Goal: Task Accomplishment & Management: Complete application form

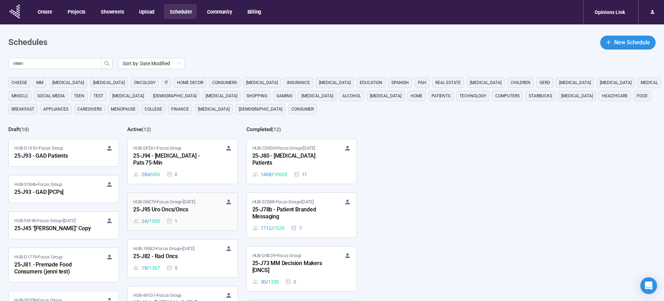
click at [168, 214] on div "25-J95 Uro Oncs/Oncs" at bounding box center [171, 209] width 77 height 9
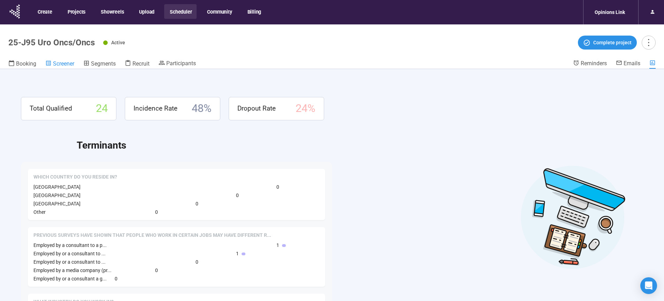
click at [60, 65] on span "Screener" at bounding box center [63, 63] width 21 height 7
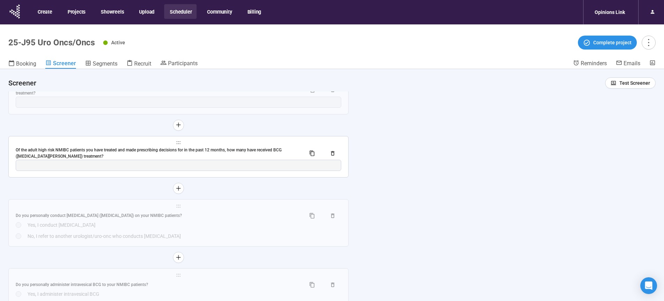
scroll to position [4412, 0]
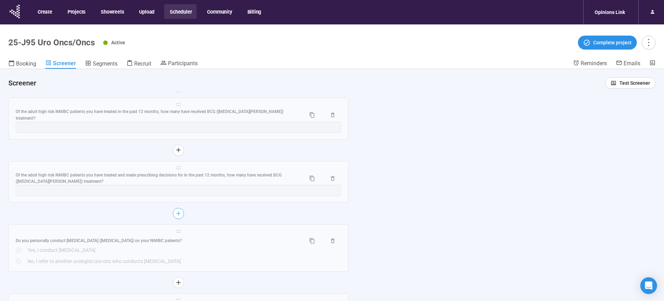
click at [179, 216] on icon "plus" at bounding box center [179, 213] width 6 height 6
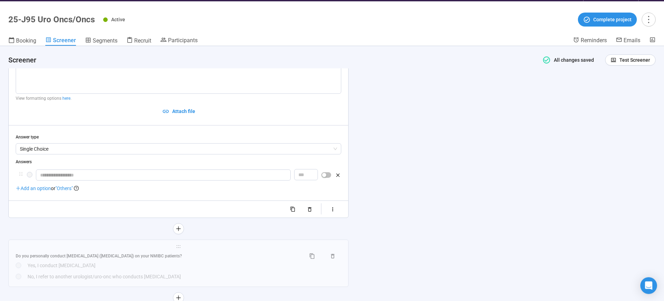
scroll to position [24, 0]
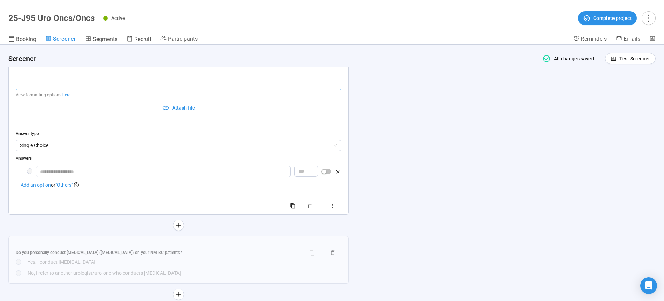
click at [88, 80] on textarea at bounding box center [178, 71] width 325 height 37
paste textarea "**********"
type textarea "**********"
click at [59, 177] on input "text" at bounding box center [163, 171] width 255 height 11
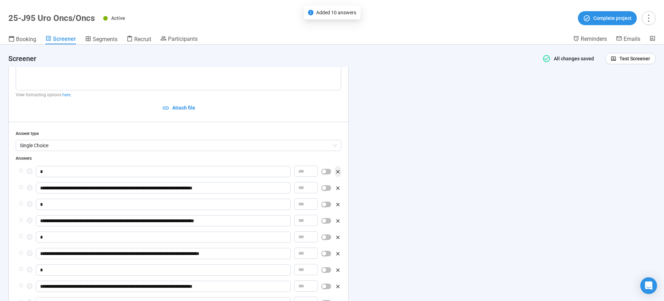
click at [337, 175] on icon "button" at bounding box center [338, 172] width 6 height 6
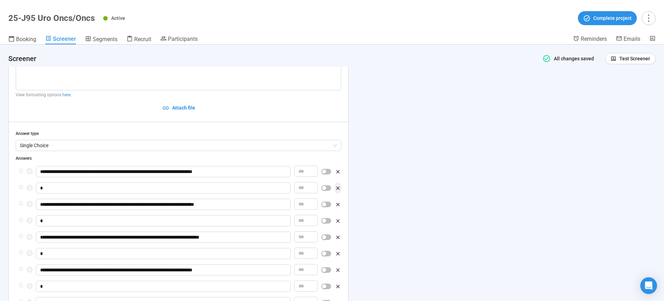
click at [338, 190] on icon "button" at bounding box center [337, 187] width 3 height 3
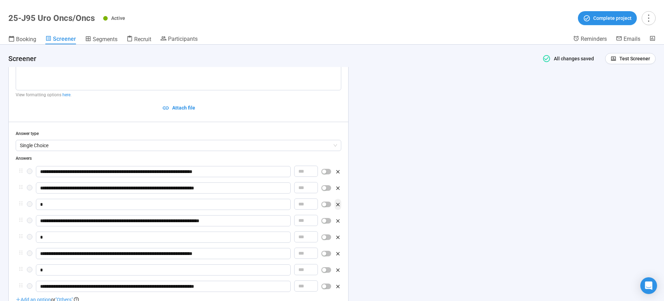
click at [338, 207] on icon "button" at bounding box center [338, 204] width 6 height 6
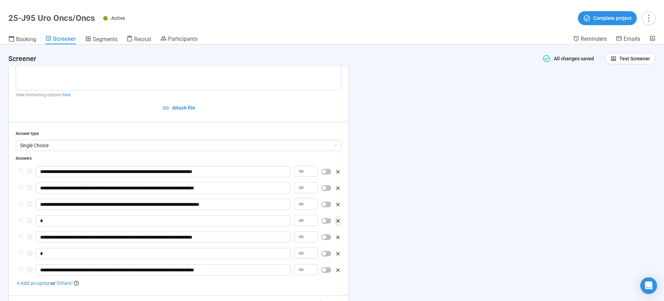
click at [339, 222] on icon "button" at bounding box center [337, 220] width 3 height 3
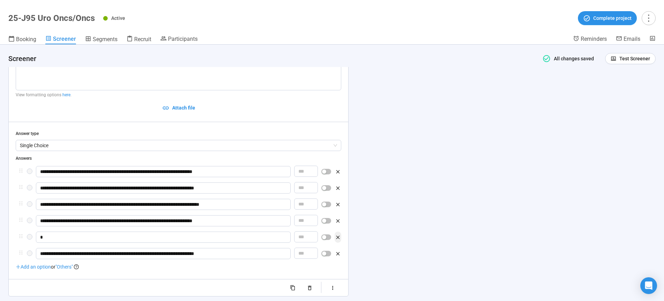
click at [338, 240] on icon "button" at bounding box center [338, 237] width 6 height 6
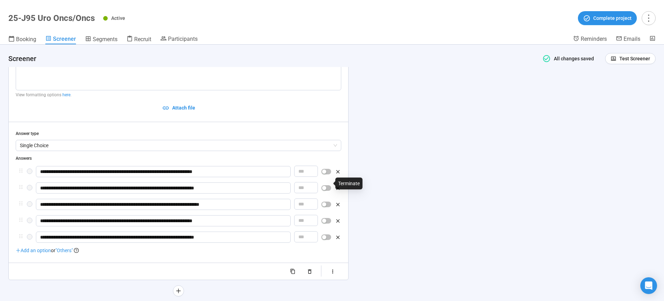
click at [326, 174] on span "button" at bounding box center [326, 172] width 10 height 6
click at [326, 191] on span "button" at bounding box center [326, 188] width 10 height 6
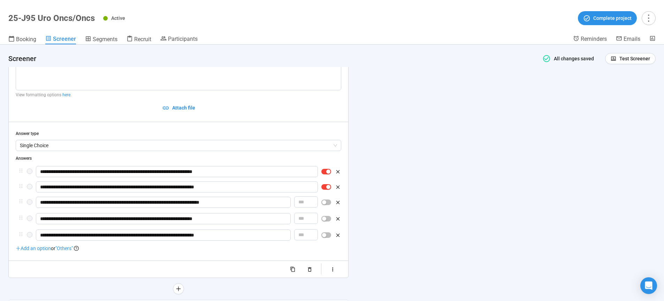
click at [444, 204] on div "**********" at bounding box center [332, 173] width 664 height 256
click at [335, 272] on icon "button" at bounding box center [333, 269] width 6 height 6
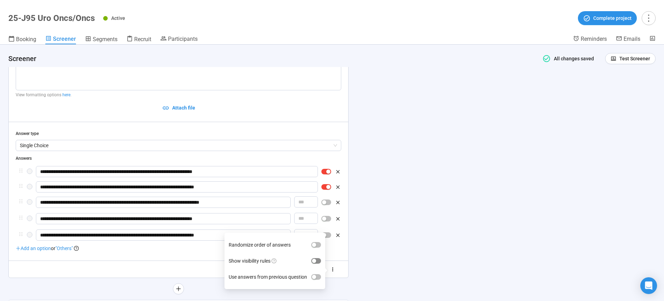
click at [316, 263] on div "button" at bounding box center [314, 260] width 4 height 4
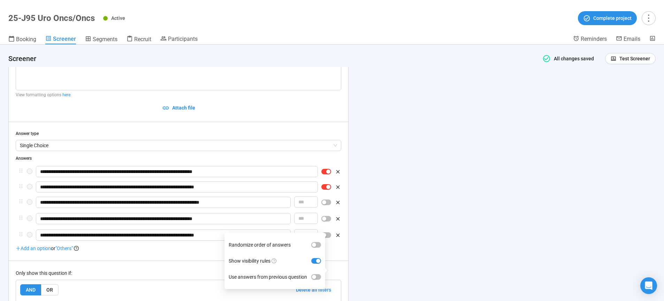
scroll to position [4590, 0]
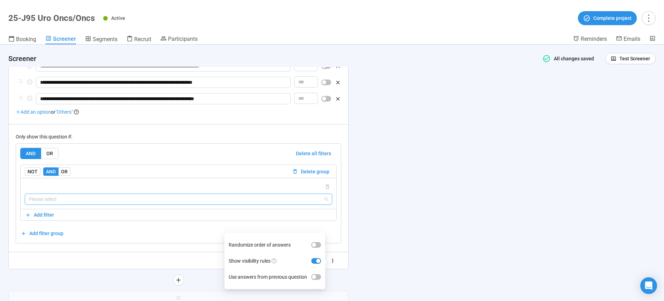
click at [74, 204] on input "search" at bounding box center [178, 199] width 299 height 10
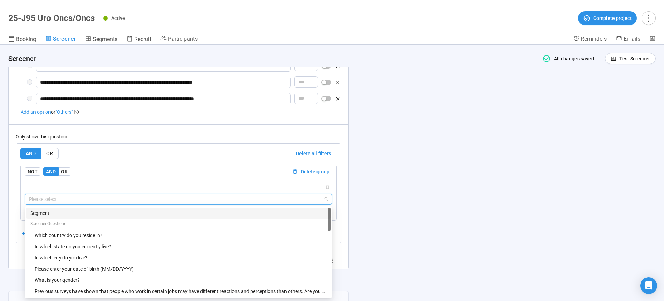
click at [46, 217] on div "Segment" at bounding box center [178, 213] width 296 height 8
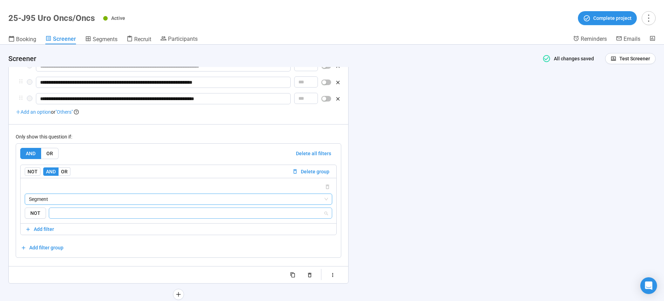
click at [69, 217] on input "search" at bounding box center [188, 213] width 270 height 8
click at [63, 249] on div "Uros" at bounding box center [190, 251] width 272 height 8
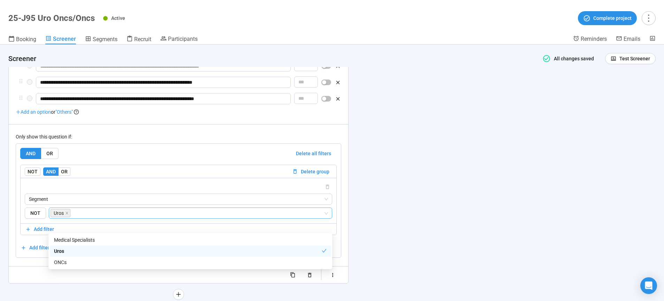
click at [454, 216] on div "**********" at bounding box center [332, 173] width 664 height 256
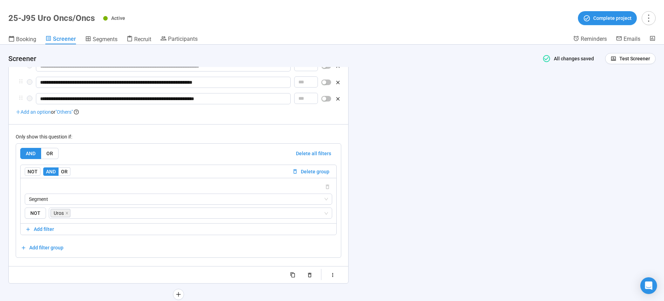
click at [407, 194] on div "**********" at bounding box center [332, 173] width 664 height 256
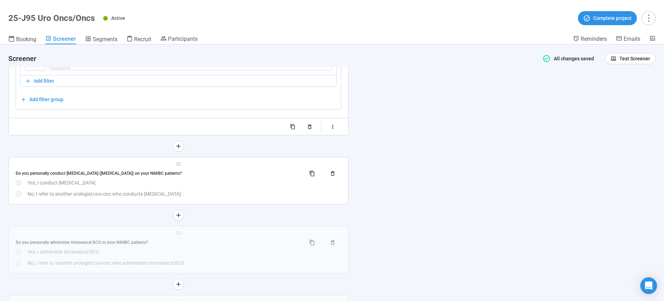
scroll to position [4743, 0]
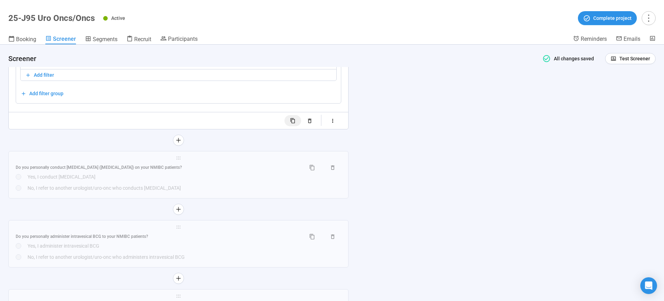
click at [296, 124] on icon "button" at bounding box center [293, 121] width 6 height 6
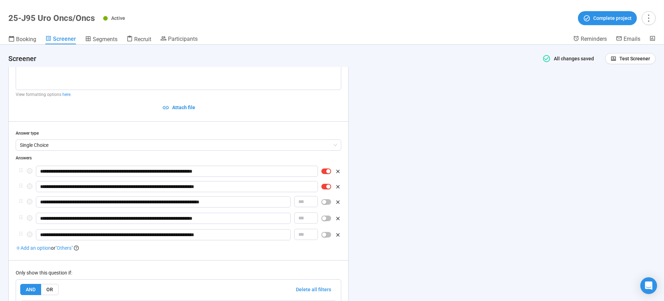
scroll to position [4556, 0]
click at [339, 237] on icon "button" at bounding box center [337, 234] width 3 height 3
click at [336, 222] on icon "button" at bounding box center [338, 219] width 6 height 6
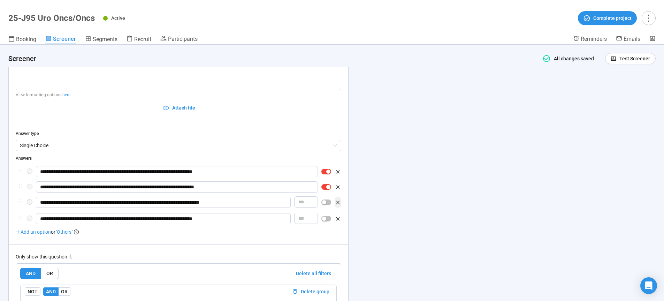
click at [337, 204] on icon "button" at bounding box center [337, 201] width 3 height 3
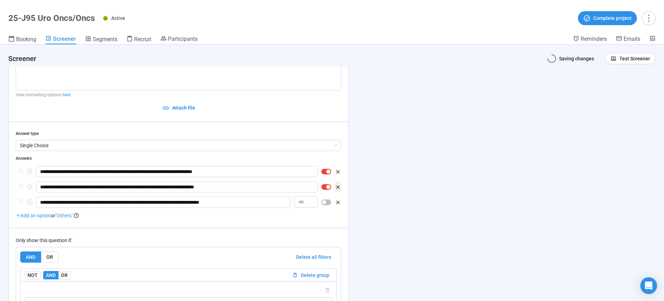
click at [337, 188] on icon "button" at bounding box center [337, 186] width 3 height 3
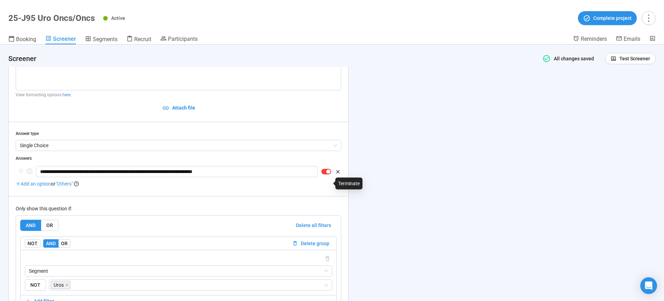
click at [327, 173] on div "button" at bounding box center [328, 171] width 4 height 4
drag, startPoint x: 265, startPoint y: 182, endPoint x: 15, endPoint y: 182, distance: 249.8
click at [36, 177] on input "**********" at bounding box center [163, 171] width 255 height 11
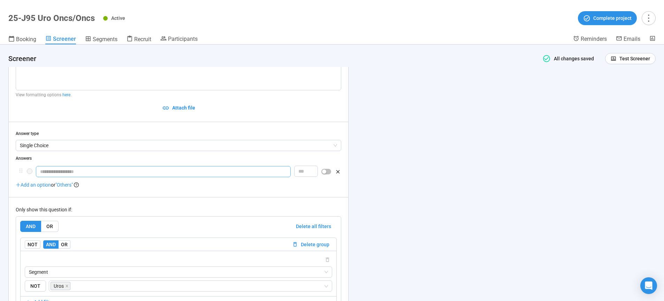
click at [53, 177] on input "text" at bounding box center [163, 171] width 255 height 11
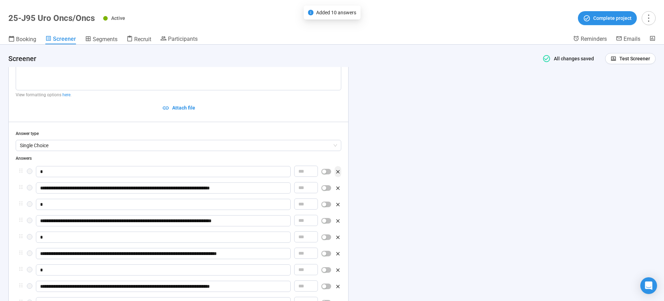
click at [338, 175] on icon "button" at bounding box center [338, 172] width 6 height 6
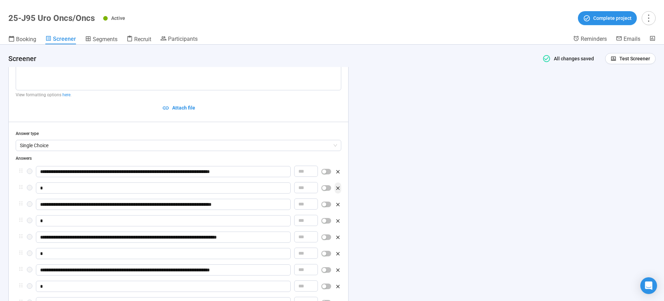
click at [338, 190] on icon "button" at bounding box center [337, 187] width 3 height 3
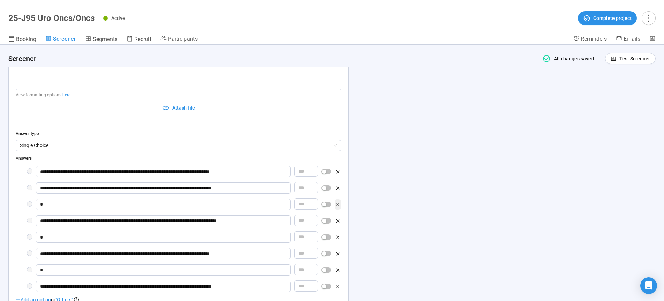
click at [338, 224] on icon "button" at bounding box center [338, 221] width 6 height 6
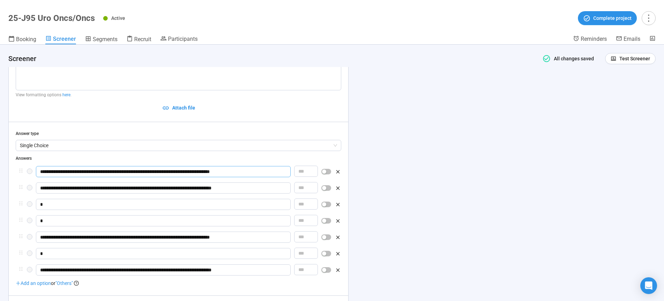
click at [38, 177] on input "**********" at bounding box center [163, 171] width 255 height 11
drag, startPoint x: 38, startPoint y: 183, endPoint x: 314, endPoint y: 186, distance: 276.3
click at [313, 178] on div "**********" at bounding box center [178, 172] width 325 height 12
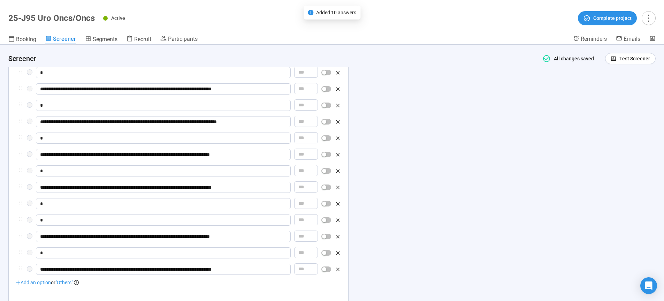
scroll to position [4775, 0]
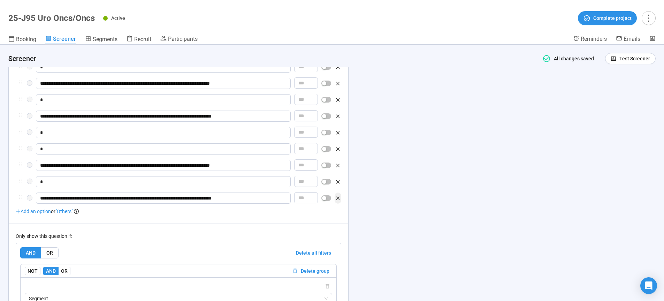
click at [337, 200] on icon "button" at bounding box center [337, 197] width 3 height 3
click at [338, 185] on icon "button" at bounding box center [338, 182] width 6 height 6
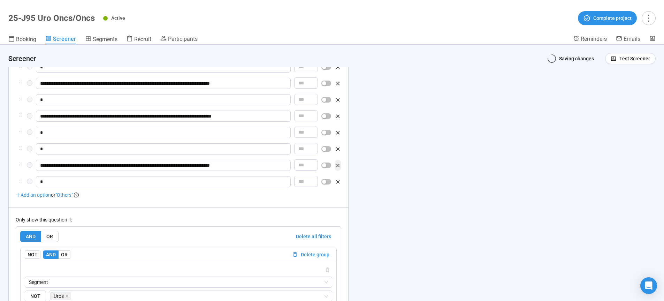
click at [338, 167] on icon "button" at bounding box center [337, 164] width 3 height 3
click at [338, 152] on icon "button" at bounding box center [338, 149] width 6 height 6
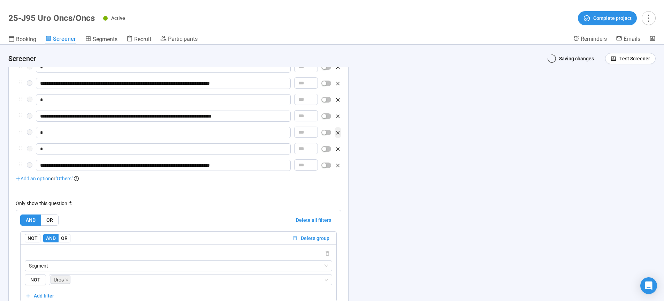
click at [338, 136] on icon "button" at bounding box center [338, 133] width 6 height 6
click at [339, 118] on icon "button" at bounding box center [337, 115] width 3 height 3
click at [338, 175] on div "Add an option or "Others"" at bounding box center [178, 179] width 325 height 8
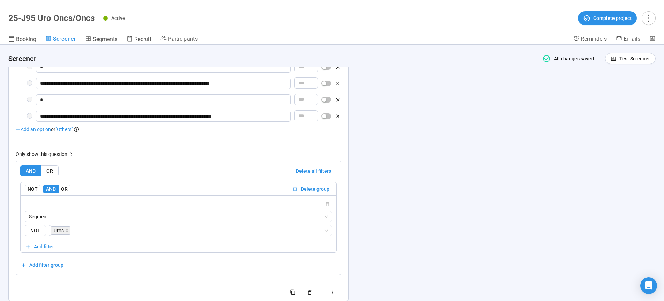
click at [338, 133] on div "Add an option or "Others"" at bounding box center [178, 129] width 325 height 8
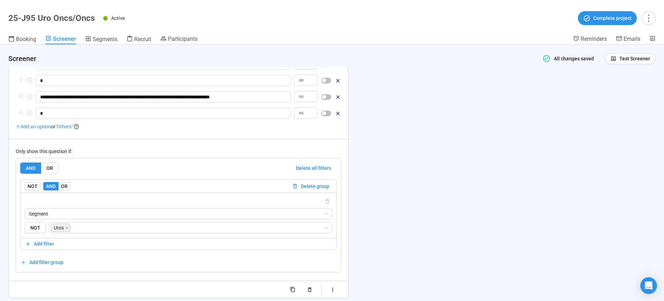
scroll to position [4757, 0]
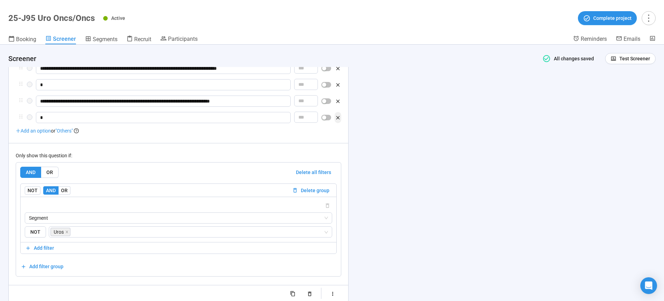
click at [338, 119] on icon "button" at bounding box center [337, 117] width 3 height 3
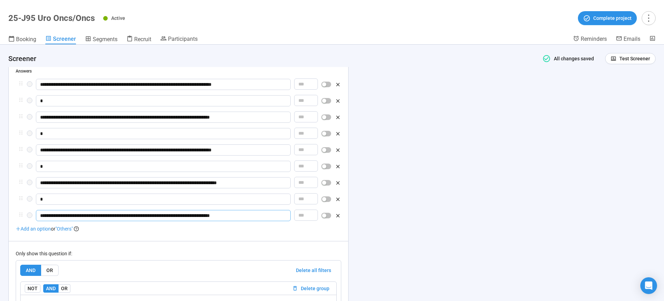
scroll to position [4645, 0]
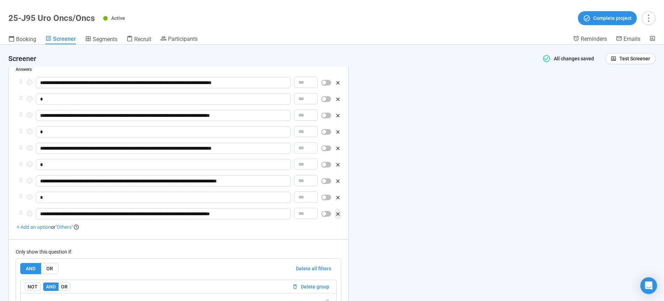
click at [337, 217] on icon "button" at bounding box center [338, 214] width 6 height 6
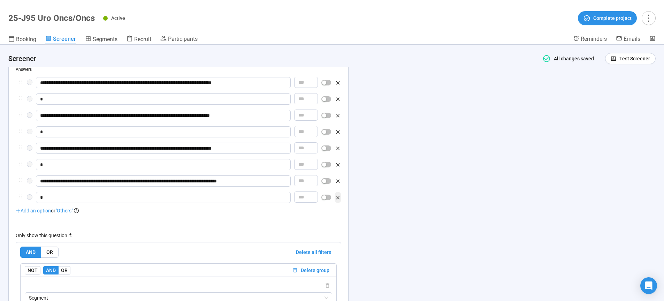
click at [338, 200] on icon "button" at bounding box center [338, 197] width 6 height 6
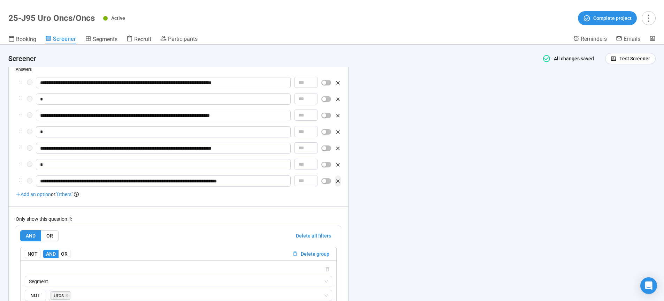
click at [338, 184] on icon "button" at bounding box center [338, 181] width 6 height 6
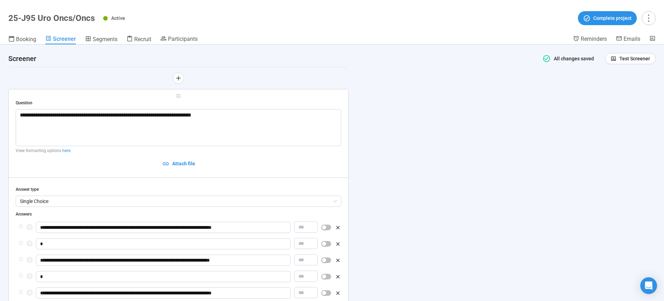
scroll to position [4508, 0]
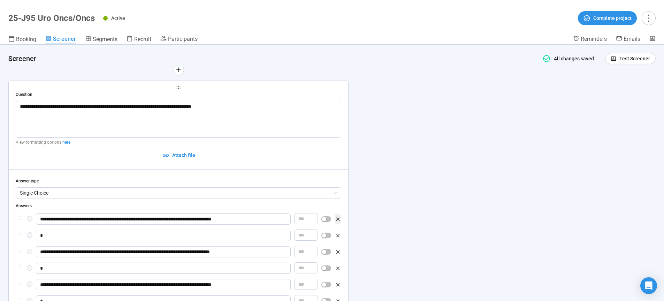
click at [338, 221] on icon "button" at bounding box center [337, 218] width 3 height 3
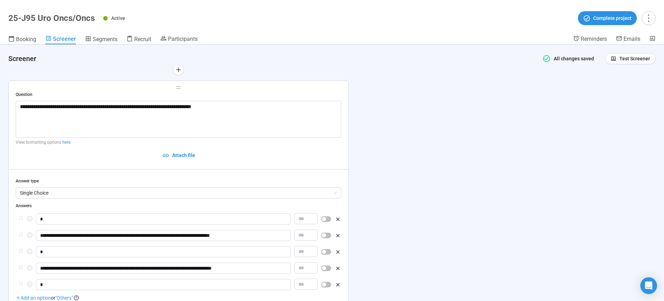
click at [338, 222] on icon "button" at bounding box center [338, 219] width 6 height 6
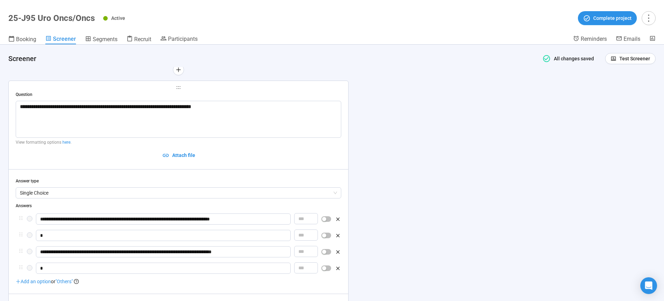
click at [338, 222] on icon "button" at bounding box center [338, 219] width 6 height 6
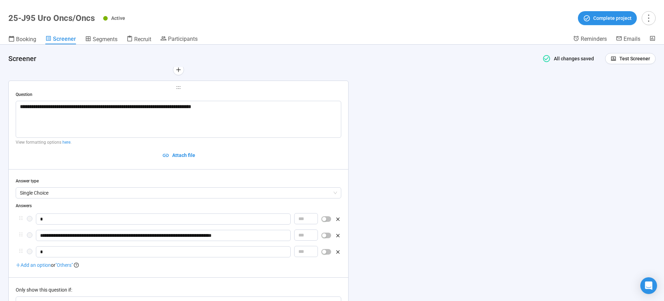
click at [338, 222] on icon "button" at bounding box center [338, 219] width 6 height 6
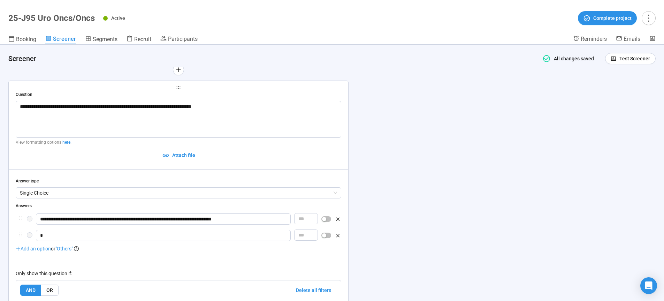
click at [338, 222] on icon "button" at bounding box center [338, 219] width 6 height 6
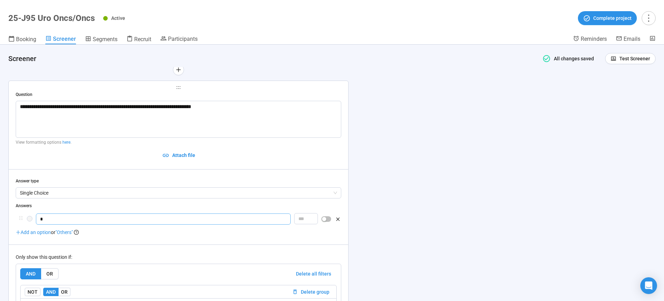
drag, startPoint x: 48, startPoint y: 230, endPoint x: 36, endPoint y: 229, distance: 12.9
click at [36, 224] on input "*" at bounding box center [163, 218] width 255 height 11
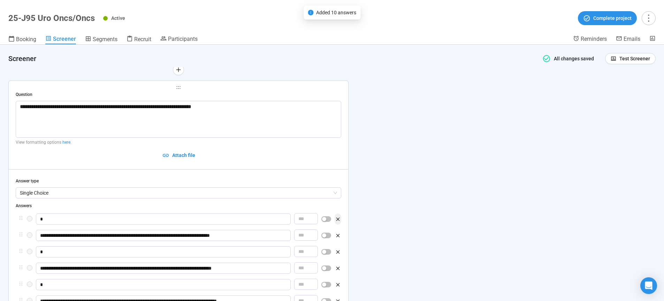
click at [338, 221] on icon "button" at bounding box center [337, 218] width 3 height 3
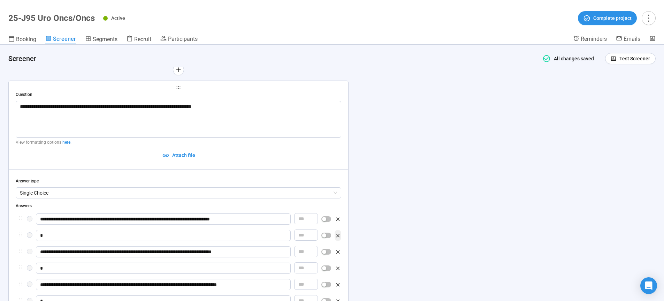
click at [337, 238] on icon "button" at bounding box center [338, 235] width 6 height 6
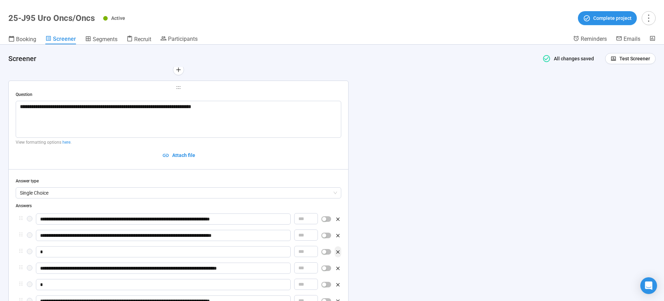
click at [338, 253] on icon "button" at bounding box center [337, 251] width 3 height 3
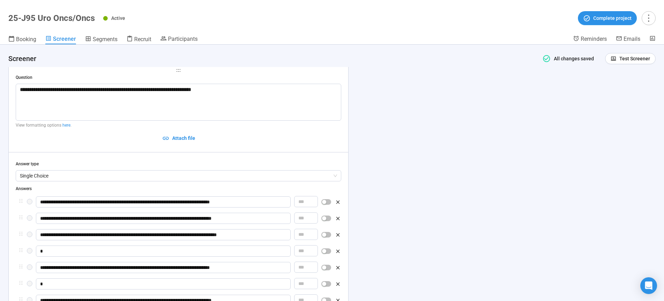
scroll to position [4526, 0]
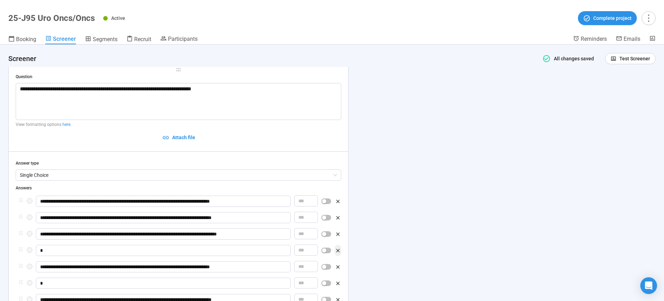
click at [337, 252] on icon "button" at bounding box center [337, 249] width 3 height 3
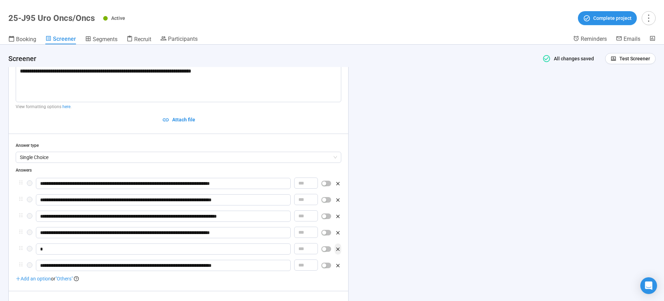
click at [338, 252] on icon "button" at bounding box center [338, 249] width 6 height 6
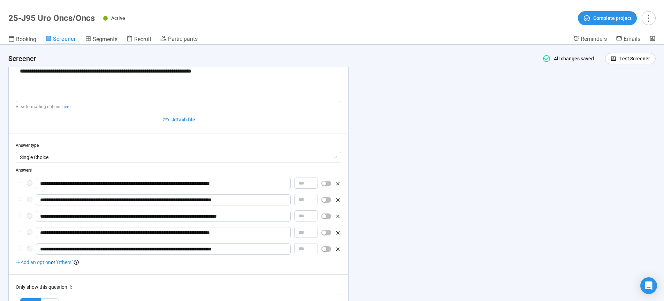
click at [327, 189] on div at bounding box center [326, 183] width 10 height 11
click at [326, 185] on div "button" at bounding box center [324, 183] width 4 height 4
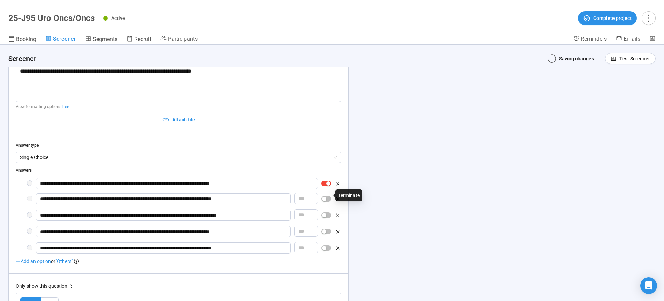
click at [325, 201] on div "button" at bounding box center [324, 198] width 4 height 4
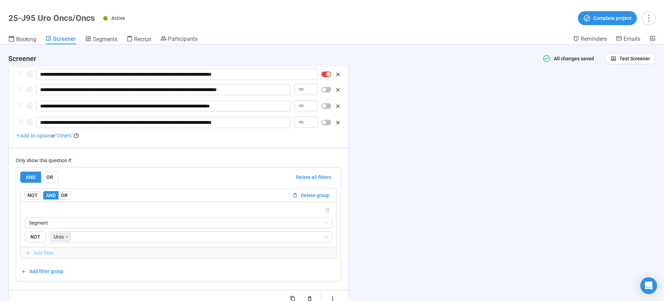
scroll to position [4674, 0]
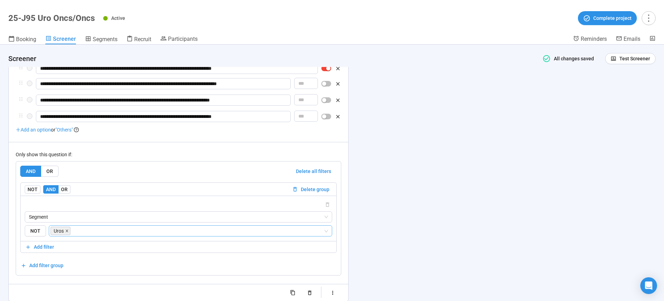
click at [68, 232] on icon "close" at bounding box center [66, 230] width 3 height 3
click at [72, 235] on input "search" at bounding box center [198, 230] width 252 height 8
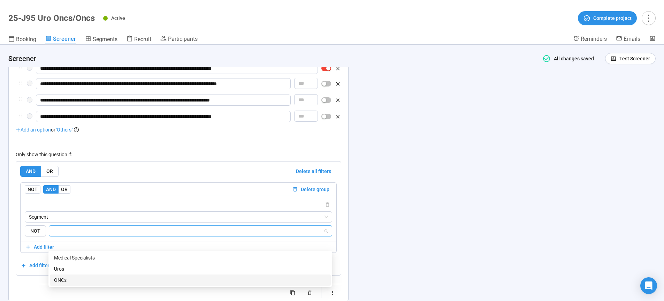
click at [64, 279] on div "ONCs" at bounding box center [190, 280] width 272 height 8
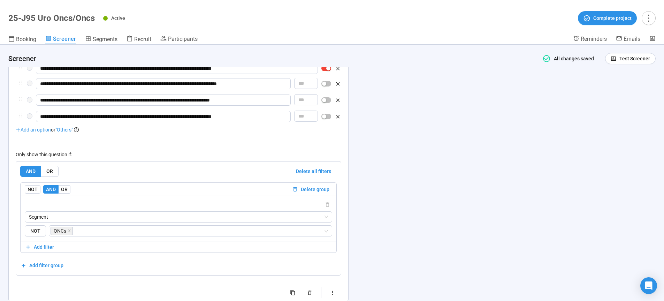
click at [436, 252] on div "**********" at bounding box center [332, 173] width 664 height 256
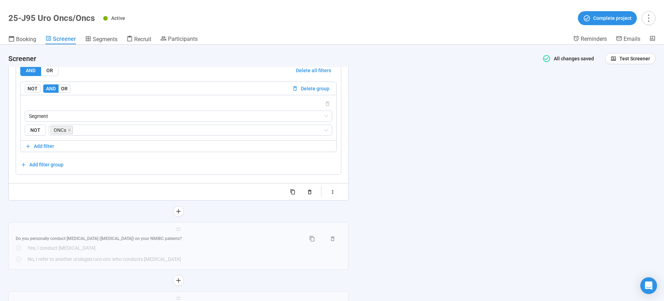
scroll to position [4793, 0]
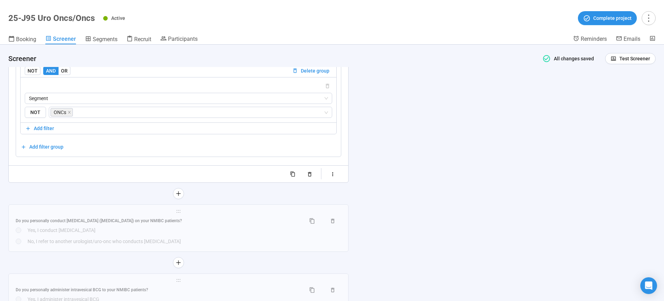
click at [464, 123] on div "**********" at bounding box center [332, 173] width 664 height 256
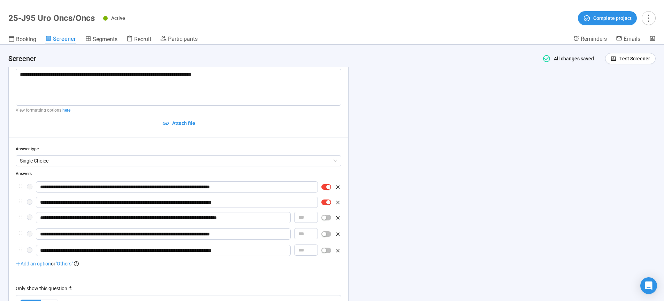
scroll to position [4491, 0]
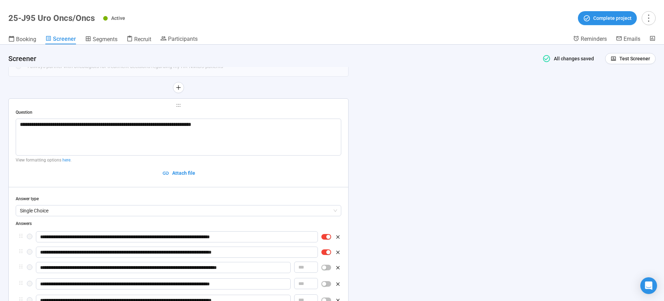
click at [423, 181] on div "**********" at bounding box center [332, 173] width 664 height 256
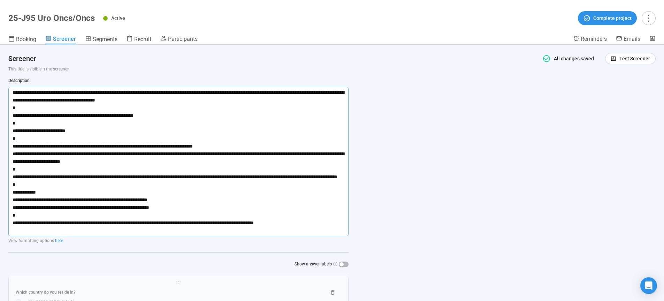
scroll to position [0, 0]
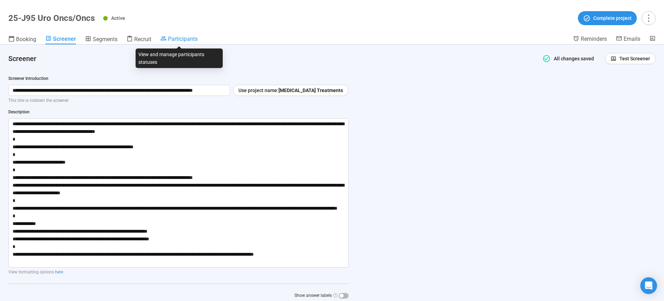
click at [173, 38] on span "Participants" at bounding box center [183, 39] width 30 height 7
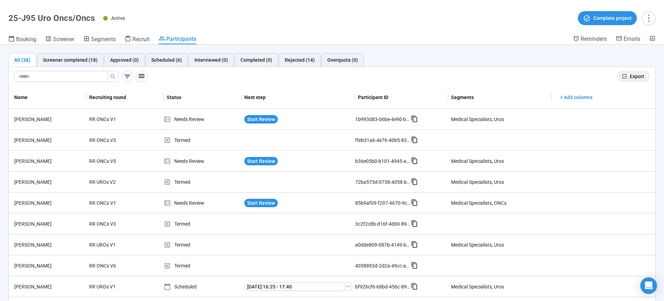
click at [629, 76] on span "Export" at bounding box center [636, 76] width 14 height 8
click at [623, 75] on button "Export" at bounding box center [632, 76] width 33 height 11
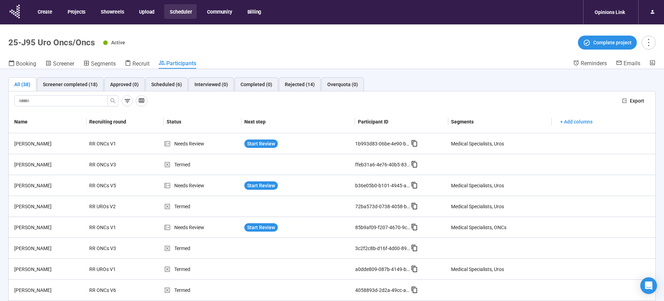
click at [179, 9] on button "Scheduler" at bounding box center [180, 11] width 32 height 15
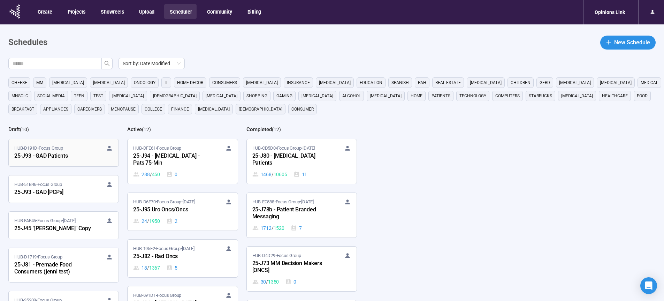
click at [49, 155] on div "25-J93 - GAD Patients" at bounding box center [52, 156] width 77 height 9
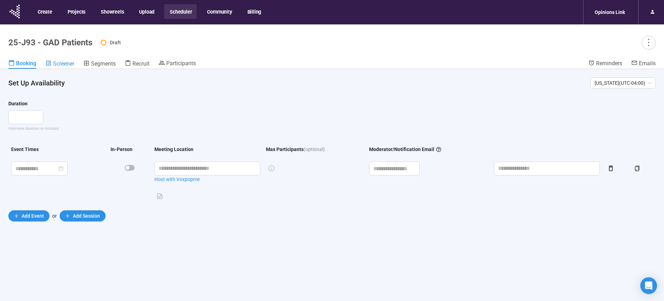
click at [62, 67] on span "Screener" at bounding box center [63, 63] width 21 height 7
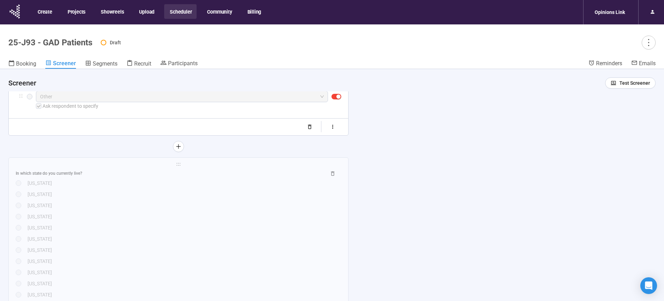
scroll to position [409, 0]
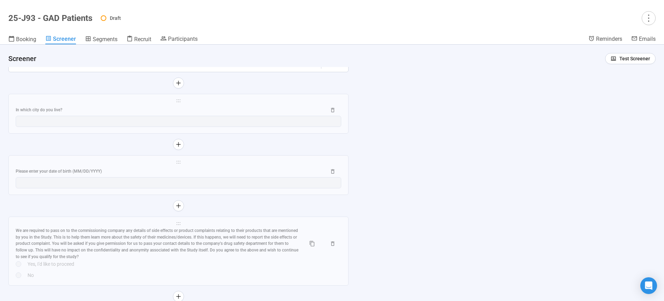
scroll to position [1426, 0]
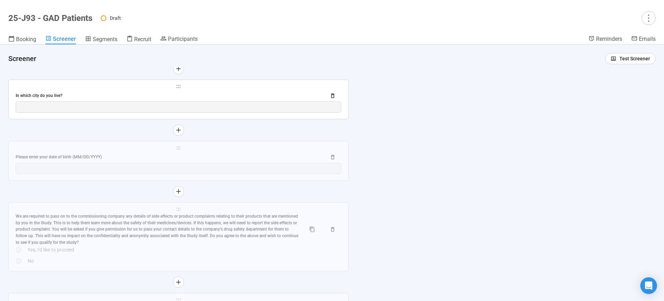
click at [232, 89] on span "holder" at bounding box center [178, 86] width 325 height 5
click at [230, 99] on div "In which city do you live?" at bounding box center [168, 95] width 305 height 7
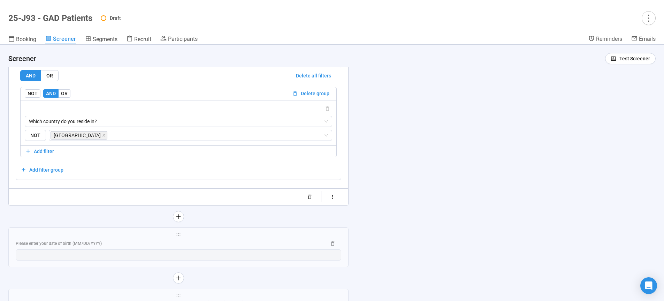
scroll to position [1099, 0]
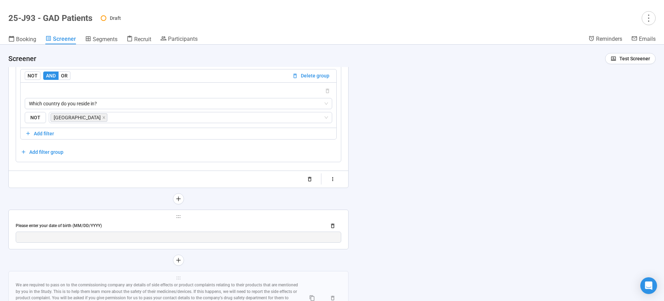
click at [223, 223] on div "Please enter your date of birth (MM/DD/YYYY)" at bounding box center [178, 225] width 325 height 11
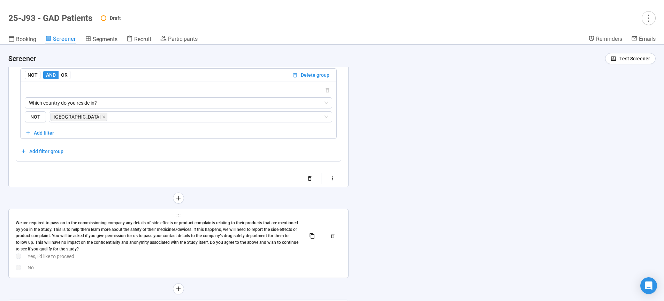
scroll to position [1162, 0]
click at [217, 233] on div "We are required to pass on to the commissioning company any details of side eff…" at bounding box center [158, 235] width 284 height 33
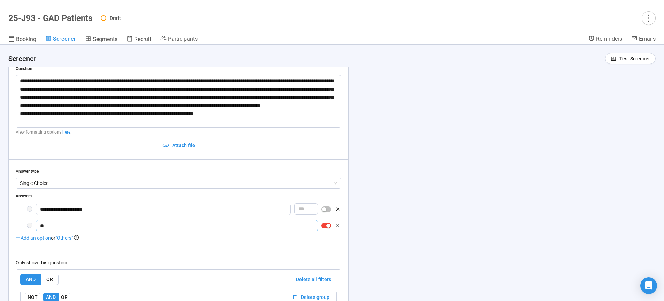
scroll to position [1062, 0]
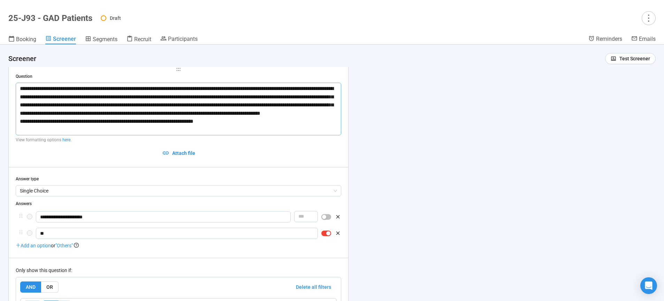
click at [22, 89] on textarea "**********" at bounding box center [178, 109] width 325 height 53
click at [19, 91] on textarea "**********" at bounding box center [178, 109] width 325 height 53
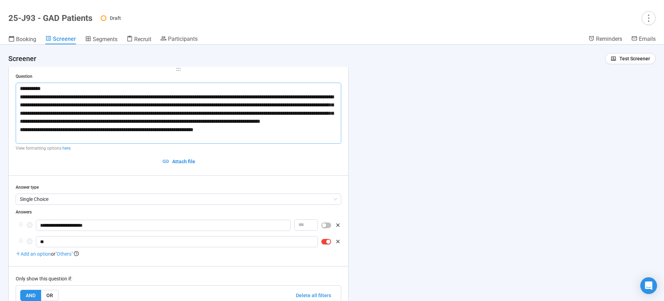
type textarea "**********"
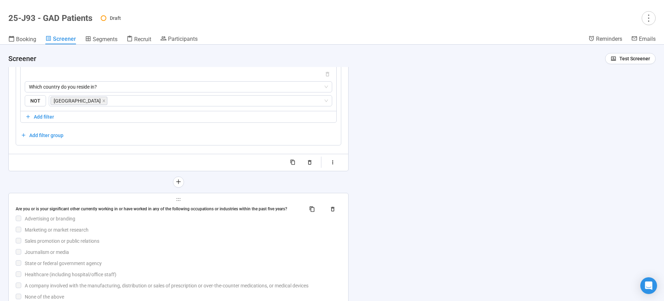
scroll to position [1316, 0]
click at [248, 249] on div "Journalism or media" at bounding box center [183, 251] width 316 height 8
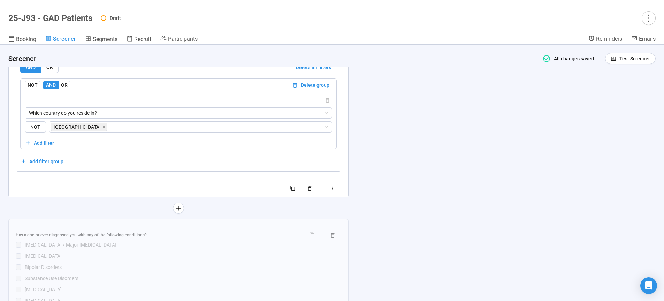
scroll to position [1472, 0]
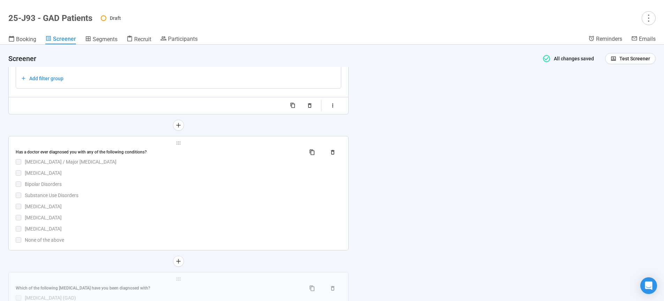
click at [240, 206] on div "[MEDICAL_DATA]" at bounding box center [183, 206] width 316 height 8
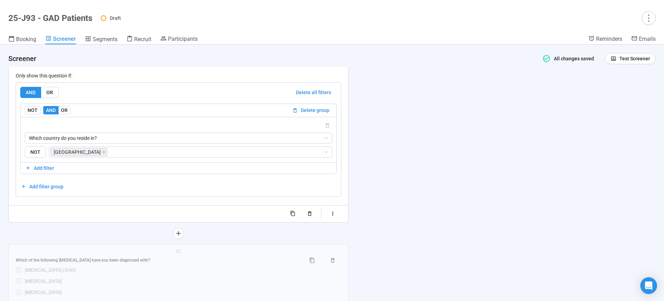
scroll to position [1576, 0]
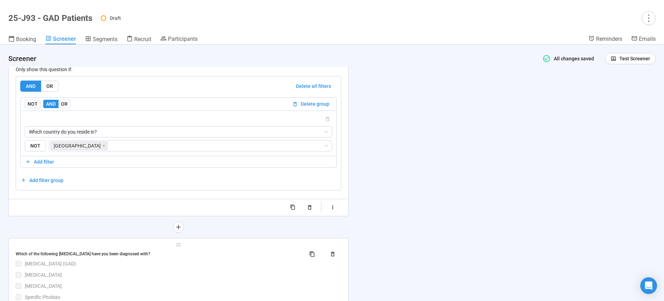
click at [214, 264] on div "Generalized Anxiety Disorder (GAD)" at bounding box center [183, 264] width 316 height 8
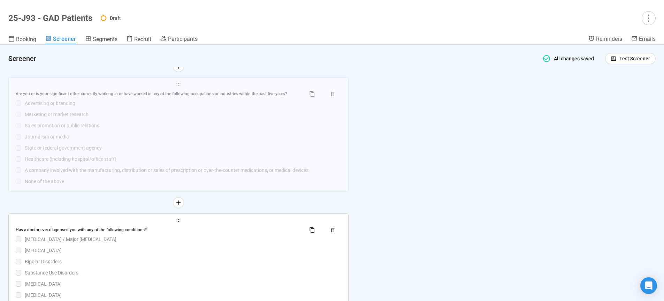
scroll to position [1144, 0]
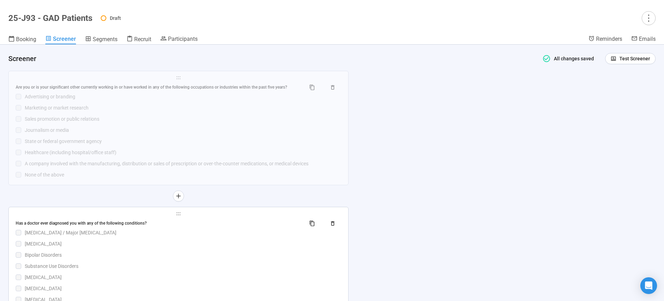
click at [199, 257] on div "Bipolar Disorders" at bounding box center [183, 255] width 316 height 8
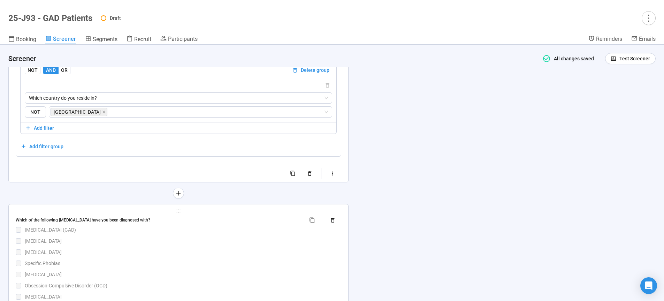
click at [219, 267] on div "Specific Phobias" at bounding box center [183, 263] width 316 height 8
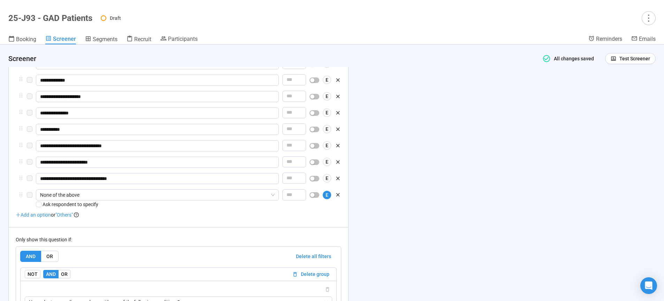
scroll to position [1544, 0]
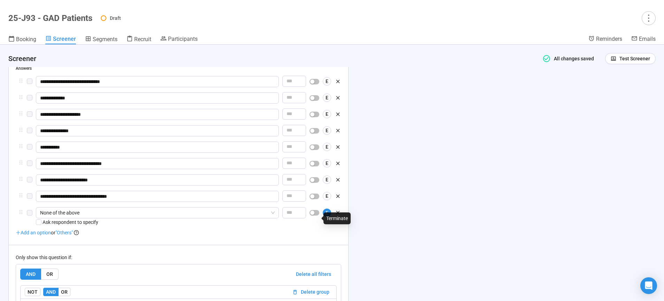
click at [314, 215] on span "button" at bounding box center [314, 213] width 10 height 6
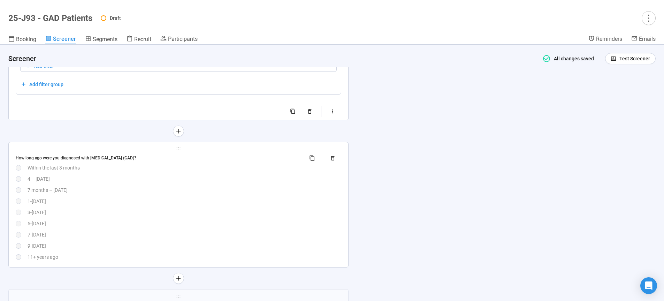
scroll to position [1834, 0]
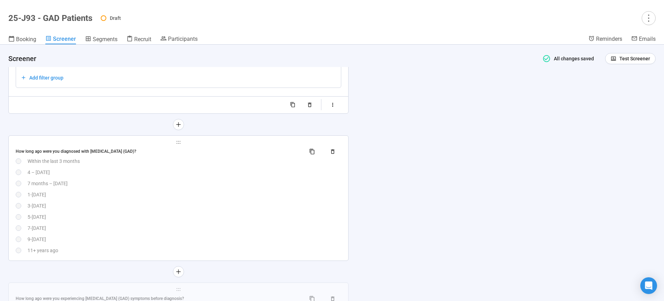
click at [164, 195] on div "How long ago were you diagnosed with generalized anxiety disorder (GAD)? Within…" at bounding box center [178, 200] width 325 height 108
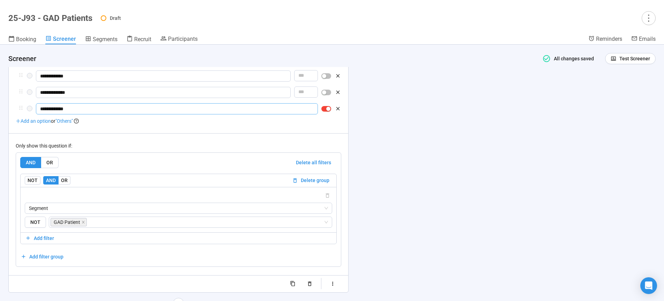
scroll to position [1795, 0]
click at [99, 40] on span "Segments" at bounding box center [105, 39] width 25 height 7
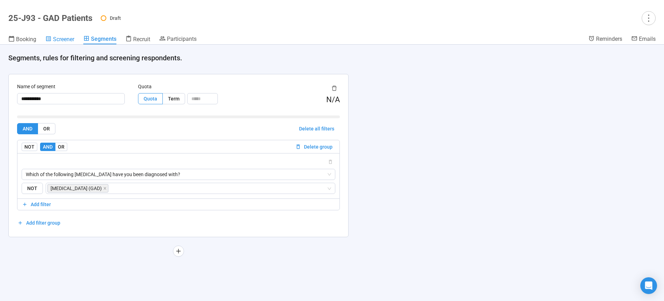
click at [59, 39] on span "Screener" at bounding box center [63, 39] width 21 height 7
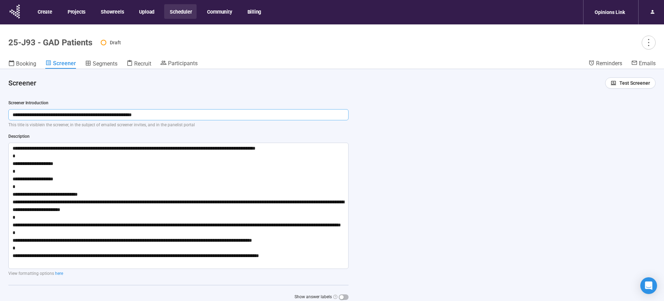
click at [78, 115] on input "**********" at bounding box center [178, 114] width 340 height 11
click at [161, 115] on input "**********" at bounding box center [178, 114] width 340 height 11
type input "**********"
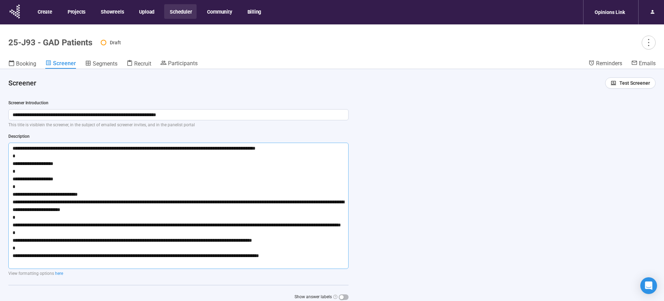
click at [207, 148] on textarea "**********" at bounding box center [178, 205] width 340 height 126
click at [233, 149] on textarea "**********" at bounding box center [178, 205] width 340 height 126
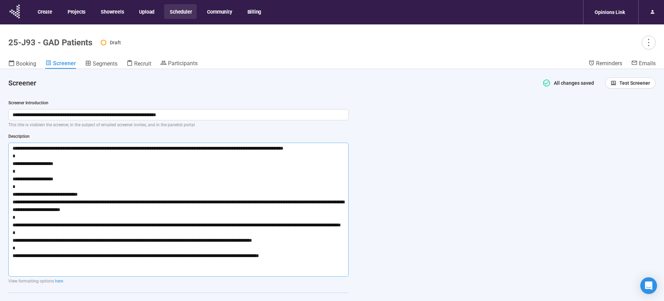
click at [256, 148] on textarea "**********" at bounding box center [178, 209] width 340 height 134
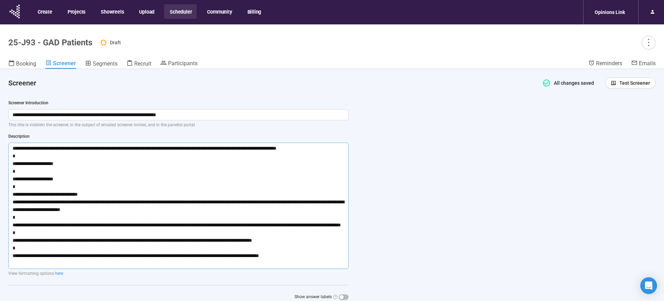
click at [61, 163] on textarea "**********" at bounding box center [178, 205] width 340 height 126
click at [62, 163] on textarea "**********" at bounding box center [178, 205] width 340 height 126
drag, startPoint x: 38, startPoint y: 179, endPoint x: 57, endPoint y: 179, distance: 19.2
click at [57, 179] on textarea "**********" at bounding box center [178, 205] width 340 height 126
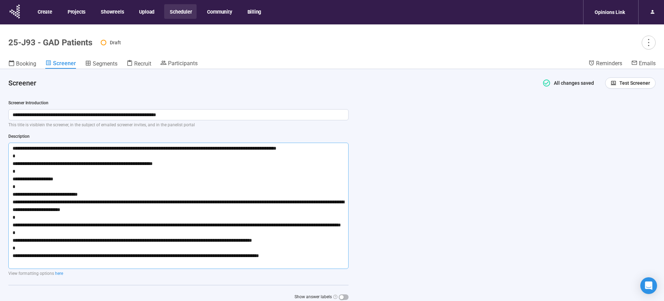
drag, startPoint x: 37, startPoint y: 178, endPoint x: 118, endPoint y: 178, distance: 81.2
click at [118, 178] on textarea "**********" at bounding box center [178, 205] width 340 height 126
click at [84, 193] on textarea "**********" at bounding box center [178, 205] width 340 height 126
click at [152, 186] on textarea "**********" at bounding box center [178, 205] width 340 height 126
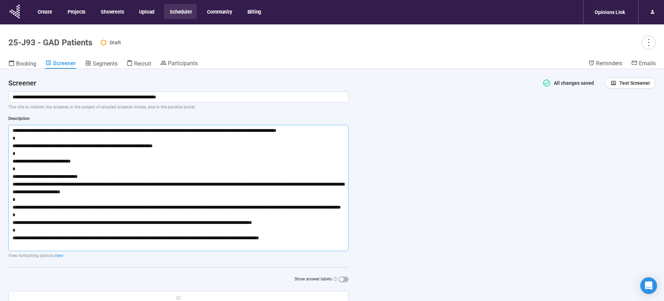
click at [61, 231] on textarea "**********" at bounding box center [178, 188] width 340 height 126
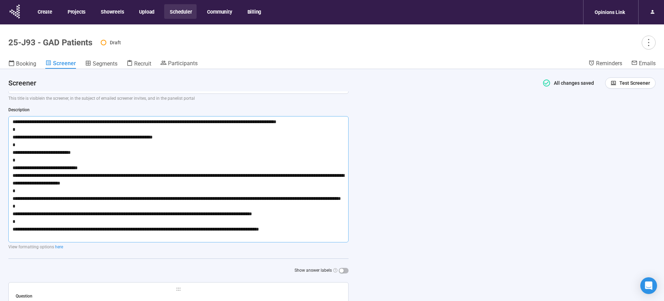
scroll to position [36, 0]
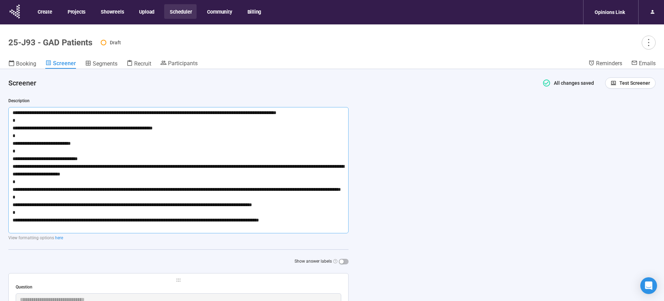
type textarea "**********"
drag, startPoint x: 58, startPoint y: 127, endPoint x: 223, endPoint y: 125, distance: 165.1
click at [223, 125] on textarea "**********" at bounding box center [178, 170] width 340 height 126
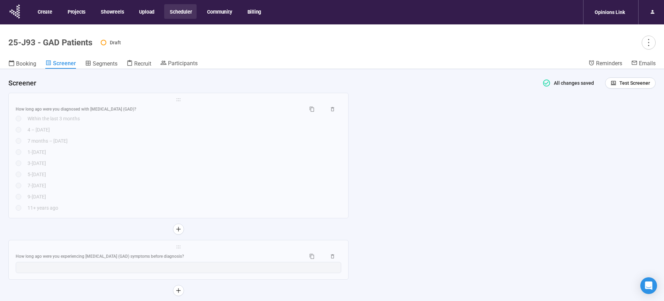
scroll to position [1738, 0]
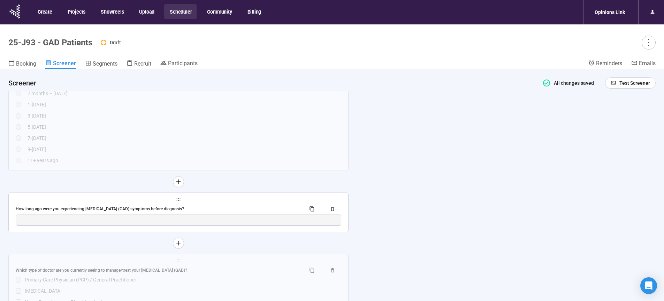
click at [230, 212] on div "How long ago were you experiencing generalized anxiety disorder (GAD) symptoms …" at bounding box center [158, 209] width 284 height 7
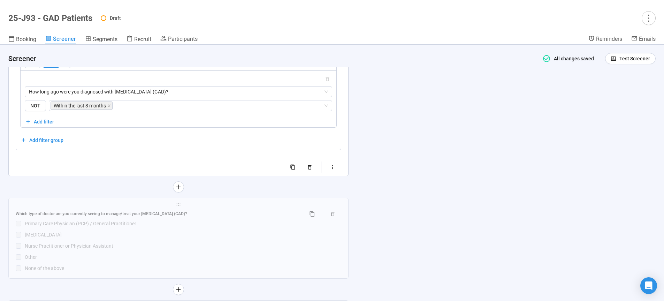
scroll to position [1989, 0]
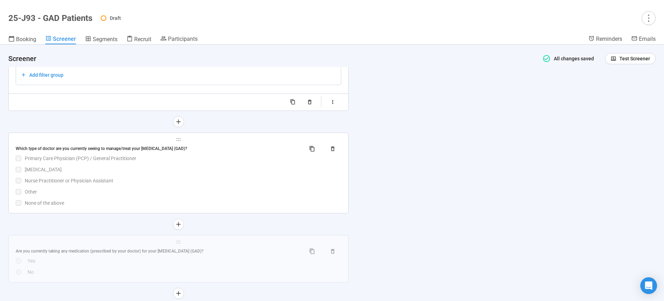
click at [158, 179] on div "Which type of doctor are you currently seeing to manage/treat your generalized …" at bounding box center [178, 174] width 325 height 63
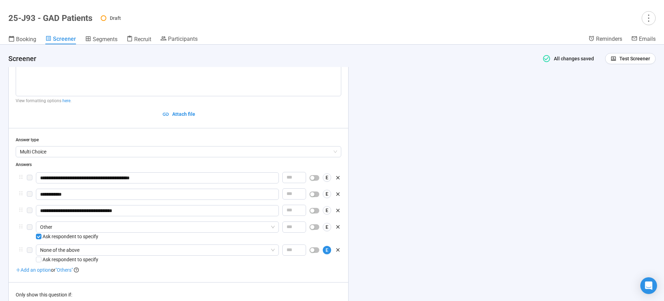
scroll to position [1802, 0]
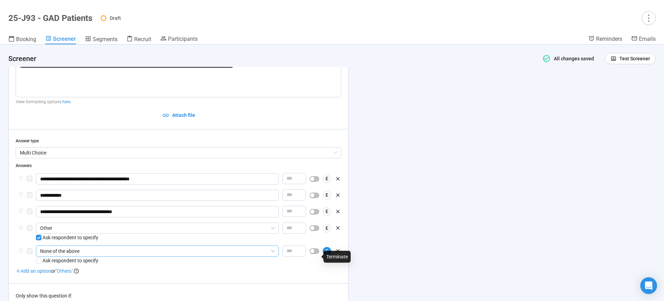
click at [314, 253] on div "button" at bounding box center [312, 251] width 4 height 4
click at [312, 230] on div "button" at bounding box center [312, 228] width 4 height 4
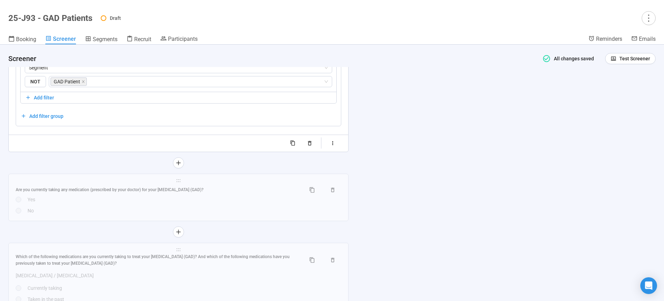
scroll to position [2110, 0]
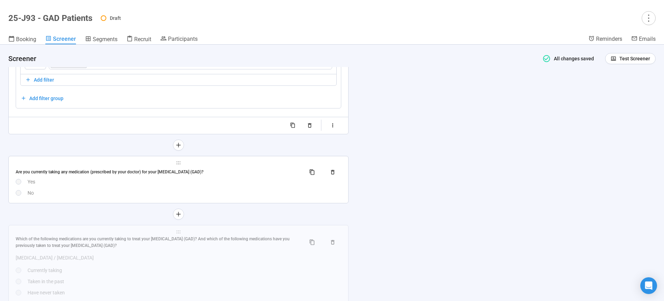
click at [216, 185] on div "Yes" at bounding box center [185, 182] width 314 height 8
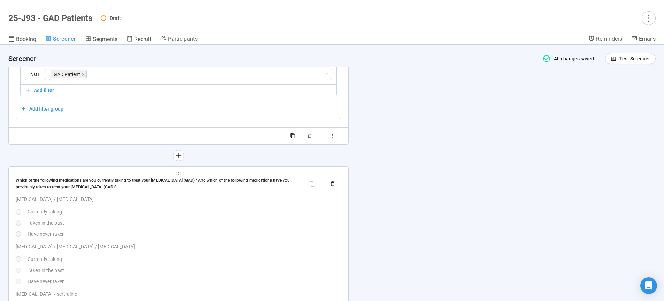
scroll to position [2172, 0]
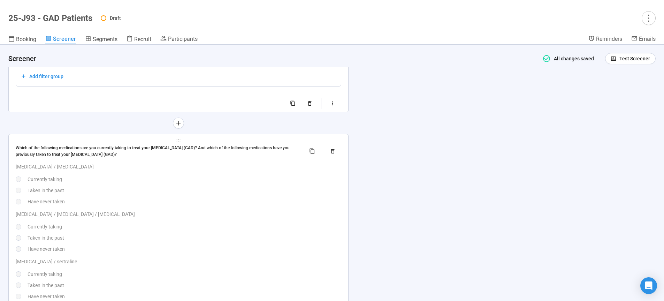
click at [171, 203] on div "Lexapro / escitalopram Currently taking Taken in the past Have never taken" at bounding box center [178, 184] width 325 height 42
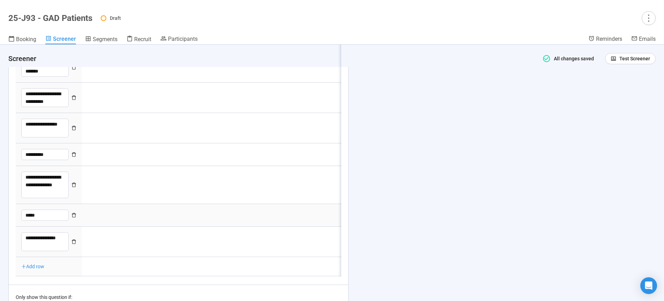
scroll to position [2270, 0]
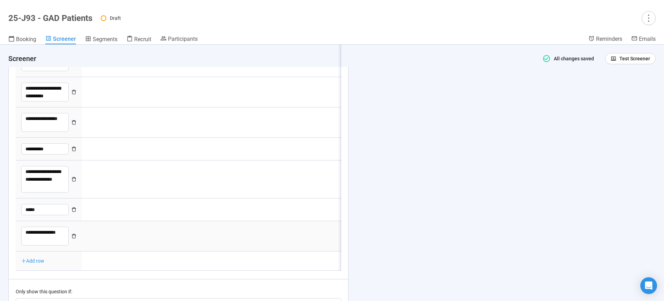
click at [74, 238] on icon "delete" at bounding box center [73, 235] width 5 height 5
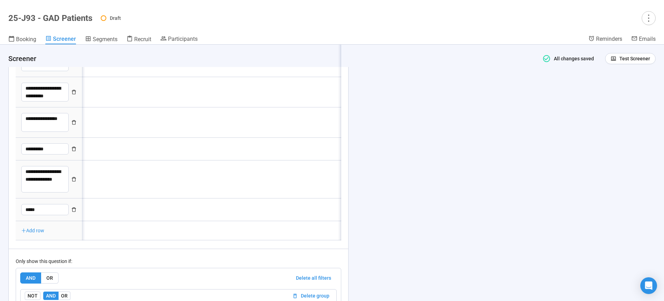
scroll to position [2270, 0]
drag, startPoint x: 236, startPoint y: 249, endPoint x: 308, endPoint y: 247, distance: 72.5
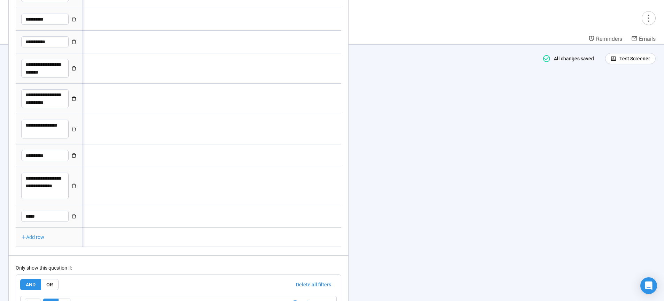
scroll to position [0, 58]
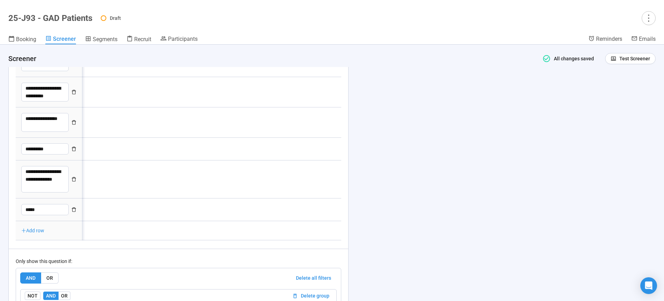
drag, startPoint x: 212, startPoint y: 249, endPoint x: 138, endPoint y: 244, distance: 75.1
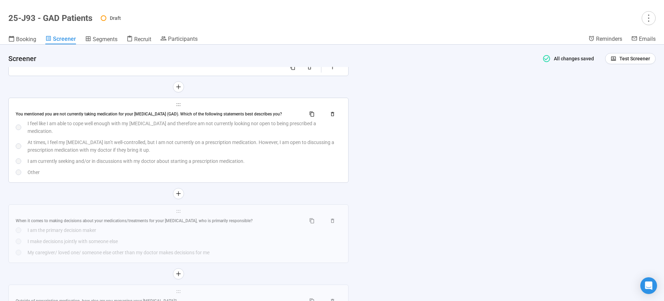
scroll to position [2620, 0]
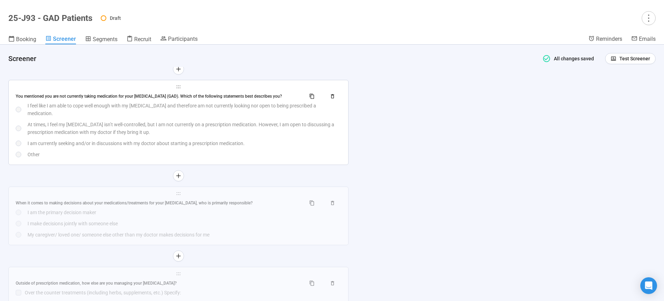
click at [171, 136] on div "At times, I feel my generalized anxiety disorder isn’t well-controlled, but I a…" at bounding box center [185, 128] width 314 height 15
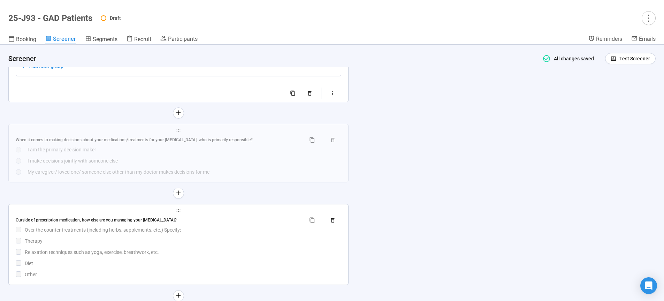
scroll to position [2914, 0]
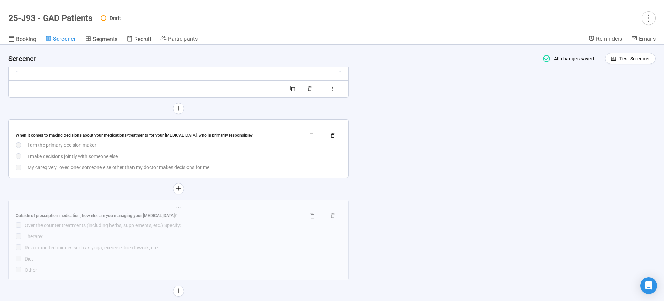
click at [219, 141] on div "When it comes to making decisions about your medications/treatments for your ge…" at bounding box center [178, 135] width 325 height 11
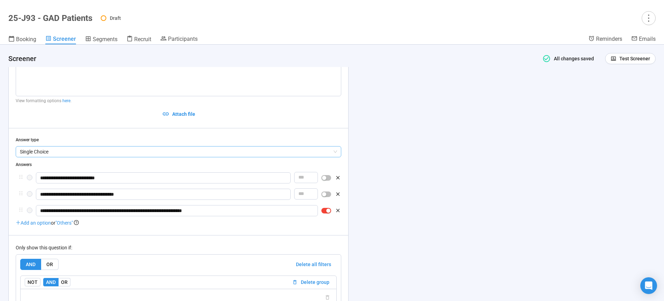
scroll to position [2701, 0]
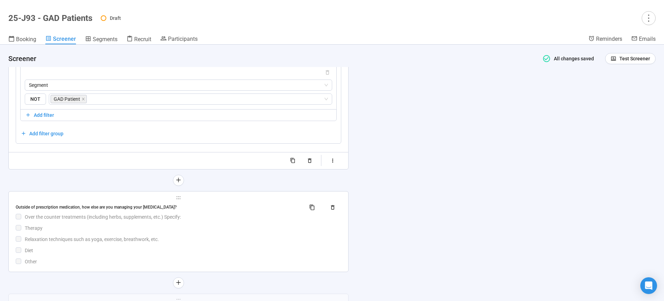
click at [199, 232] on div "Therapy" at bounding box center [183, 228] width 316 height 8
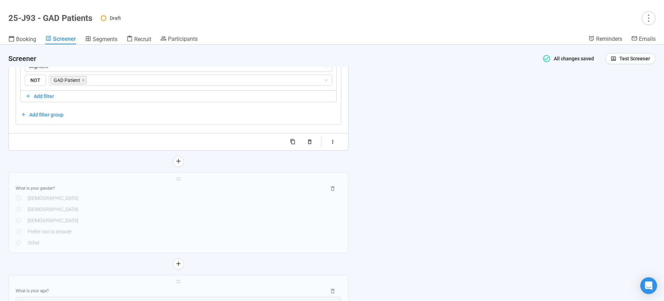
scroll to position [3131, 0]
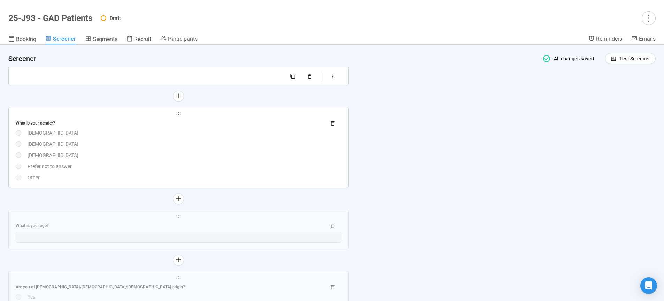
click at [186, 170] on div "Prefer not to answer" at bounding box center [185, 166] width 314 height 8
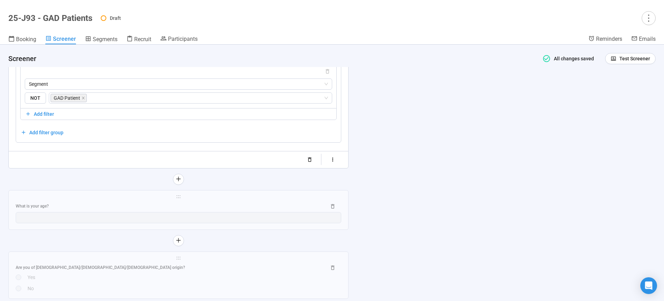
scroll to position [3139, 0]
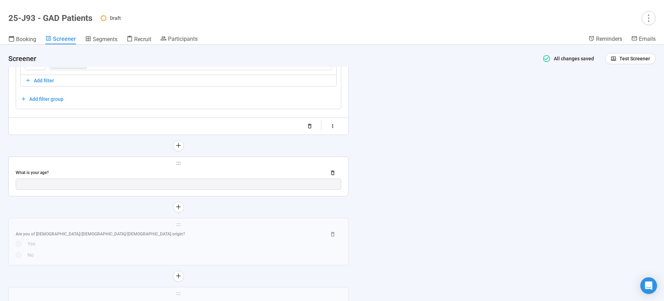
click at [222, 174] on div "**********" at bounding box center [178, 176] width 339 height 39
click at [217, 176] on div "What is your age?" at bounding box center [168, 172] width 305 height 7
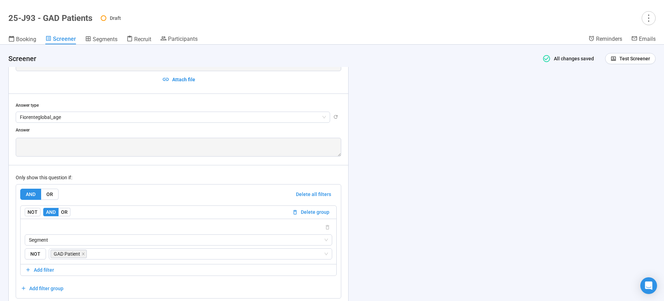
scroll to position [3040, 0]
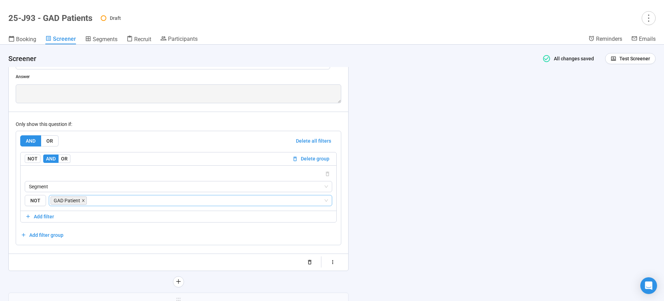
click at [82, 202] on icon "close" at bounding box center [83, 200] width 3 height 3
click at [82, 192] on span "Segment" at bounding box center [178, 186] width 299 height 10
click at [84, 226] on div "Which country do you reside in?" at bounding box center [180, 223] width 292 height 8
click at [99, 204] on input "search" at bounding box center [188, 200] width 270 height 8
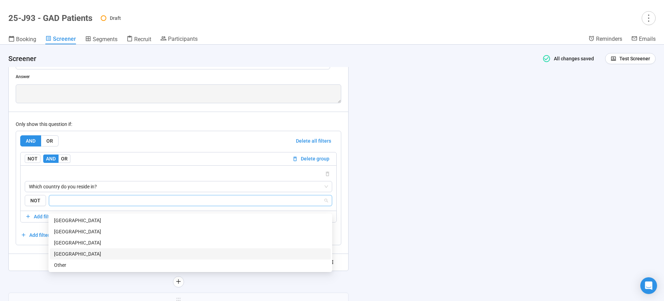
click at [90, 253] on div "United States of America" at bounding box center [190, 254] width 272 height 8
click at [440, 208] on div "**********" at bounding box center [332, 173] width 664 height 256
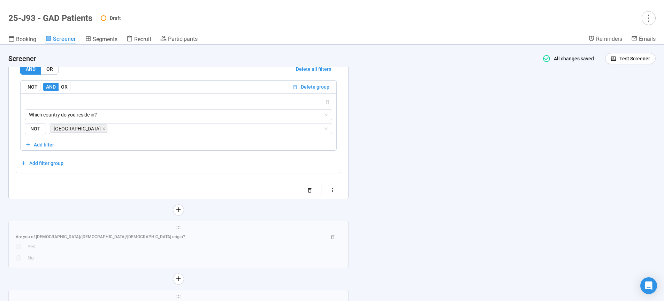
scroll to position [3153, 0]
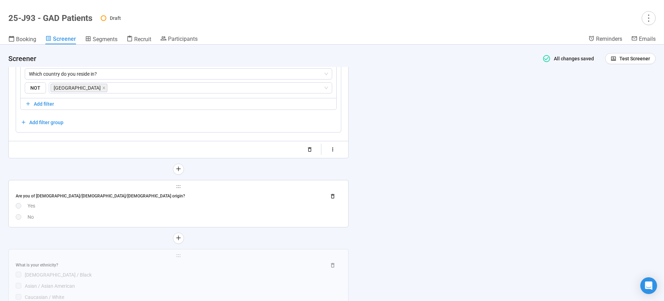
click at [195, 221] on div "No" at bounding box center [185, 217] width 314 height 8
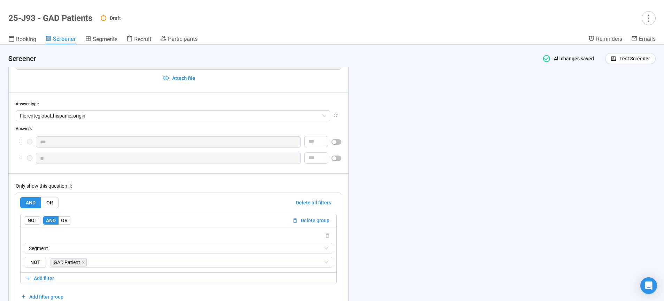
scroll to position [3048, 0]
click at [83, 265] on icon "close" at bounding box center [83, 263] width 3 height 3
click at [82, 255] on span "Segment" at bounding box center [178, 249] width 299 height 10
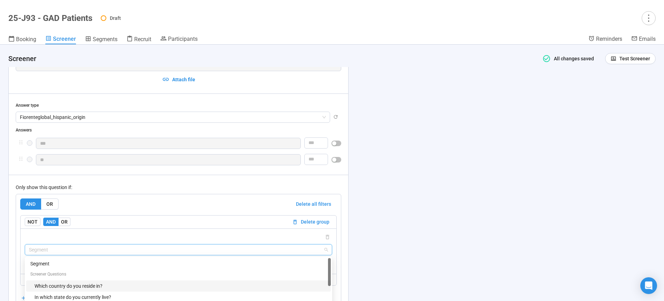
click at [79, 289] on div "Which country do you reside in?" at bounding box center [180, 286] width 292 height 8
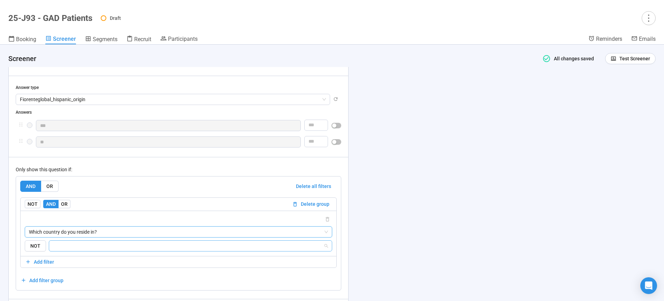
click at [131, 250] on input "search" at bounding box center [188, 245] width 270 height 8
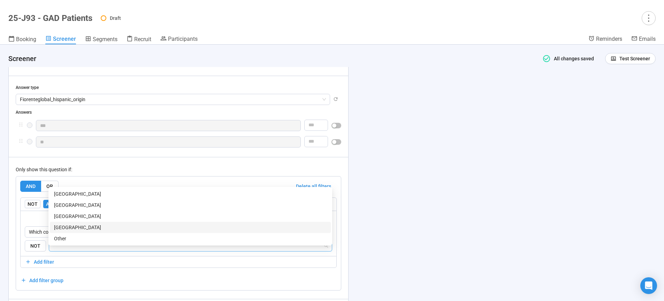
click at [99, 228] on div "United States of America" at bounding box center [190, 227] width 272 height 8
click at [422, 212] on div "**********" at bounding box center [332, 173] width 664 height 256
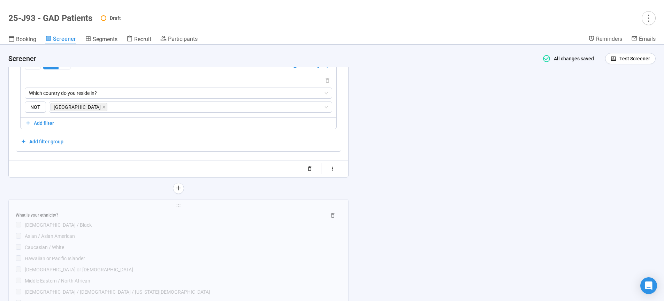
scroll to position [3226, 0]
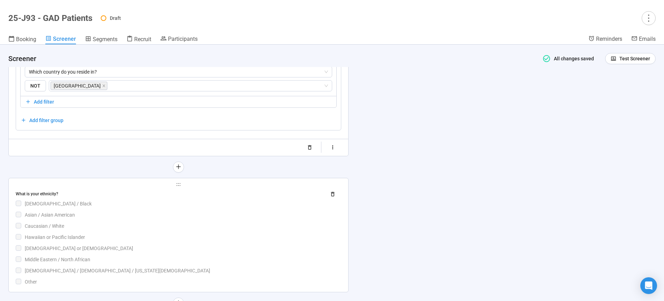
click at [159, 230] on div "Caucasian / White" at bounding box center [183, 226] width 316 height 8
click at [0, 0] on input "search" at bounding box center [0, 0] width 0 height 0
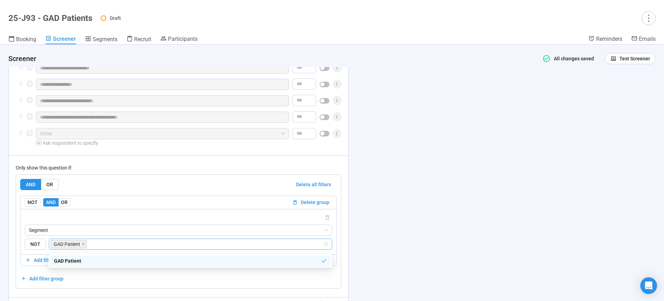
scroll to position [3248, 0]
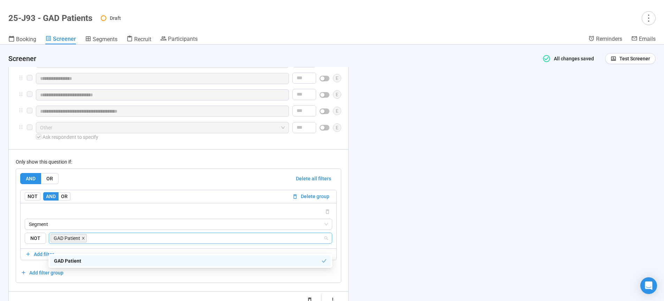
click at [84, 240] on icon "close" at bounding box center [83, 237] width 3 height 3
click at [83, 229] on span "Segment" at bounding box center [178, 224] width 299 height 10
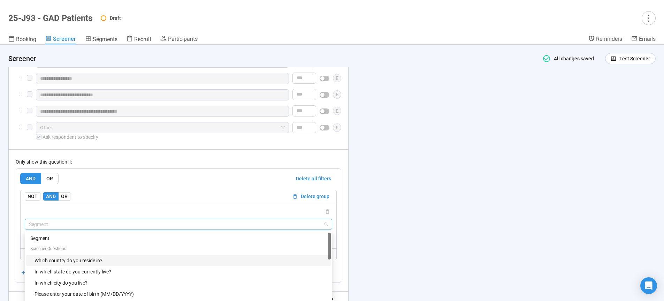
click at [72, 264] on div "Which country do you reside in?" at bounding box center [180, 260] width 292 height 8
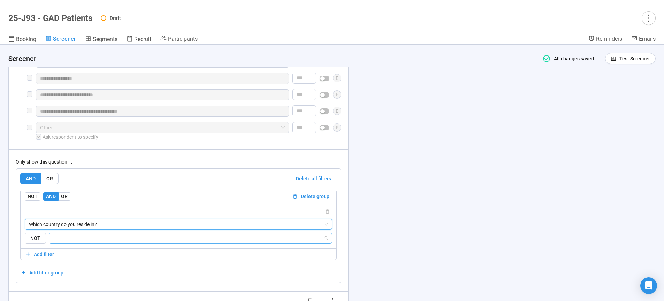
click at [89, 242] on input "search" at bounding box center [188, 238] width 270 height 8
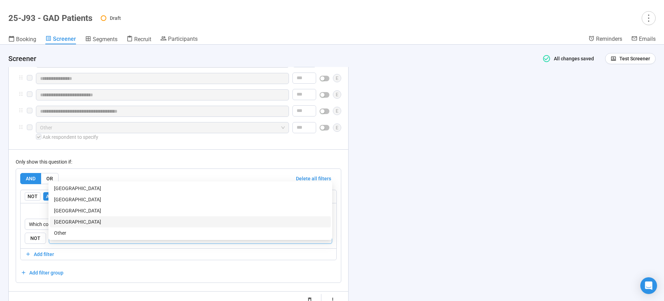
click at [90, 219] on div "United States of America" at bounding box center [190, 222] width 272 height 8
click at [488, 213] on div "**********" at bounding box center [332, 173] width 664 height 256
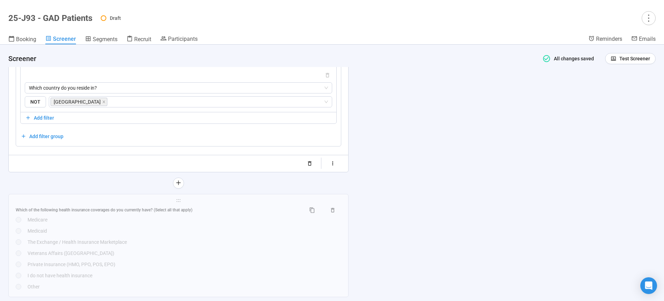
scroll to position [3449, 0]
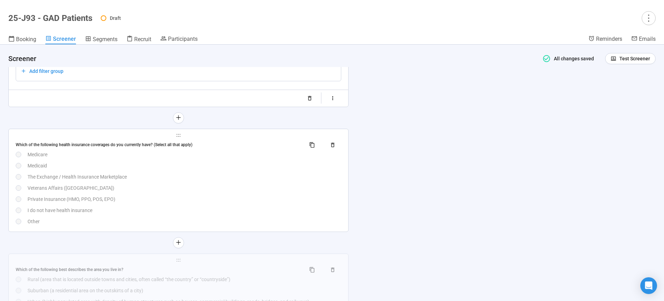
click at [119, 191] on div "Which of the following health insurance coverages do you currently have? (Selec…" at bounding box center [178, 182] width 325 height 86
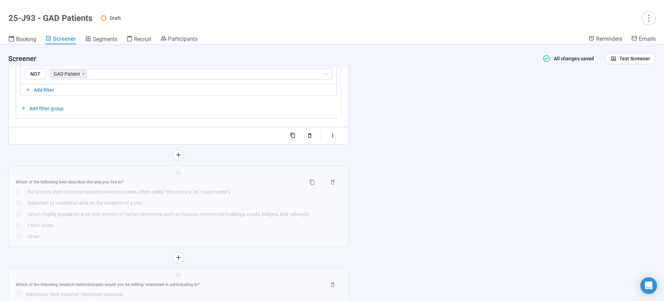
scroll to position [3604, 0]
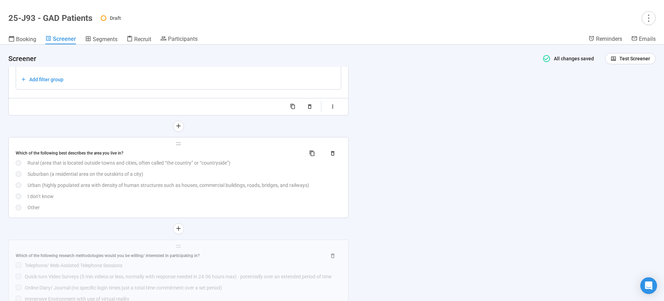
click at [154, 188] on div "Which of the following best describes the area you live in? Rural (area that is…" at bounding box center [178, 179] width 325 height 63
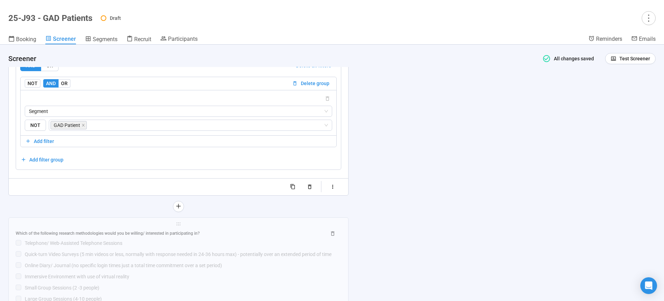
scroll to position [3681, 0]
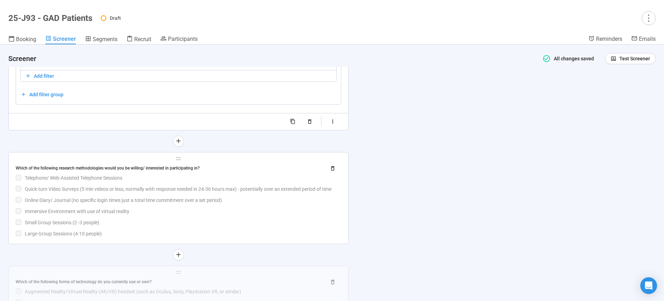
click at [203, 204] on div "Online Diary/ Journal (no specific login times just a total time commitment ove…" at bounding box center [183, 200] width 316 height 8
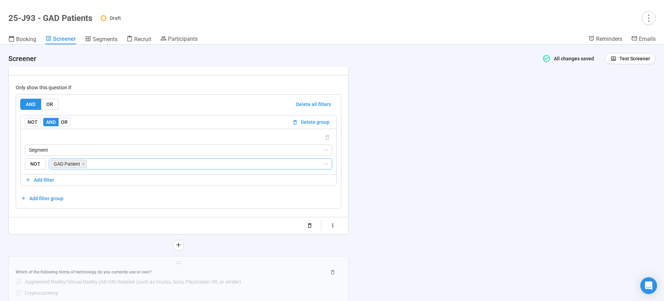
scroll to position [3642, 0]
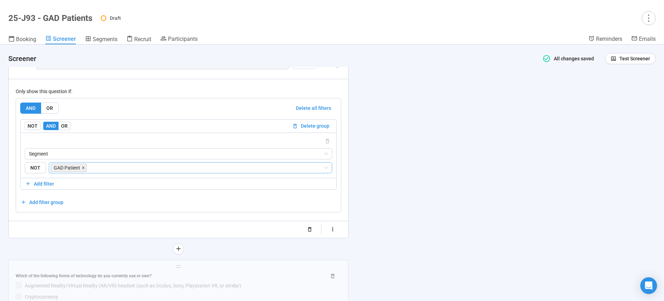
click at [83, 169] on icon "close" at bounding box center [83, 167] width 3 height 3
click at [82, 159] on span "Segment" at bounding box center [178, 153] width 299 height 10
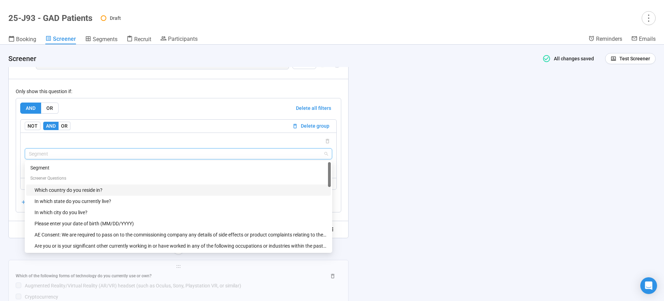
click at [70, 194] on div "Which country do you reside in?" at bounding box center [180, 190] width 292 height 8
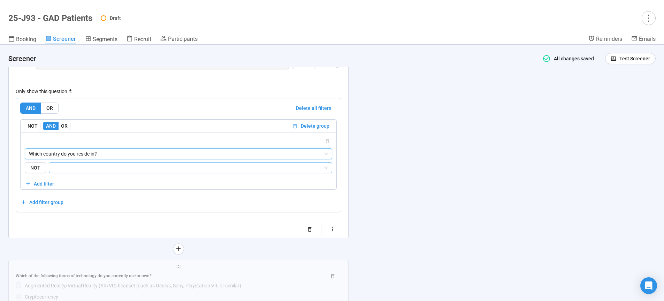
click at [76, 172] on input "search" at bounding box center [188, 167] width 270 height 8
click at [74, 223] on div "United States of America" at bounding box center [190, 225] width 272 height 8
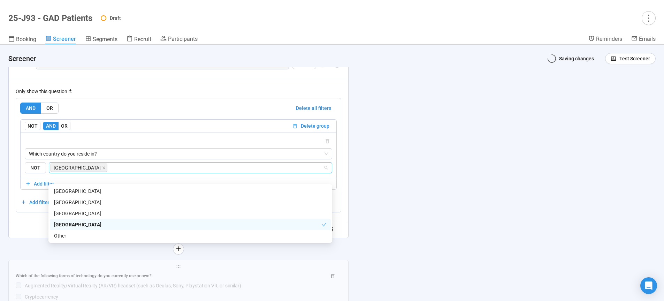
click at [501, 218] on div "**********" at bounding box center [332, 173] width 664 height 256
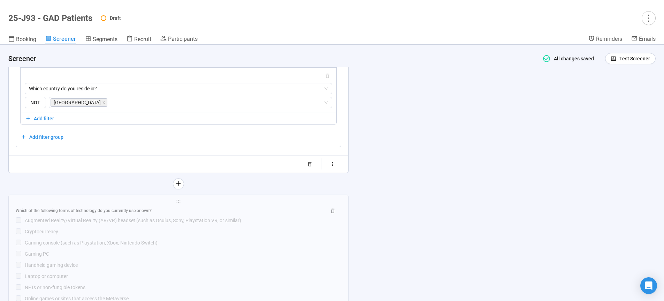
scroll to position [3772, 0]
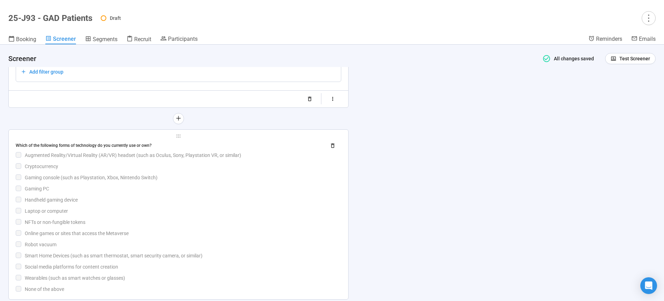
click at [201, 192] on div "Gaming PC" at bounding box center [183, 189] width 316 height 8
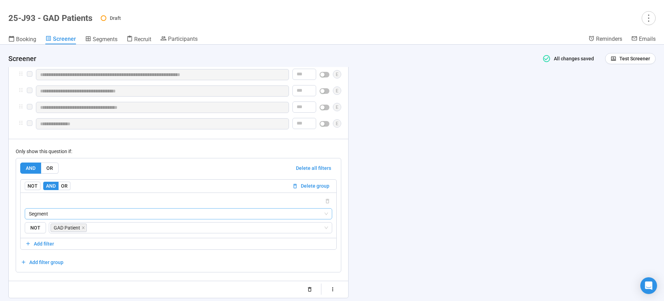
scroll to position [3821, 0]
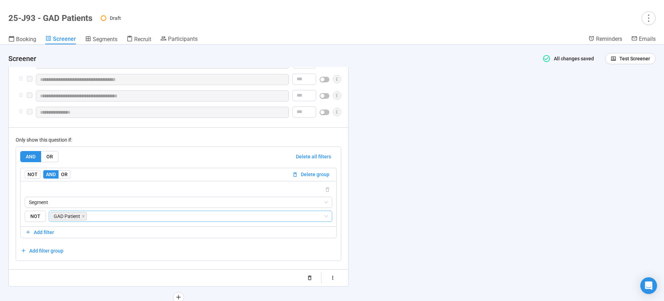
click at [83, 218] on icon "close" at bounding box center [83, 215] width 3 height 3
click at [84, 207] on span "Segment" at bounding box center [178, 202] width 299 height 10
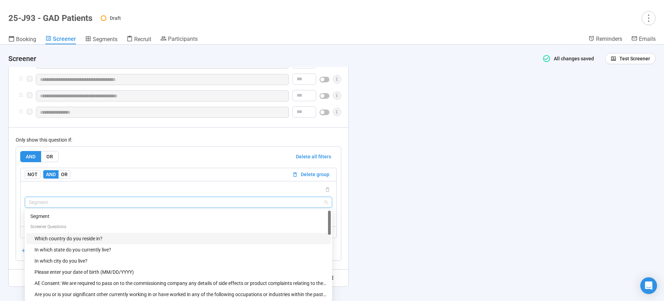
click at [66, 242] on div "Which country do you reside in?" at bounding box center [180, 238] width 292 height 8
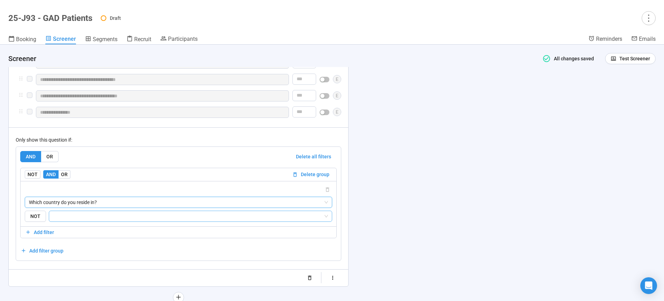
click at [75, 220] on input "search" at bounding box center [188, 216] width 270 height 8
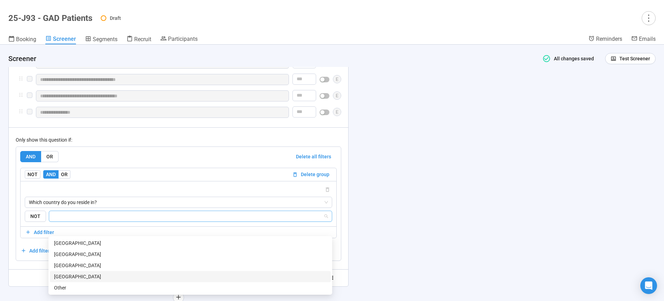
click at [78, 275] on div "United States of America" at bounding box center [190, 276] width 272 height 8
click at [463, 243] on div "**********" at bounding box center [332, 173] width 664 height 256
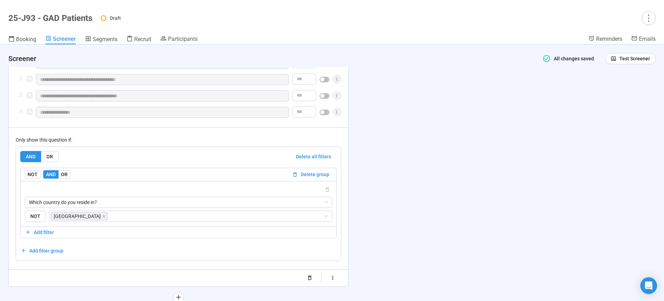
scroll to position [3958, 0]
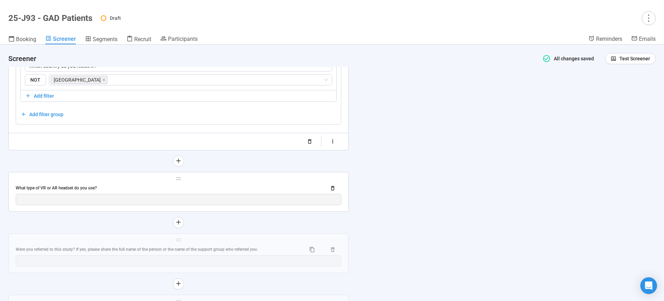
click at [167, 181] on span "holder" at bounding box center [178, 178] width 325 height 5
click at [156, 191] on div "What type of VR or AR headset do you use?" at bounding box center [168, 188] width 305 height 7
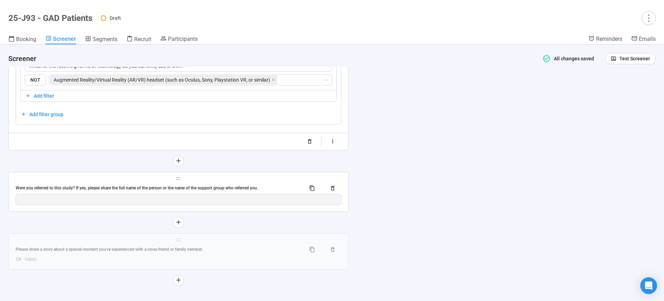
scroll to position [3962, 0]
click at [148, 191] on div "Were you referred to this study? If yes, please share the full name of the pers…" at bounding box center [178, 185] width 325 height 11
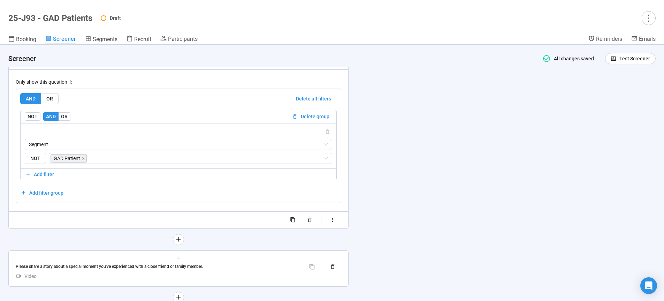
scroll to position [4011, 0]
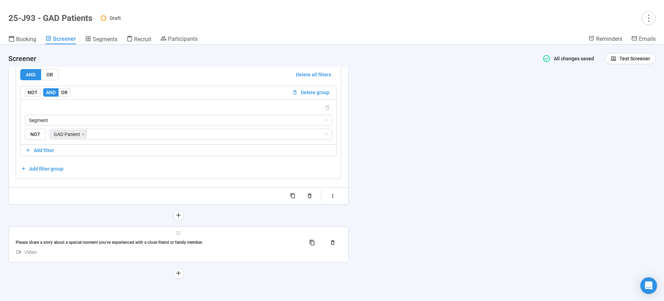
click at [143, 240] on div "Please share a story about a special moment you've experienced with a close fri…" at bounding box center [158, 242] width 284 height 7
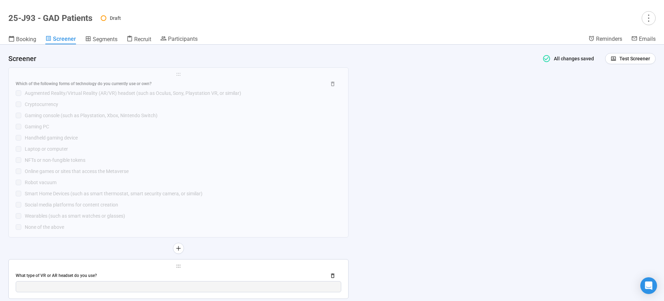
scroll to position [3655, 0]
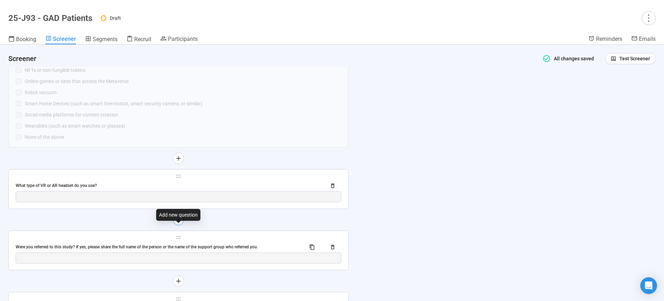
click at [181, 225] on button "button" at bounding box center [178, 219] width 11 height 11
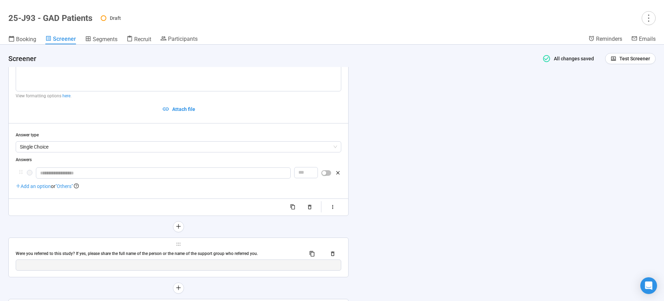
scroll to position [3851, 0]
paste textarea "**********"
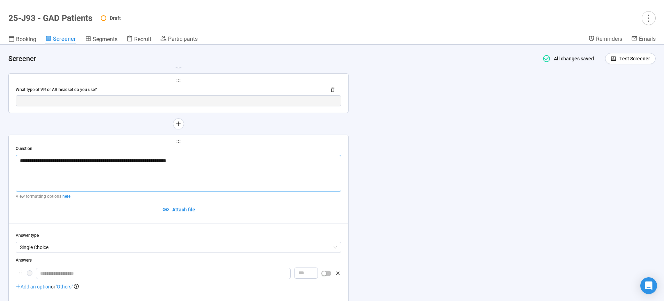
scroll to position [3905, 0]
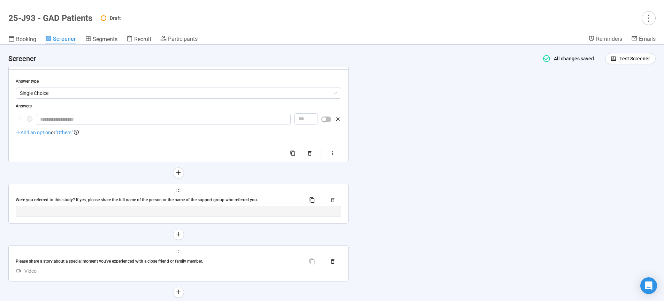
type textarea "**********"
click at [418, 162] on div "**********" at bounding box center [332, 173] width 664 height 256
click at [312, 156] on icon "button" at bounding box center [310, 153] width 6 height 6
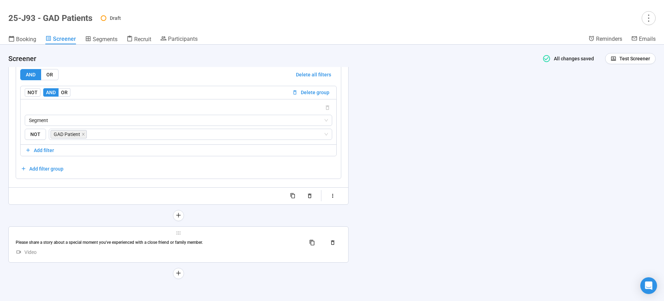
scroll to position [4011, 0]
click at [236, 247] on div "Please share a story about a special moment you've experienced with a close fri…" at bounding box center [178, 242] width 325 height 11
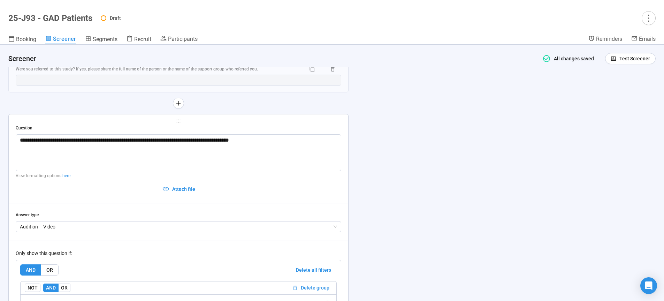
scroll to position [3773, 0]
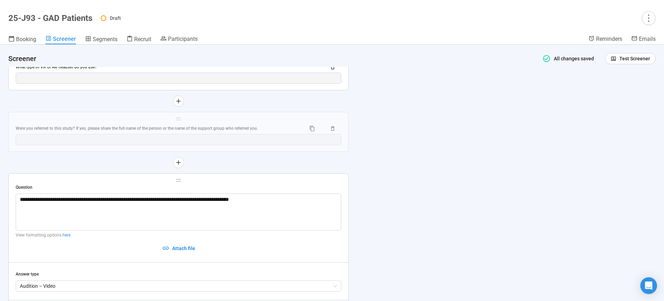
click at [529, 191] on div "**********" at bounding box center [332, 173] width 664 height 256
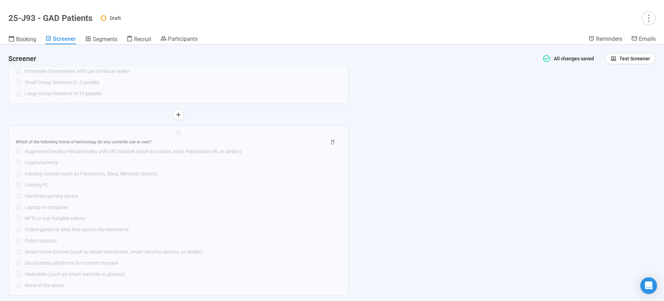
scroll to position [3341, 0]
click at [648, 23] on button "button" at bounding box center [648, 18] width 14 height 14
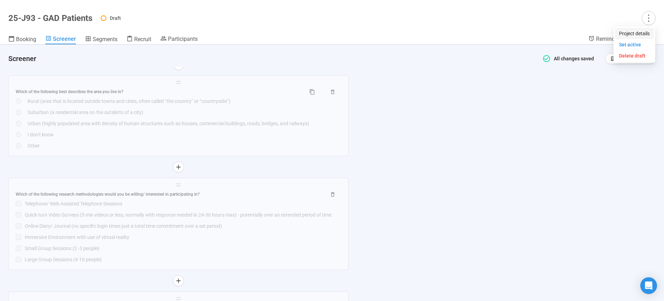
click at [637, 29] on li "Project details" at bounding box center [633, 33] width 39 height 11
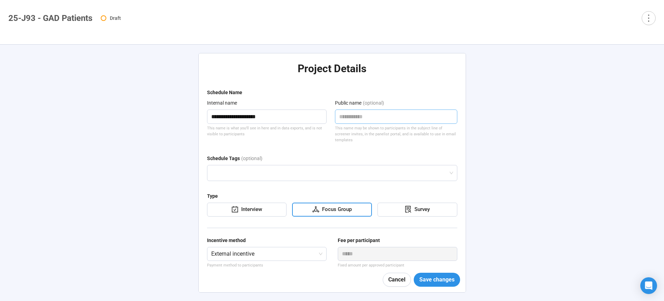
click at [393, 118] on textarea at bounding box center [396, 116] width 122 height 14
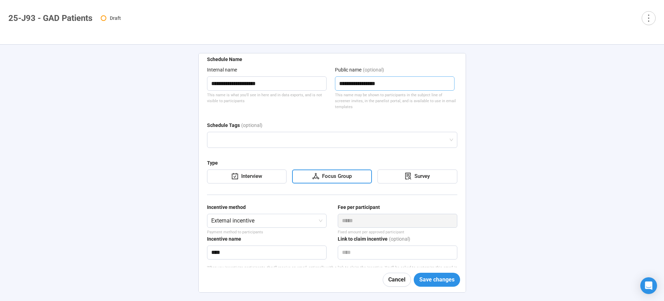
scroll to position [36, 0]
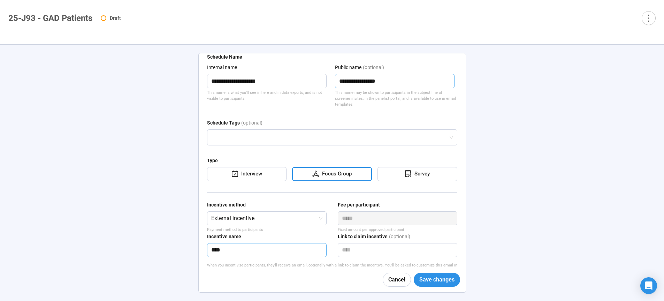
type textarea "**********"
click at [238, 253] on input "****" at bounding box center [266, 250] width 119 height 14
type input "********"
click at [157, 205] on div "**********" at bounding box center [332, 173] width 664 height 256
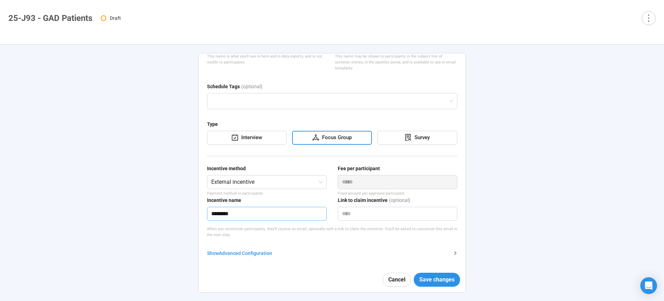
scroll to position [73, 0]
click at [247, 250] on div "Show Advanced Configuration" at bounding box center [328, 252] width 242 height 8
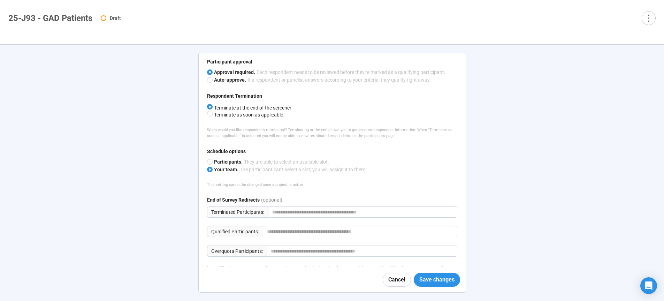
scroll to position [369, 0]
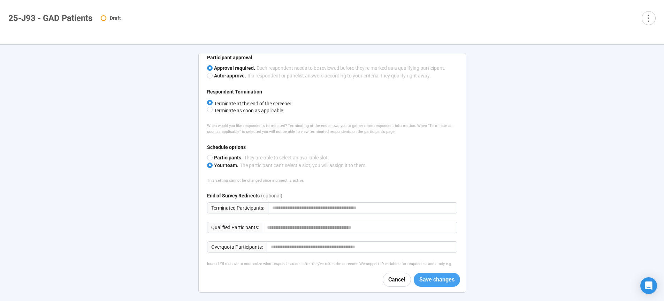
click at [437, 280] on span "Save changes" at bounding box center [436, 279] width 35 height 9
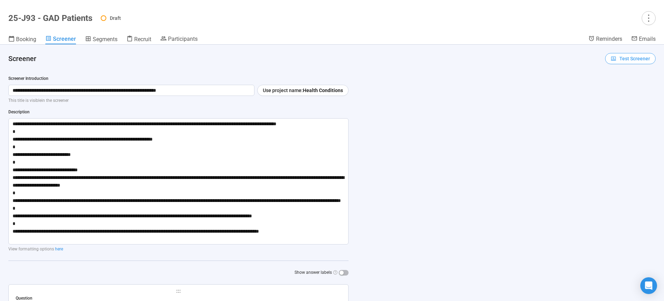
click at [625, 60] on span "Test Screener" at bounding box center [634, 59] width 31 height 8
click at [620, 96] on link "Test screener" at bounding box center [620, 95] width 29 height 6
click at [488, 121] on div "**********" at bounding box center [332, 173] width 664 height 256
drag, startPoint x: 190, startPoint y: 90, endPoint x: 0, endPoint y: 88, distance: 189.2
click at [8, 88] on input "**********" at bounding box center [131, 90] width 246 height 11
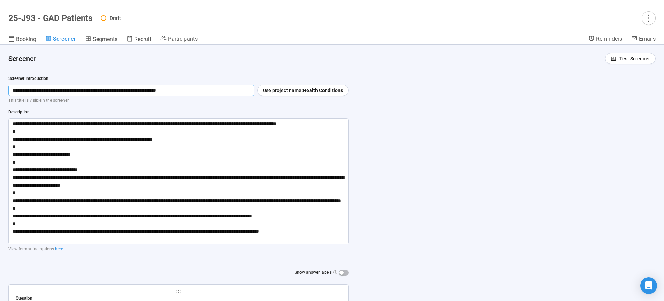
paste input "**********"
type input "**********"
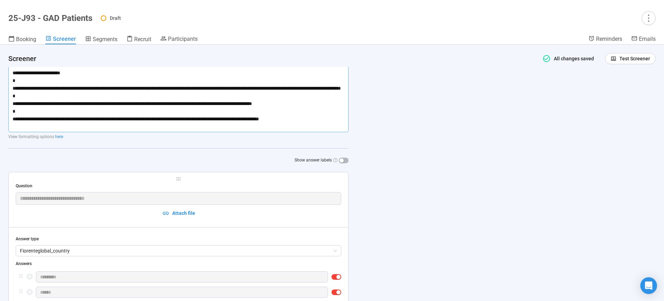
drag, startPoint x: 11, startPoint y: 123, endPoint x: 475, endPoint y: 320, distance: 504.2
click at [348, 132] on textarea "**********" at bounding box center [178, 69] width 340 height 126
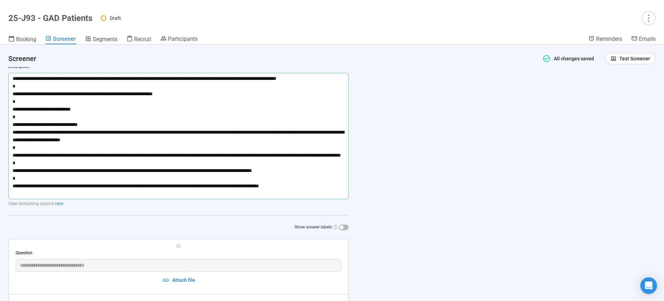
scroll to position [35, 0]
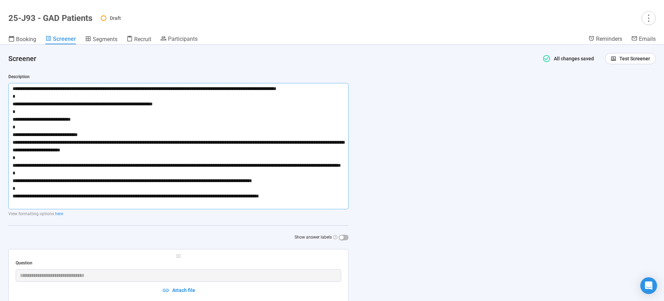
paste textarea "**********"
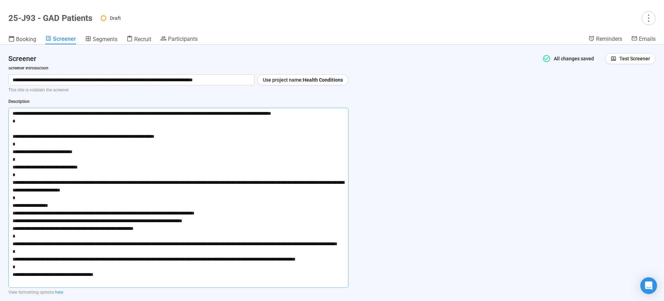
scroll to position [0, 0]
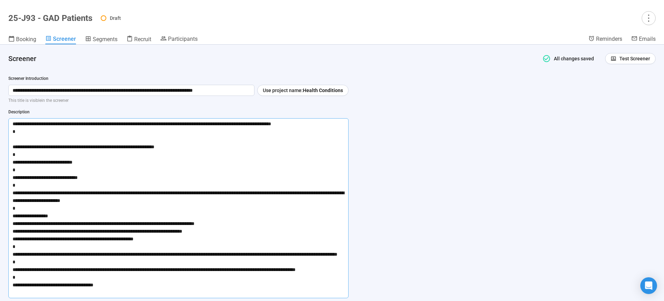
click at [28, 139] on textarea at bounding box center [178, 208] width 340 height 180
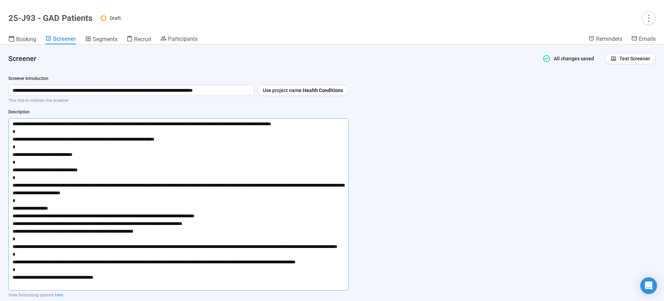
click at [13, 145] on textarea at bounding box center [178, 204] width 340 height 172
click at [13, 185] on textarea at bounding box center [178, 204] width 340 height 172
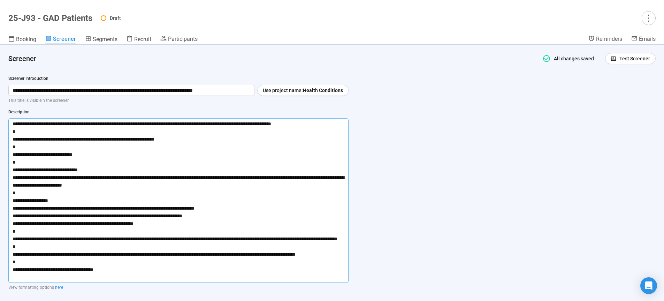
type textarea "**********"
click at [440, 234] on div "**********" at bounding box center [332, 173] width 664 height 256
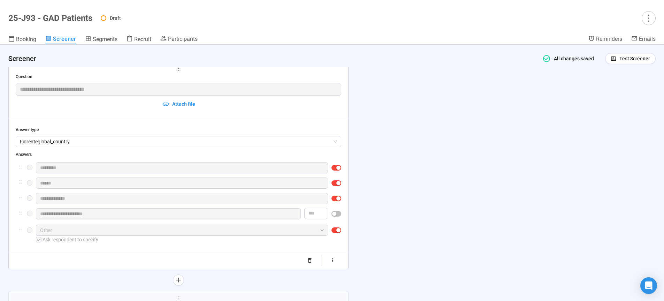
scroll to position [266, 0]
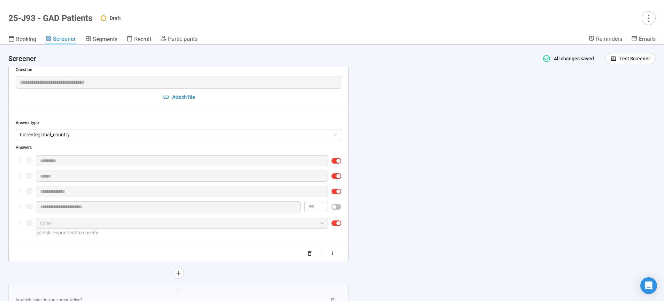
click at [502, 223] on div "**********" at bounding box center [332, 173] width 664 height 256
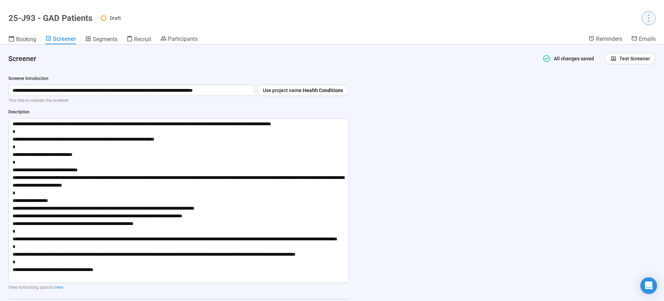
click at [648, 19] on icon "more" at bounding box center [647, 17] width 9 height 9
click at [632, 45] on span "Set active" at bounding box center [630, 45] width 22 height 6
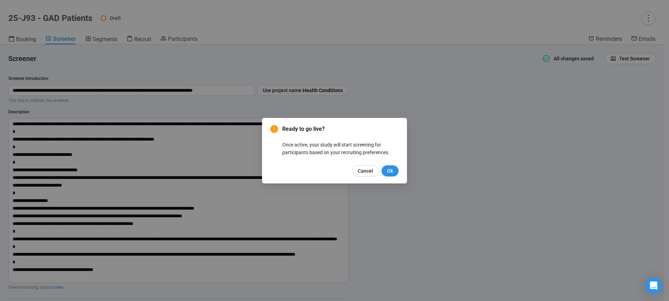
click at [382, 176] on div "Ready to go live? Once active, your study will start screening for participants…" at bounding box center [334, 150] width 145 height 65
click at [387, 173] on span "Ok" at bounding box center [390, 171] width 6 height 8
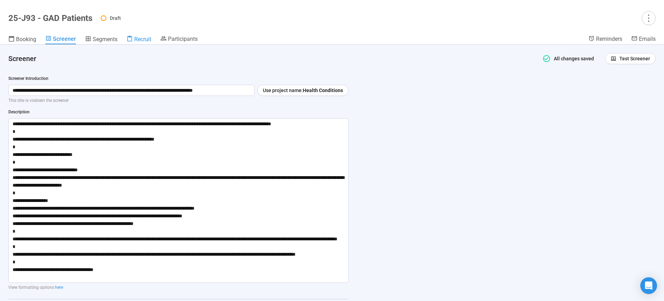
click at [136, 40] on span "Recruit" at bounding box center [142, 39] width 17 height 7
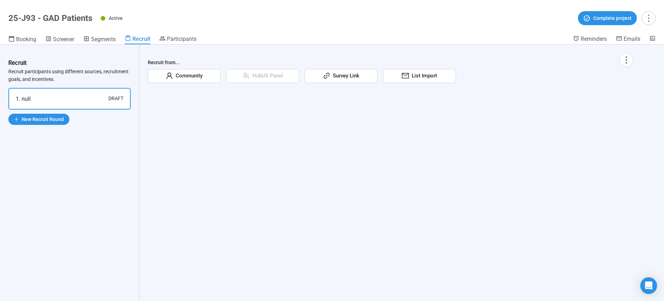
click at [189, 77] on span "Community" at bounding box center [188, 76] width 30 height 8
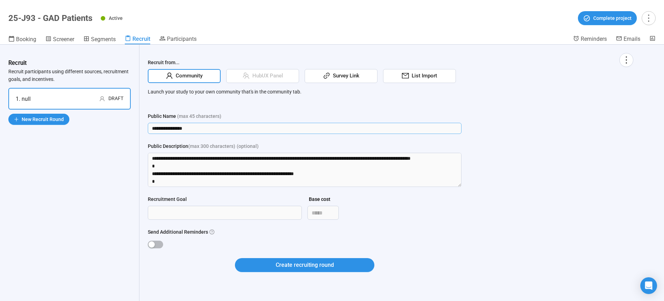
drag, startPoint x: 198, startPoint y: 130, endPoint x: 78, endPoint y: 127, distance: 119.9
click at [148, 127] on input "**********" at bounding box center [305, 128] width 314 height 11
type input "**********"
click at [155, 156] on textarea "Public Description (max 300 characters) (optional)" at bounding box center [305, 170] width 314 height 34
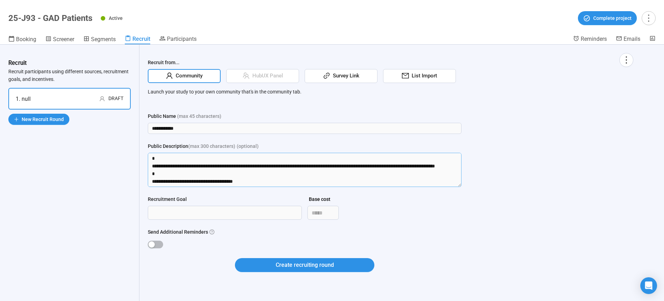
drag, startPoint x: 150, startPoint y: 157, endPoint x: 393, endPoint y: 281, distance: 272.5
click at [393, 187] on textarea "Public Description (max 300 characters) (optional)" at bounding box center [305, 170] width 314 height 34
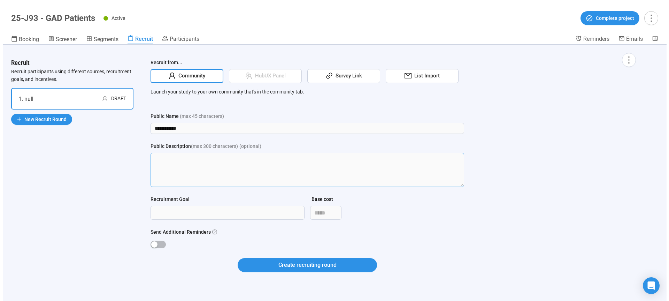
scroll to position [0, 0]
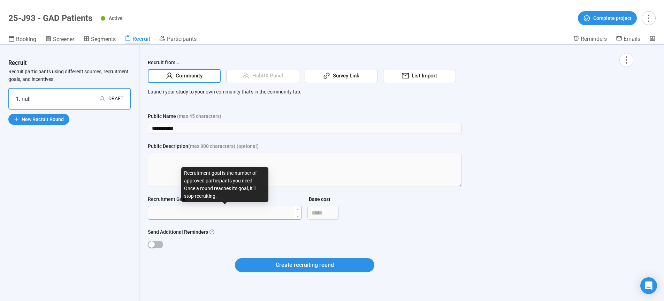
click at [208, 214] on input "Recruitment Goal" at bounding box center [224, 212] width 153 height 13
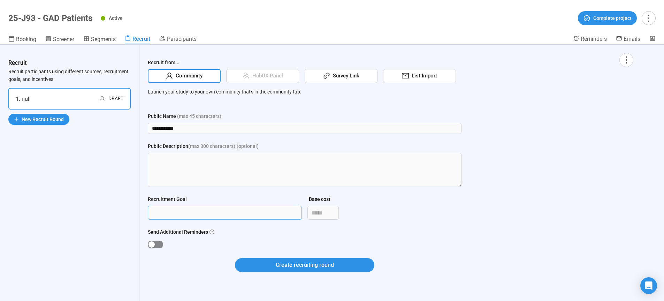
type input "***"
click at [160, 244] on span "button" at bounding box center [155, 244] width 15 height 8
click at [326, 268] on span "Create recruiting round" at bounding box center [305, 264] width 58 height 9
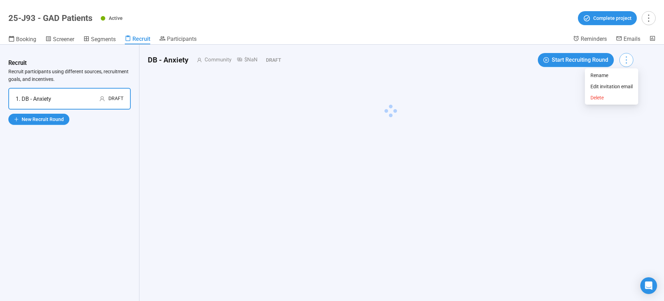
click at [631, 61] on icon "more" at bounding box center [625, 59] width 9 height 9
click at [619, 89] on span "Edit invitation email" at bounding box center [611, 87] width 42 height 8
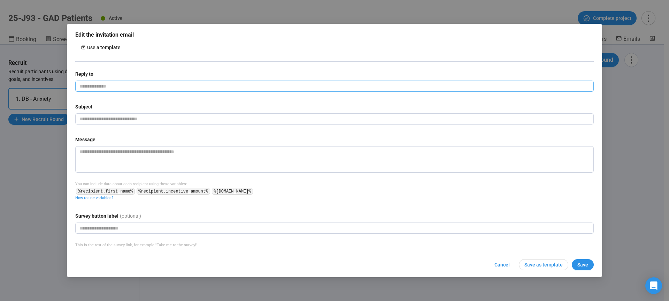
click at [157, 85] on input "email" at bounding box center [334, 85] width 518 height 11
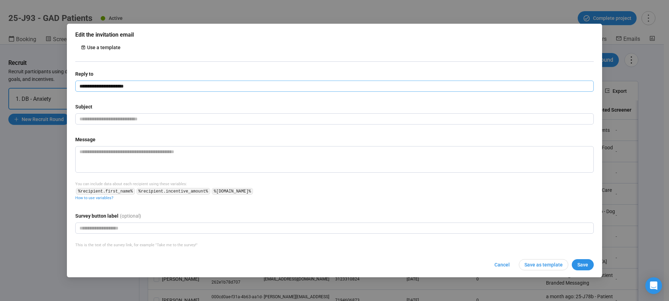
type input "**********"
click at [87, 117] on input "text" at bounding box center [334, 118] width 518 height 11
click at [87, 118] on input "text" at bounding box center [334, 118] width 518 height 11
paste input "**********"
type input "**********"
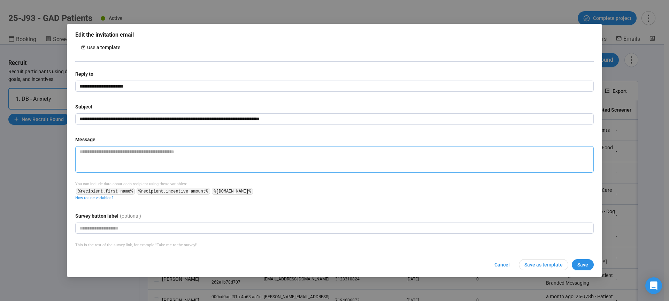
click at [114, 156] on textarea at bounding box center [334, 159] width 518 height 26
paste textarea "**********"
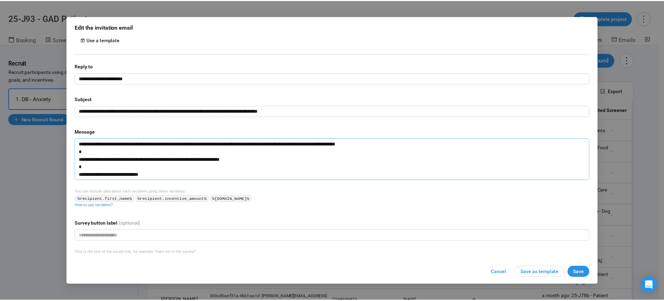
scroll to position [105, 0]
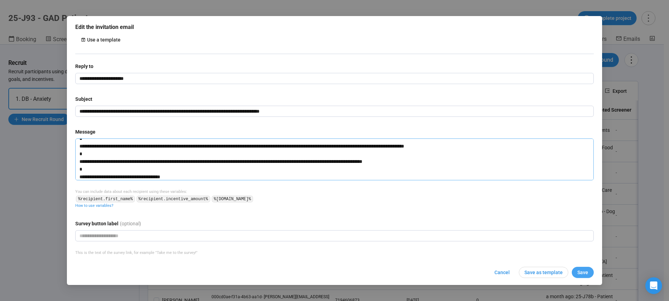
type textarea "**********"
click at [578, 270] on span "Save" at bounding box center [582, 272] width 11 height 8
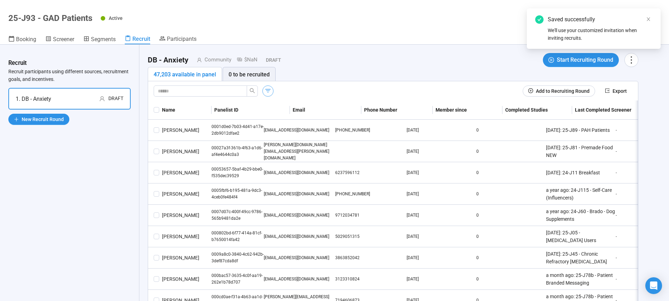
click at [269, 93] on icon "button" at bounding box center [267, 90] width 7 height 7
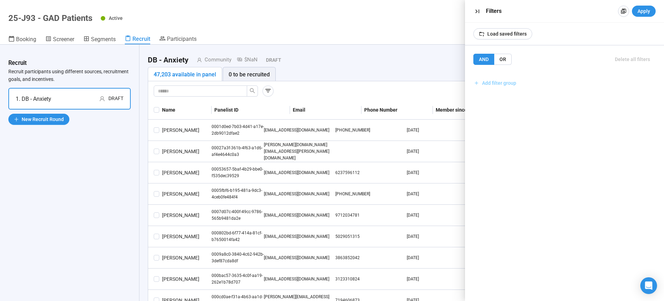
click at [503, 83] on span "Add filter group" at bounding box center [499, 83] width 34 height 8
click at [504, 99] on span "Add filter" at bounding box center [496, 98] width 20 height 8
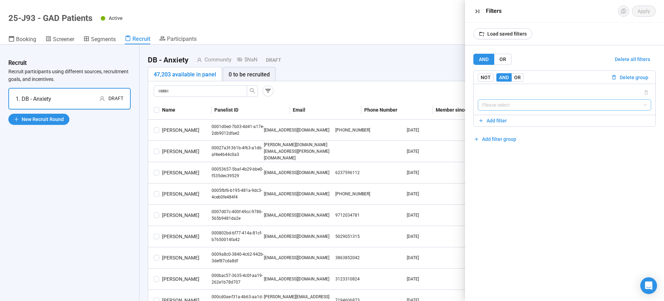
click at [504, 104] on input "search" at bounding box center [564, 105] width 165 height 10
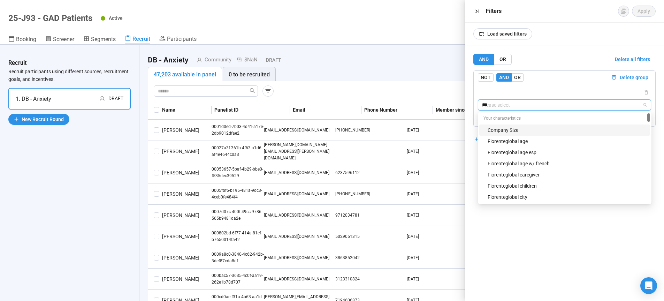
type input "****"
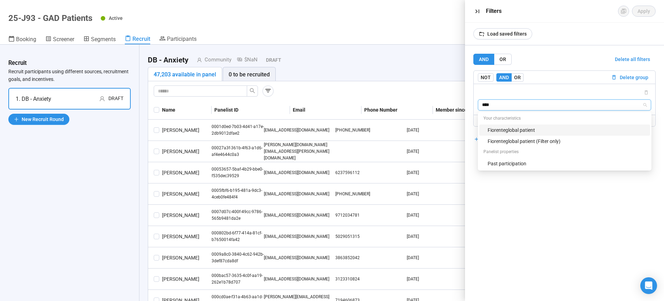
click at [529, 130] on div "Fiorenteglobal patient" at bounding box center [566, 130] width 158 height 8
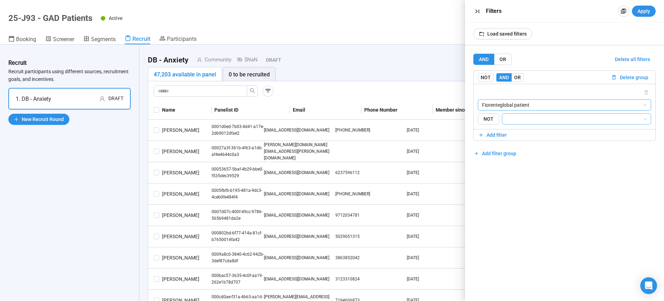
click at [529, 118] on input "search" at bounding box center [574, 119] width 136 height 8
type input "**"
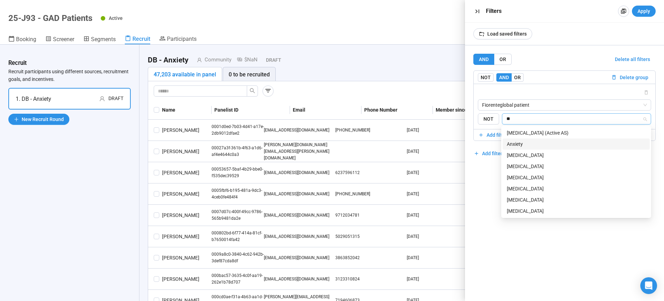
click at [519, 143] on div "Anxiety" at bounding box center [576, 144] width 139 height 8
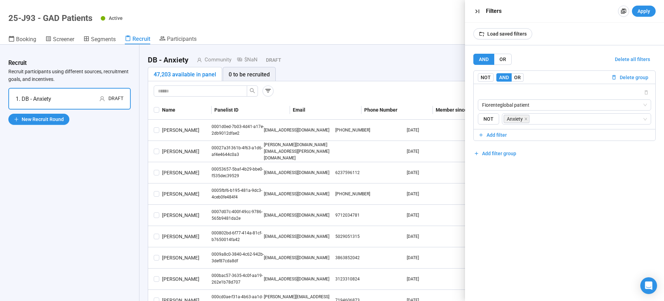
click at [554, 248] on div "AND OR Delete all filters NOT AND OR Delete group Fiorenteglobal patient {"type…" at bounding box center [564, 172] width 199 height 255
click at [646, 10] on span "Apply" at bounding box center [643, 11] width 13 height 8
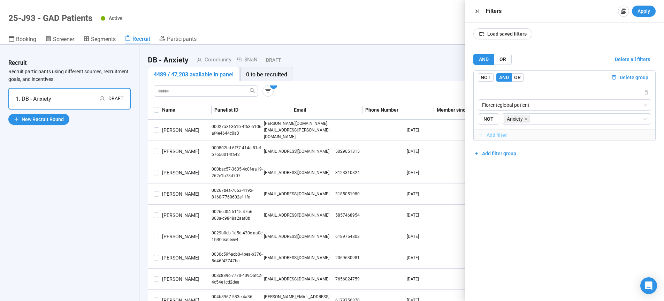
click at [497, 136] on span "Add filter" at bounding box center [496, 135] width 20 height 8
click at [517, 77] on span "OR" at bounding box center [517, 78] width 7 height 6
click at [513, 161] on input "search" at bounding box center [564, 157] width 165 height 10
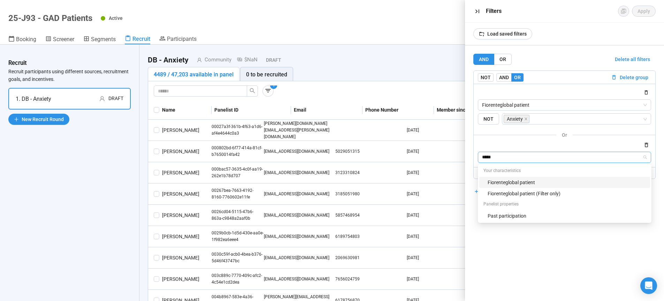
type input "******"
click at [534, 194] on div "Fiorenteglobal patient (Filter only)" at bounding box center [566, 194] width 158 height 8
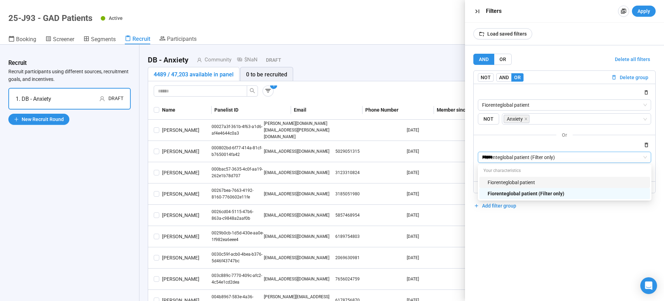
click at [566, 273] on div "AND OR Delete all filters NOT AND OR Delete group Fiorenteglobal patient {"type…" at bounding box center [564, 172] width 199 height 255
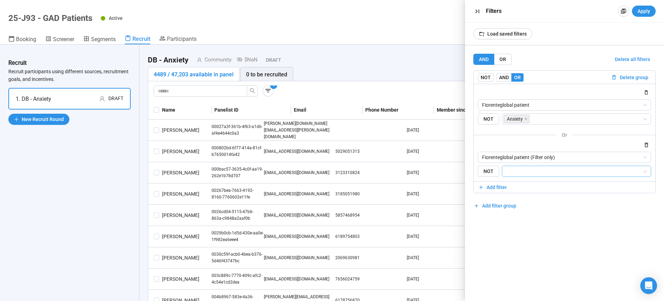
click at [513, 173] on input "search" at bounding box center [574, 171] width 136 height 8
type input "***"
click at [543, 250] on div "AND OR Delete all filters NOT AND OR Delete group Fiorenteglobal patient {"type…" at bounding box center [564, 172] width 199 height 255
click at [648, 143] on icon "button" at bounding box center [646, 145] width 6 height 6
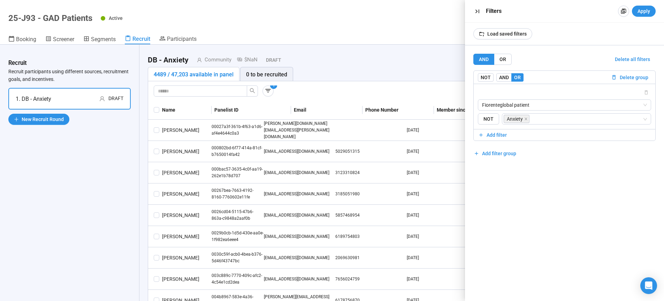
click at [631, 238] on div "AND OR Delete all filters NOT AND OR Delete group Fiorenteglobal patient {"type…" at bounding box center [564, 172] width 199 height 255
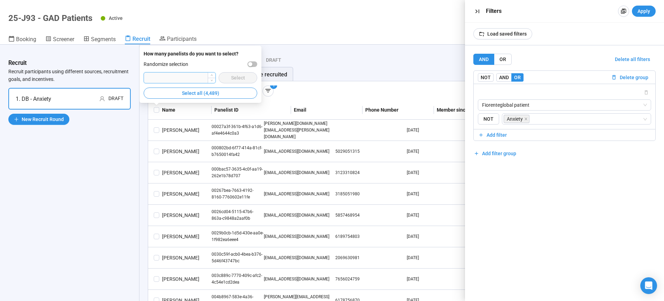
click at [199, 78] on input "number" at bounding box center [179, 77] width 71 height 10
type input "****"
click at [252, 65] on div "button" at bounding box center [250, 64] width 4 height 4
click at [478, 10] on icon "button" at bounding box center [476, 11] width 7 height 7
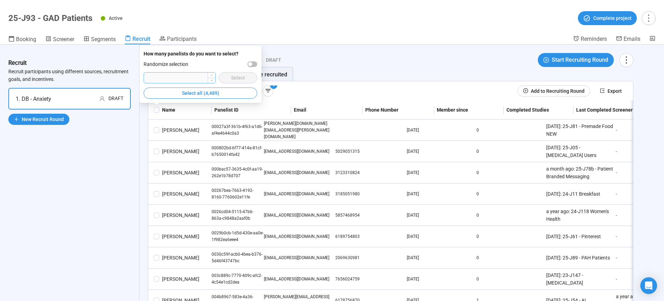
click at [171, 80] on input "number" at bounding box center [179, 77] width 71 height 10
type input "****"
click at [251, 65] on div "button" at bounding box center [250, 64] width 4 height 4
click at [241, 79] on span "Select" at bounding box center [238, 78] width 14 height 8
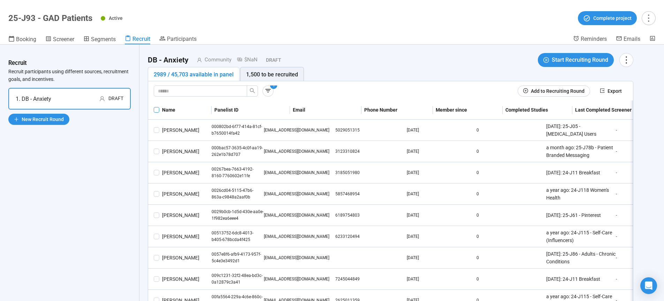
click at [155, 110] on span at bounding box center [157, 110] width 6 height 6
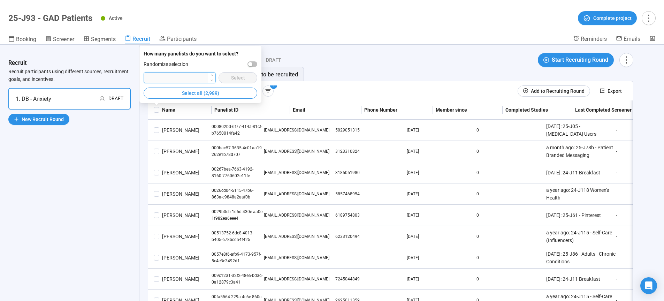
click at [165, 77] on input "number" at bounding box center [179, 77] width 71 height 10
type input "***"
click at [253, 65] on span "button" at bounding box center [252, 64] width 10 height 6
click at [244, 76] on span "Select" at bounding box center [238, 78] width 14 height 8
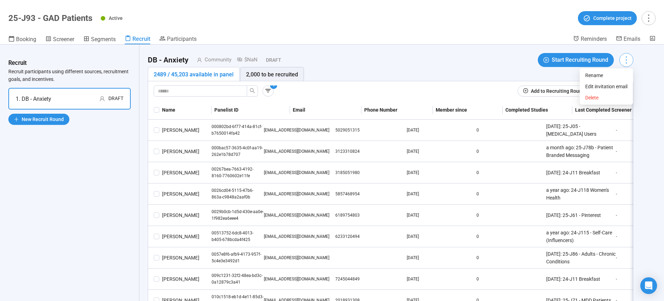
click at [627, 62] on icon "more" at bounding box center [625, 59] width 9 height 9
click at [614, 87] on span "Edit invitation email" at bounding box center [606, 87] width 42 height 8
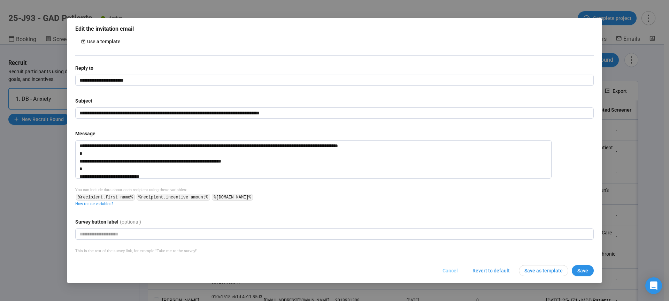
click at [449, 270] on span "Cancel" at bounding box center [449, 270] width 15 height 8
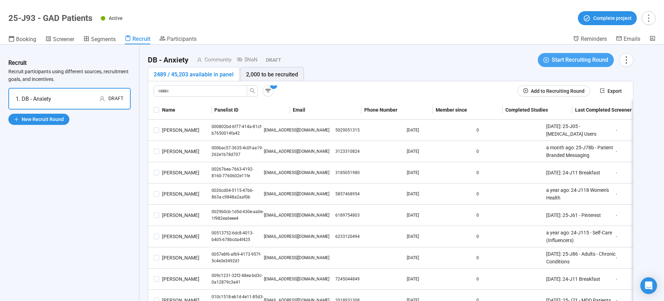
click at [567, 62] on span "Start Recruiting Round" at bounding box center [579, 59] width 56 height 9
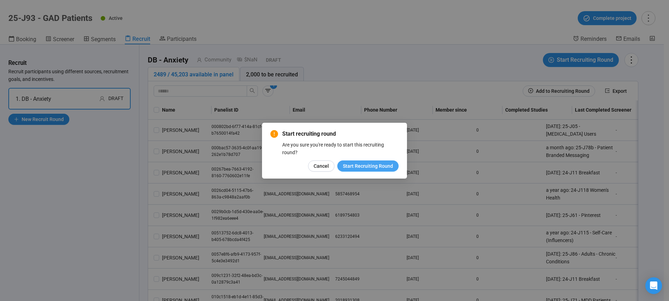
click at [388, 164] on span "Start Recruiting Round" at bounding box center [368, 166] width 50 height 8
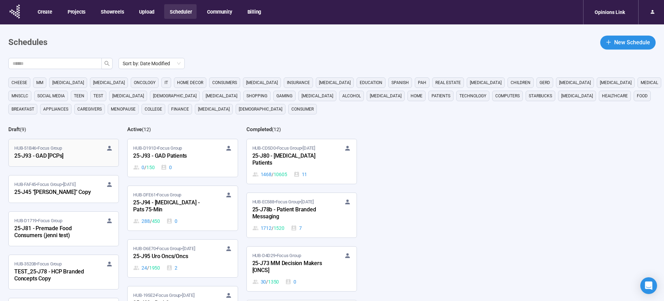
click at [44, 156] on div "25-J93 - GAD [PCPs]" at bounding box center [52, 156] width 77 height 9
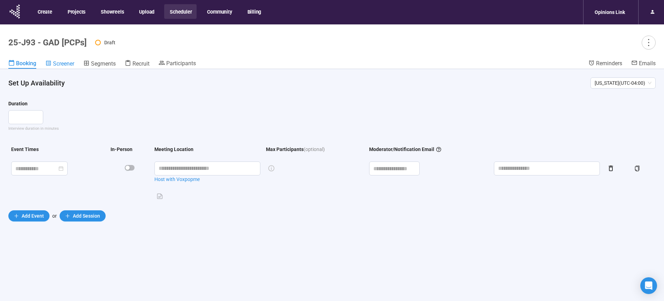
click at [60, 63] on span "Screener" at bounding box center [63, 63] width 21 height 7
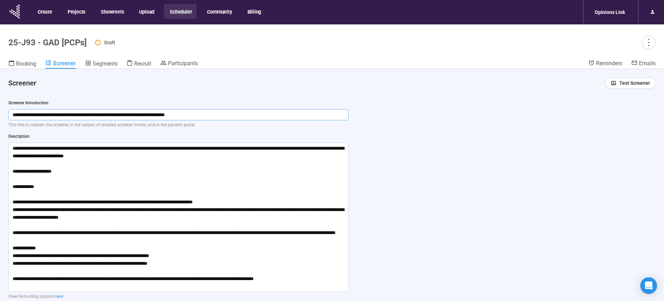
drag, startPoint x: 221, startPoint y: 113, endPoint x: 9, endPoint y: 115, distance: 212.5
click at [9, 115] on input "**********" at bounding box center [178, 114] width 340 height 11
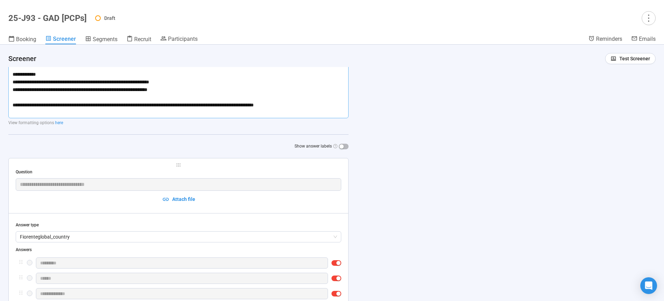
drag, startPoint x: 13, startPoint y: 147, endPoint x: 373, endPoint y: 323, distance: 401.5
click at [348, 118] on textarea at bounding box center [178, 43] width 340 height 149
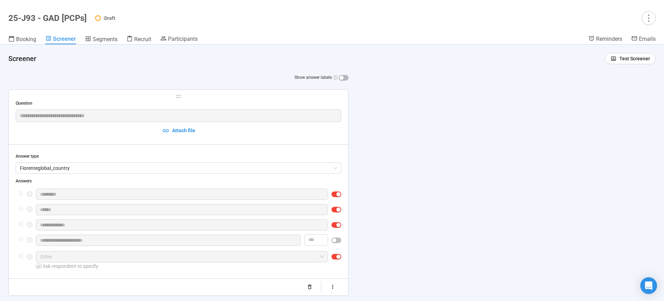
scroll to position [0, 0]
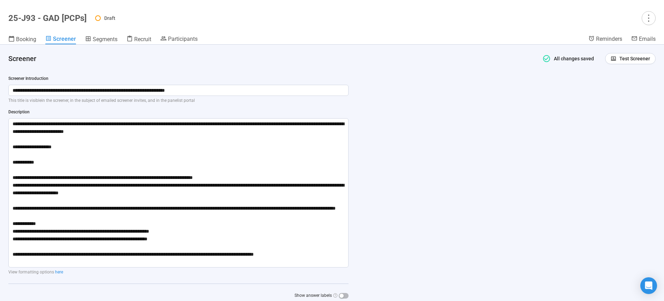
click at [425, 99] on div "**********" at bounding box center [332, 173] width 664 height 256
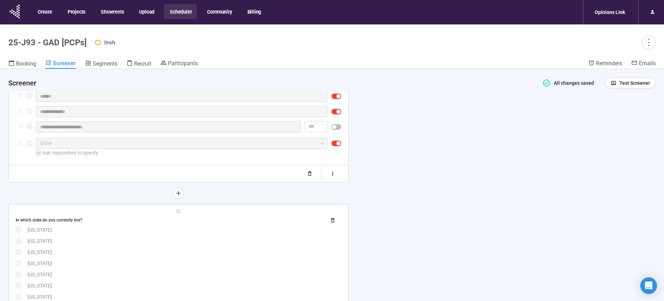
scroll to position [420, 0]
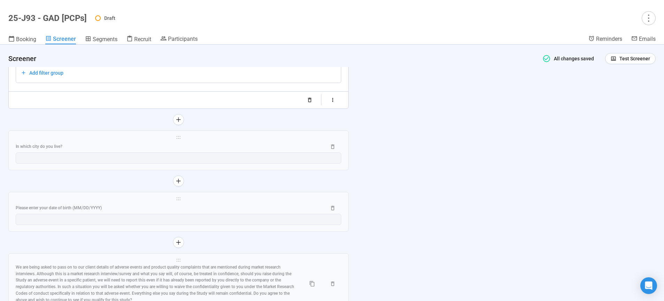
scroll to position [1419, 0]
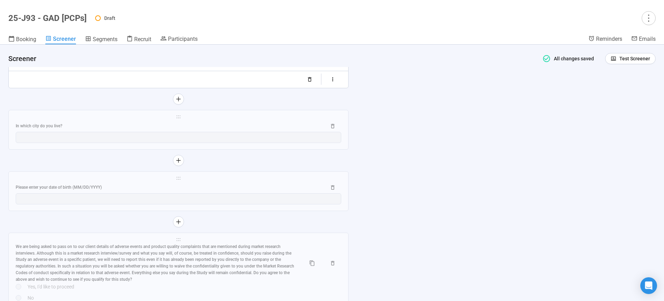
click at [250, 129] on div "In which city do you live?" at bounding box center [168, 126] width 305 height 7
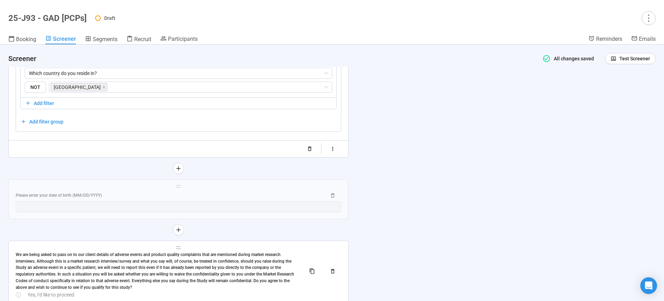
scroll to position [1193, 0]
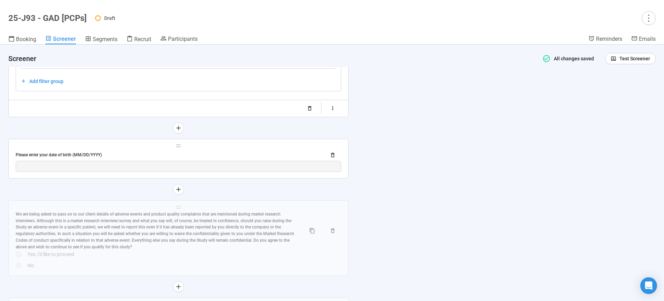
click at [245, 153] on div "Please enter your date of birth (MM/DD/YYYY)" at bounding box center [168, 155] width 305 height 7
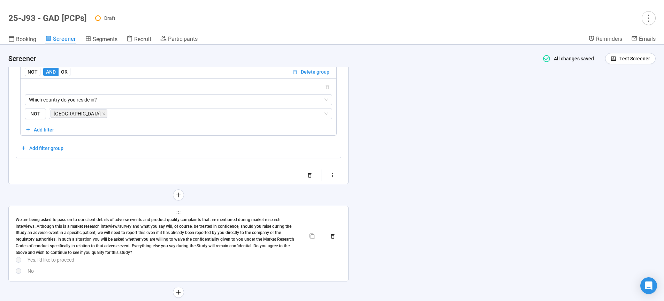
scroll to position [1196, 0]
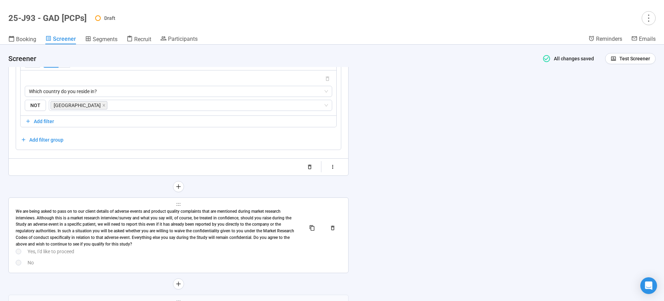
click at [224, 226] on div "We are being asked to pass on to our client details of adverse events and produ…" at bounding box center [158, 227] width 284 height 39
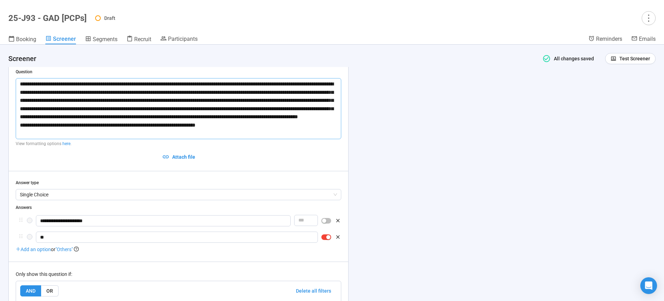
scroll to position [1085, 0]
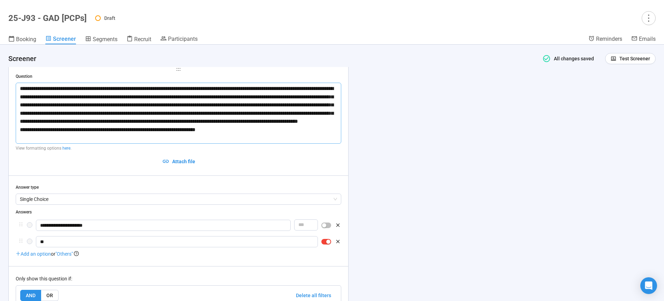
click at [21, 90] on textarea "**********" at bounding box center [178, 113] width 325 height 61
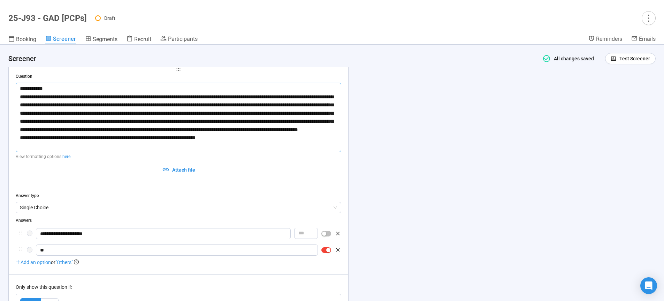
type textarea "**********"
click at [427, 161] on div "**********" at bounding box center [332, 173] width 664 height 256
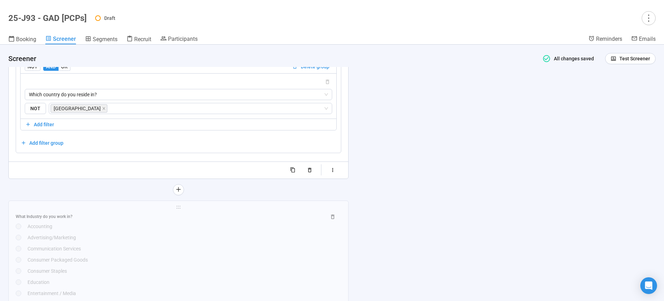
scroll to position [1357, 0]
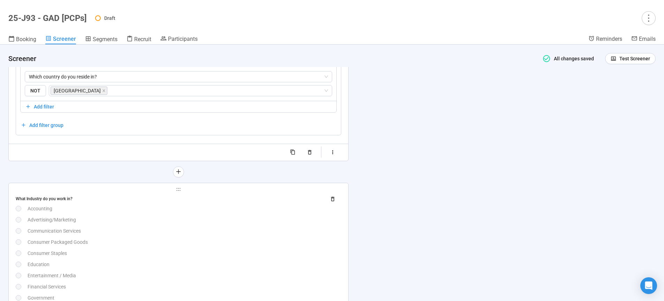
click at [213, 241] on div "Consumer Packaged Goods" at bounding box center [185, 242] width 314 height 8
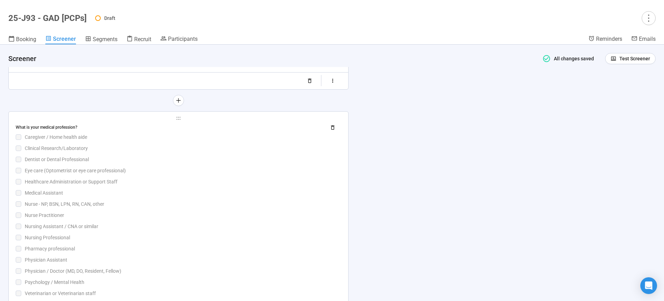
scroll to position [1851, 0]
click at [200, 210] on div "What is your medical profession? Caregiver / Home health aide Clinical Research…" at bounding box center [178, 214] width 325 height 186
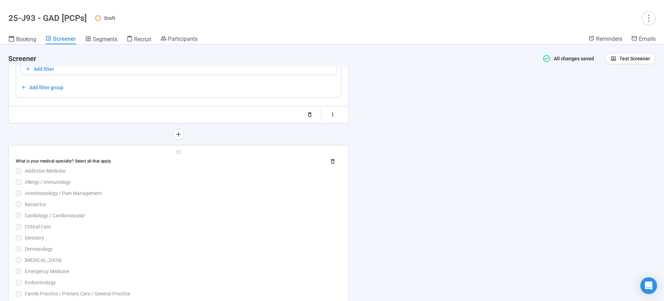
scroll to position [2066, 0]
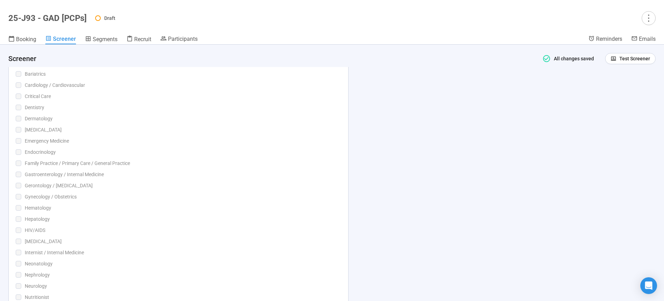
click at [235, 197] on div "What is your medical specialty? Select all that apply. Addiction Medicine Aller…" at bounding box center [178, 252] width 325 height 454
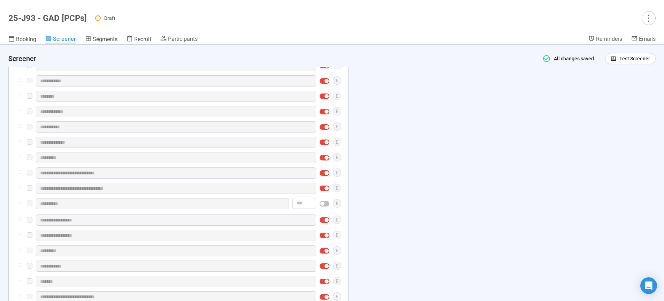
scroll to position [2394, 0]
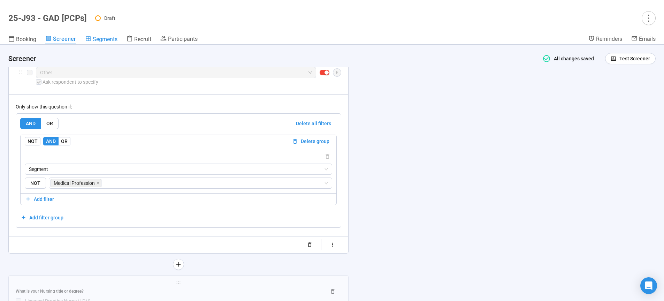
click at [105, 40] on span "Segments" at bounding box center [105, 39] width 25 height 7
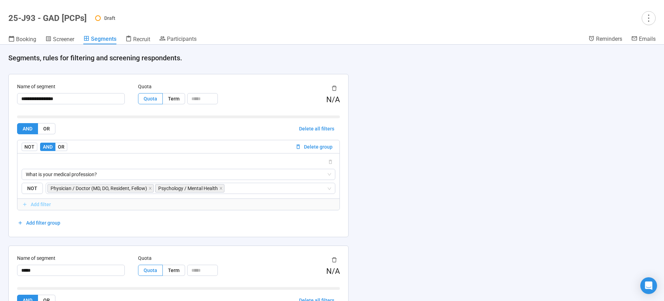
scroll to position [18, 0]
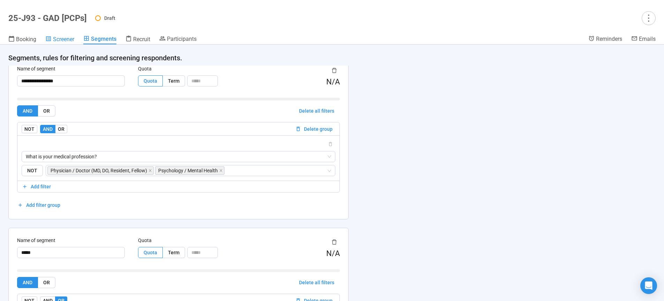
click at [69, 40] on span "Screener" at bounding box center [63, 39] width 21 height 7
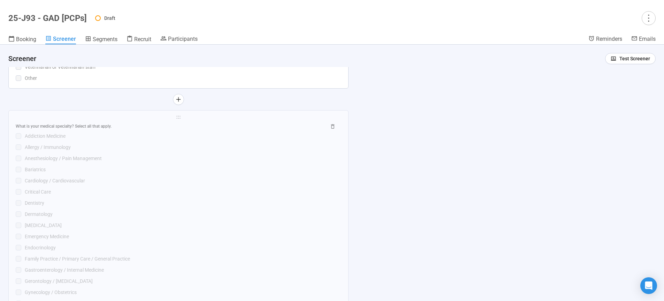
scroll to position [1794, 0]
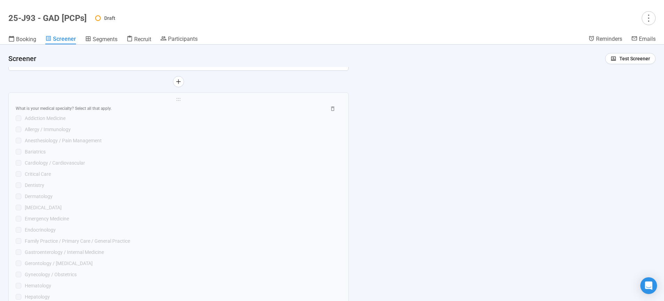
click at [109, 175] on div "Critical Care" at bounding box center [183, 174] width 316 height 8
click at [182, 131] on div "Nurse Practitioner (NP)" at bounding box center [183, 127] width 316 height 8
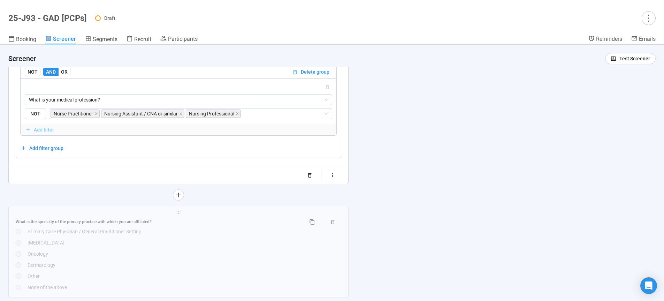
scroll to position [2480, 0]
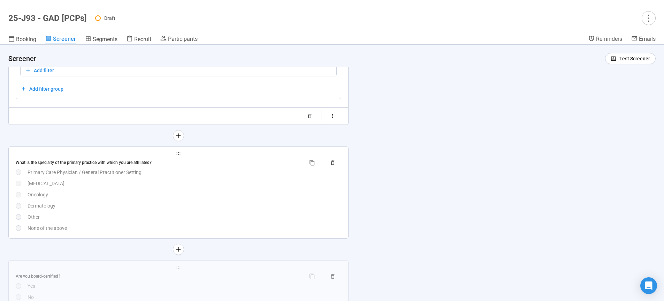
click at [168, 198] on div "Oncology" at bounding box center [185, 195] width 314 height 8
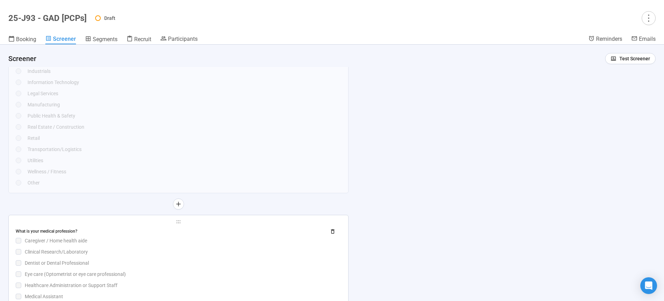
scroll to position [1310, 0]
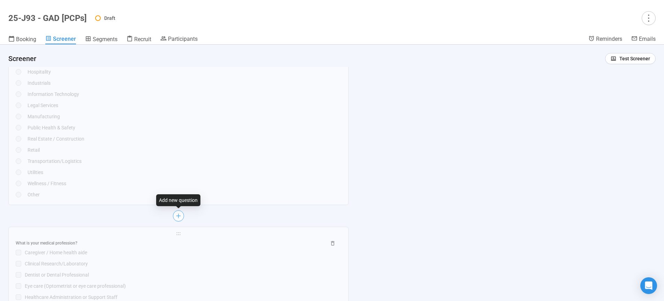
click at [179, 212] on button "button" at bounding box center [178, 215] width 11 height 11
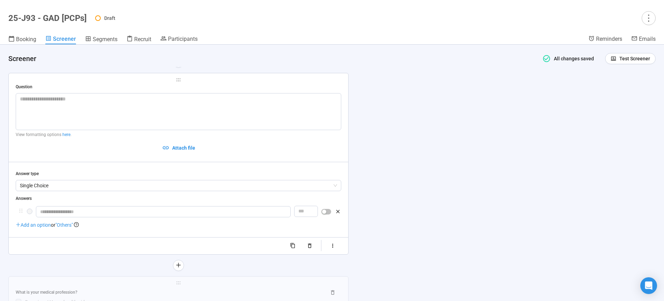
scroll to position [1432, 0]
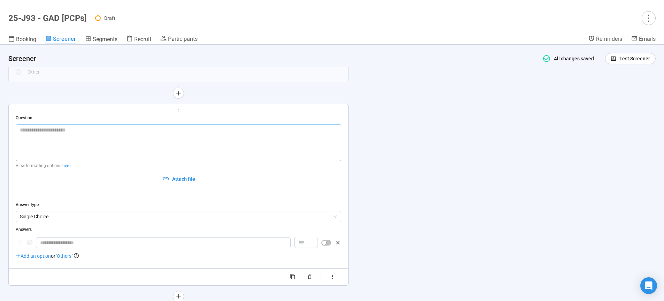
paste textarea "**********"
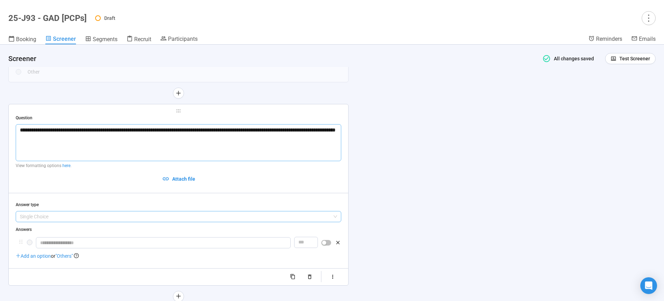
click at [79, 216] on span "Single Choice" at bounding box center [178, 216] width 317 height 10
type textarea "**********"
click at [16, 15] on div "Multi Choice" at bounding box center [16, 15] width 0 height 0
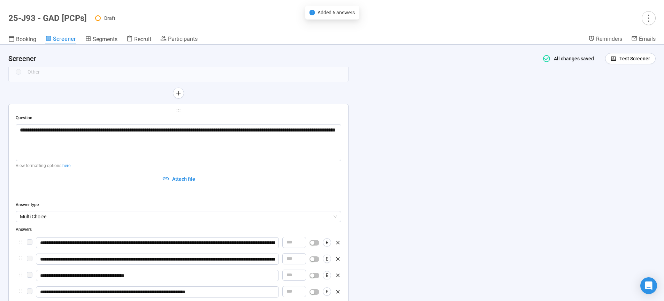
scroll to position [1486, 0]
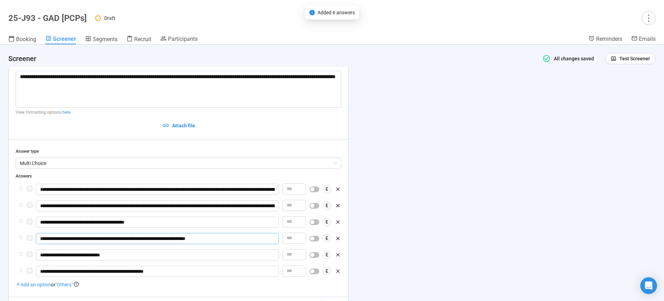
click at [64, 240] on input "**********" at bounding box center [157, 238] width 243 height 11
type input "**********"
click at [314, 191] on div "button" at bounding box center [312, 189] width 4 height 4
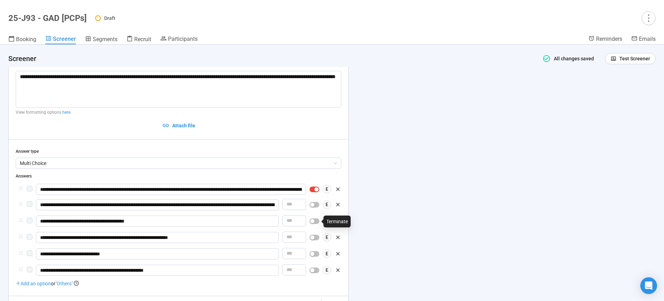
click at [315, 221] on span "button" at bounding box center [314, 221] width 10 height 6
click at [314, 237] on div "button" at bounding box center [312, 236] width 4 height 4
click at [314, 251] on div "button" at bounding box center [312, 252] width 4 height 4
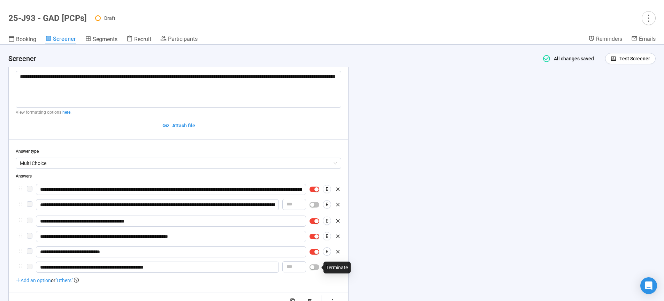
click at [314, 267] on div "button" at bounding box center [312, 267] width 4 height 4
click at [69, 280] on span ""Others"" at bounding box center [63, 279] width 17 height 6
click at [55, 284] on span "Other" at bounding box center [157, 282] width 234 height 10
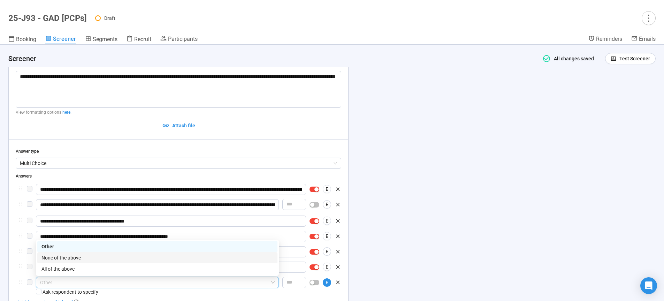
click at [67, 259] on div "None of the above" at bounding box center [157, 258] width 232 height 8
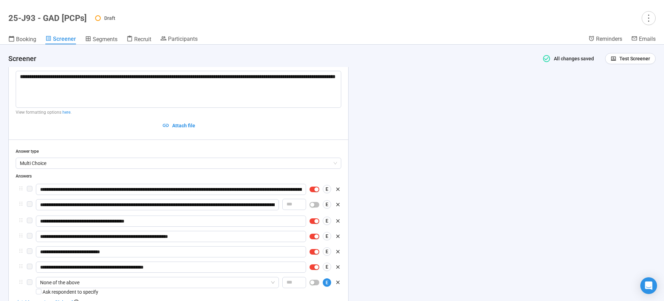
click at [435, 247] on div "**********" at bounding box center [332, 173] width 664 height 256
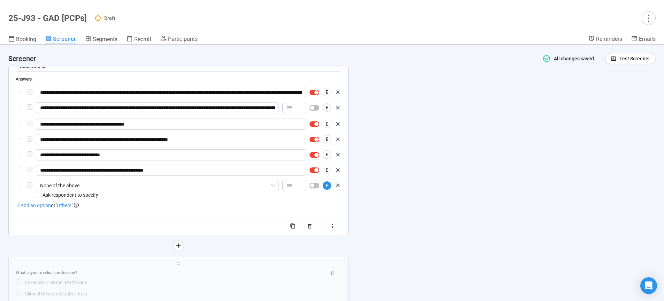
scroll to position [1652, 0]
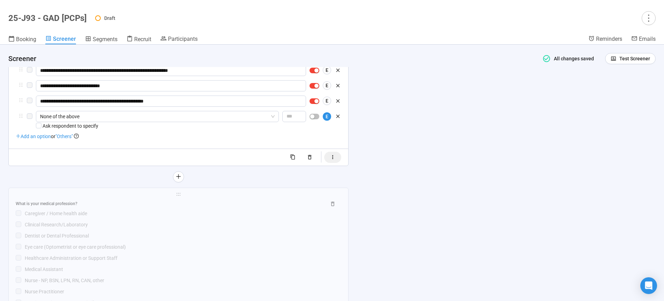
click at [335, 158] on icon "button" at bounding box center [333, 157] width 6 height 6
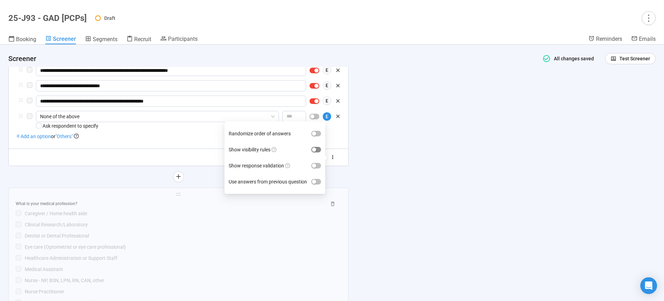
click at [316, 151] on div "button" at bounding box center [314, 149] width 4 height 4
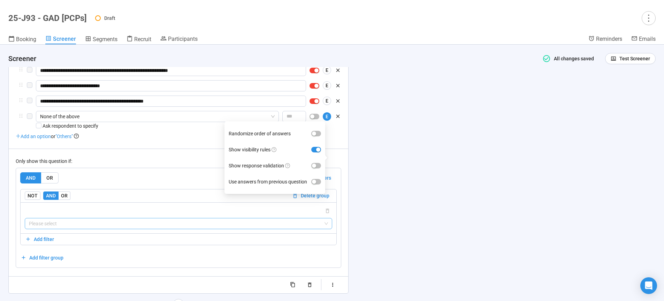
click at [71, 229] on div "Please select" at bounding box center [179, 217] width 316 height 31
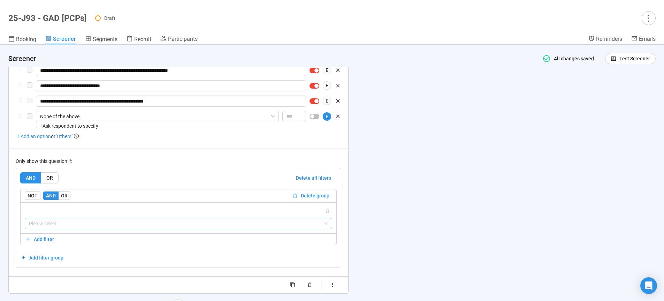
click at [71, 226] on input "search" at bounding box center [178, 223] width 299 height 10
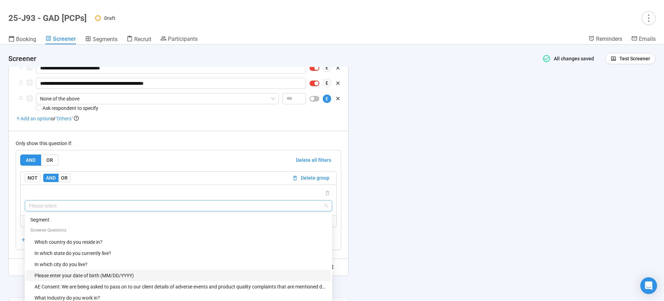
scroll to position [1687, 0]
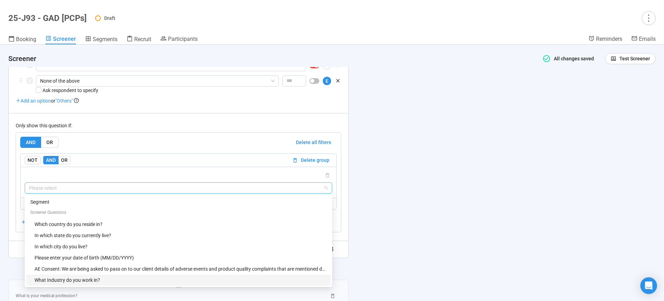
click at [88, 278] on div "What Industry do you work in?" at bounding box center [180, 280] width 292 height 8
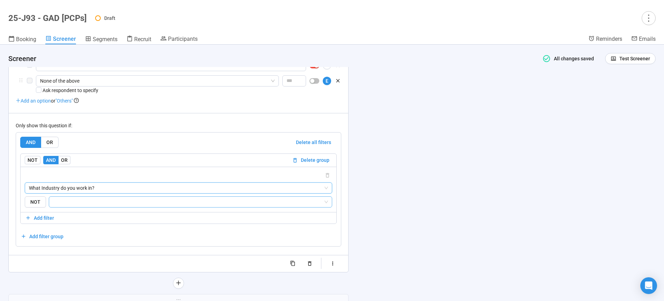
click at [85, 203] on input "search" at bounding box center [188, 202] width 270 height 8
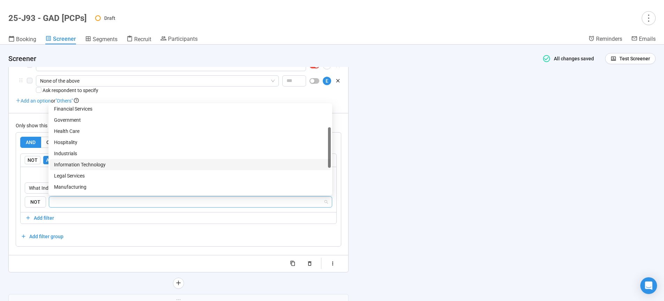
scroll to position [72, 0]
click at [82, 139] on div "Health Care" at bounding box center [190, 139] width 272 height 8
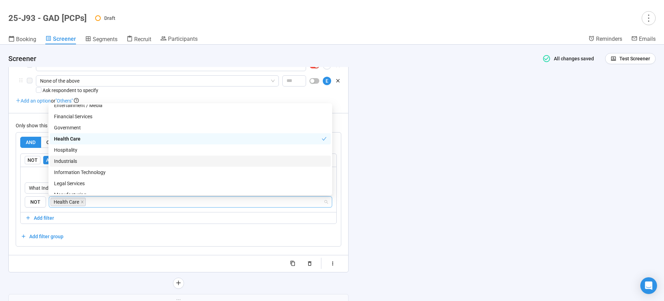
click at [432, 207] on div "**********" at bounding box center [332, 173] width 664 height 256
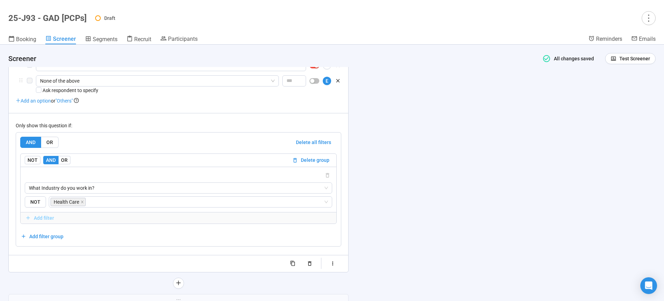
click at [41, 217] on span "Add filter" at bounding box center [44, 218] width 20 height 8
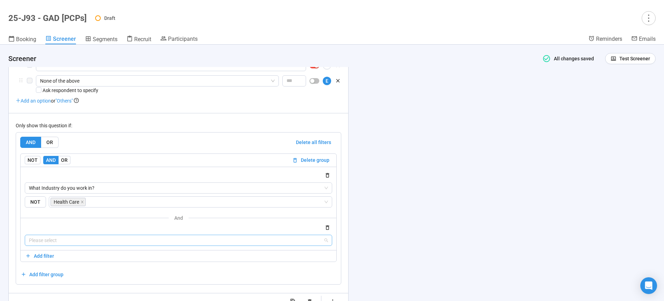
click at [149, 239] on input "search" at bounding box center [178, 240] width 299 height 10
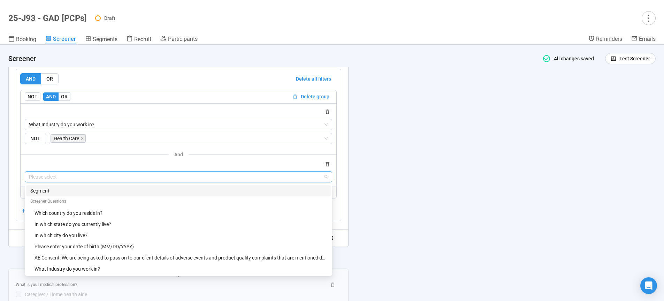
scroll to position [1770, 0]
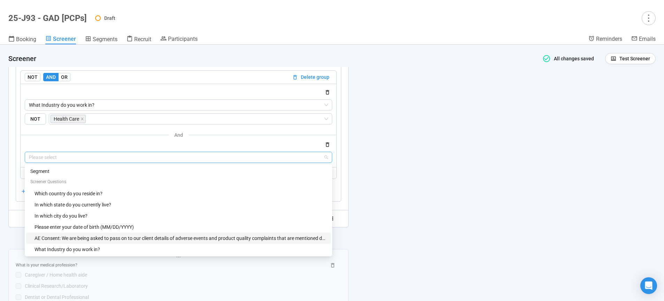
click at [128, 236] on div "AE Consent: We are being asked to pass on to our client details of adverse even…" at bounding box center [180, 238] width 292 height 8
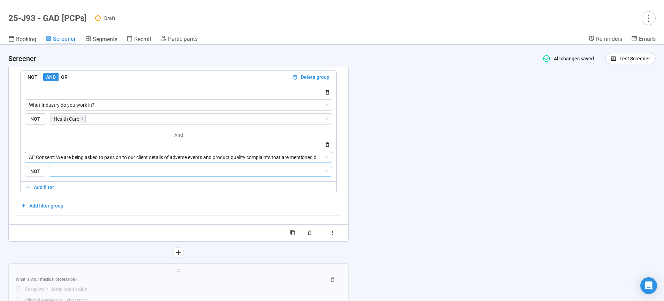
click at [77, 171] on input "search" at bounding box center [188, 171] width 270 height 8
click at [64, 186] on div "Yes, I'd like to proceed" at bounding box center [190, 186] width 272 height 8
click at [476, 160] on div "**********" at bounding box center [332, 173] width 664 height 256
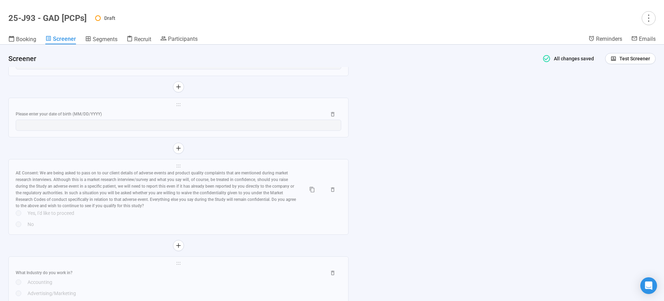
scroll to position [994, 0]
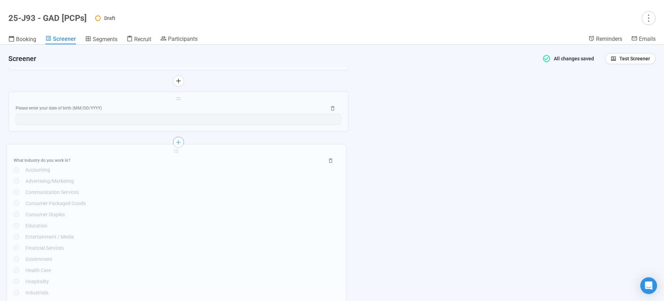
drag, startPoint x: 178, startPoint y: 257, endPoint x: 176, endPoint y: 146, distance: 111.5
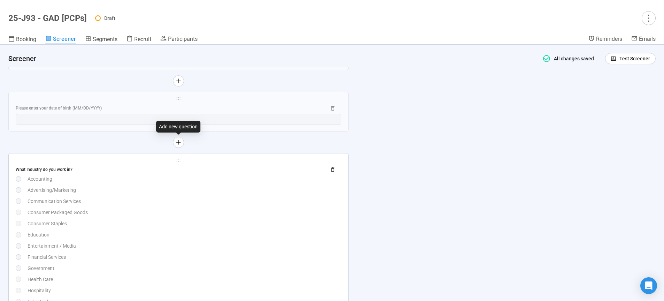
click at [234, 218] on div "What Industry do you work in? Accounting Advertising/Marketing Communication Se…" at bounding box center [178, 290] width 325 height 253
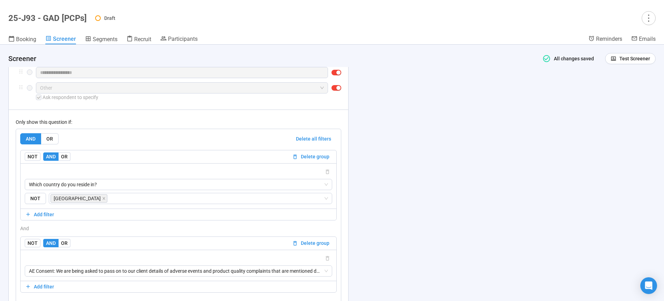
scroll to position [1540, 0]
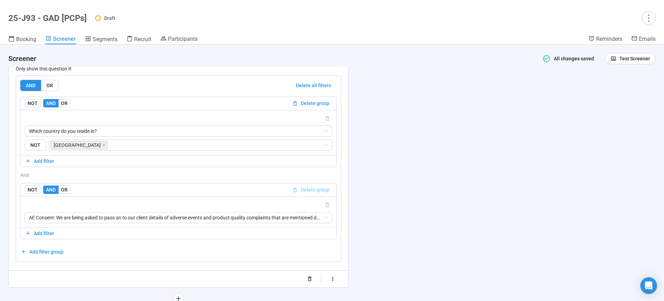
click at [321, 192] on span "Delete group" at bounding box center [315, 190] width 29 height 8
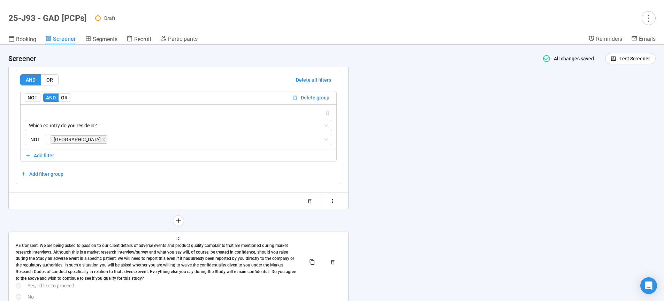
scroll to position [1546, 0]
click at [196, 262] on div "AE Consent: We are being asked to pass on to our client details of adverse even…" at bounding box center [158, 261] width 284 height 39
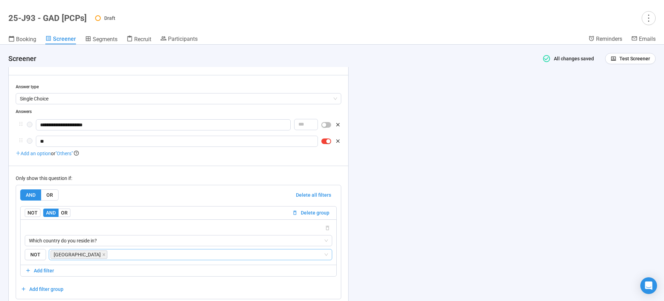
scroll to position [1495, 0]
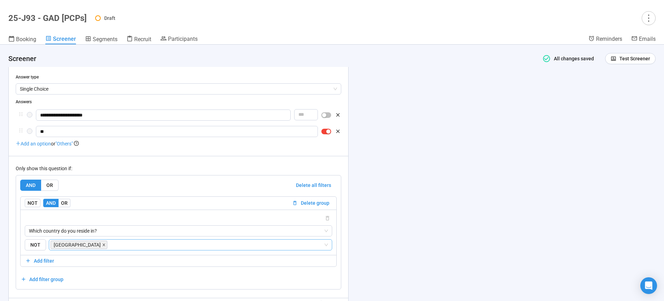
click at [106, 246] on icon "close" at bounding box center [103, 244] width 3 height 3
click at [110, 245] on input "search" at bounding box center [188, 244] width 270 height 8
click at [111, 229] on span "Which country do you reside in?" at bounding box center [178, 230] width 299 height 10
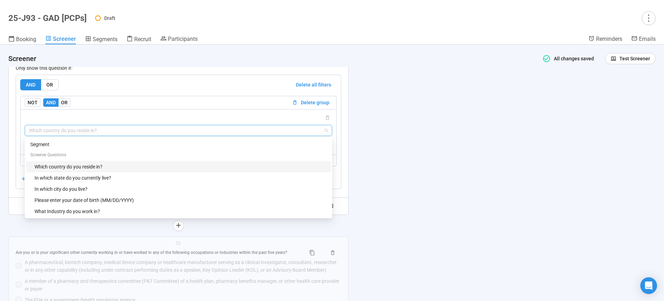
scroll to position [1643, 0]
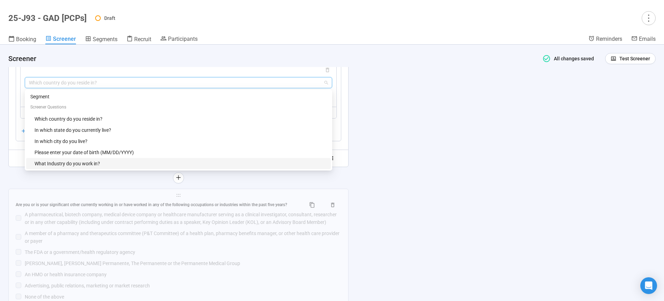
click at [93, 164] on div "What Industry do you work in?" at bounding box center [180, 164] width 292 height 8
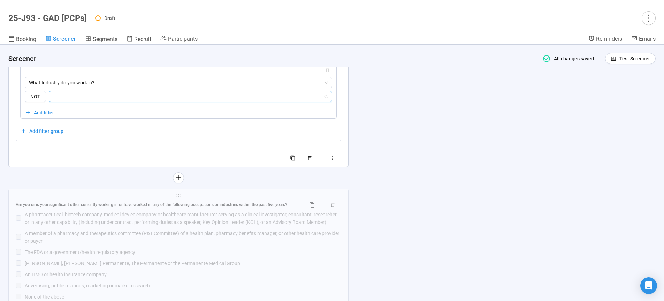
click at [91, 98] on input "search" at bounding box center [188, 96] width 270 height 8
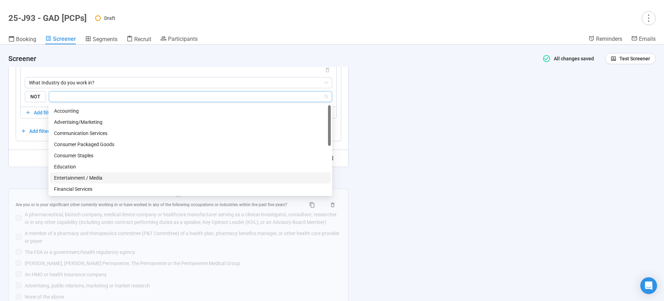
scroll to position [23, 0]
click at [73, 188] on div "Health Care" at bounding box center [190, 188] width 272 height 8
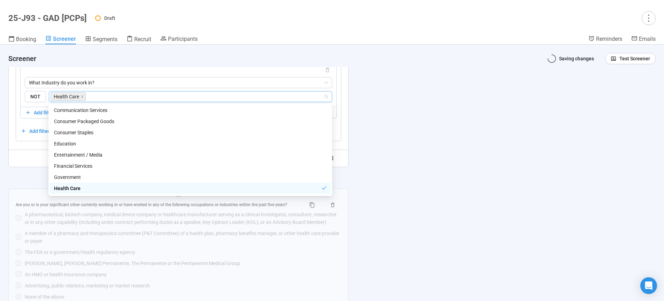
click at [522, 161] on div "**********" at bounding box center [332, 173] width 664 height 256
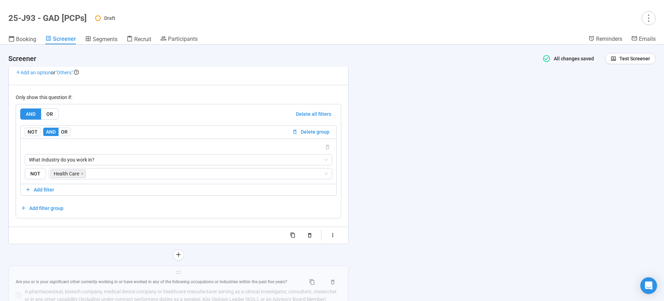
scroll to position [1631, 0]
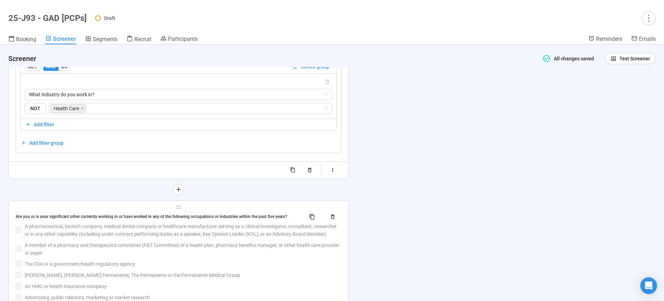
click at [286, 240] on div "Are you or is your significant other currently working in or have worked in any…" at bounding box center [178, 261] width 325 height 101
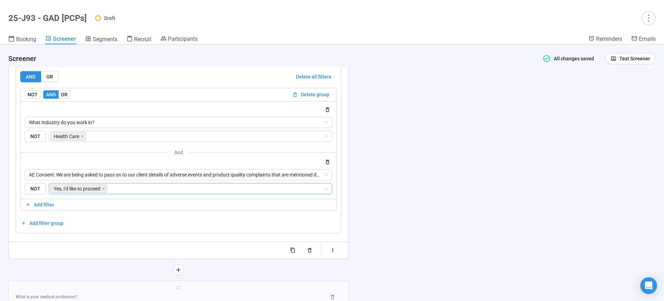
scroll to position [1712, 0]
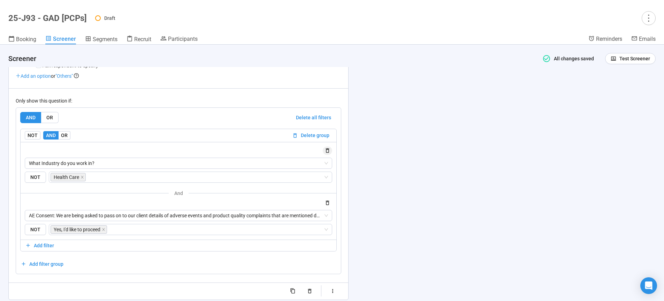
click at [328, 152] on icon "button" at bounding box center [327, 150] width 6 height 6
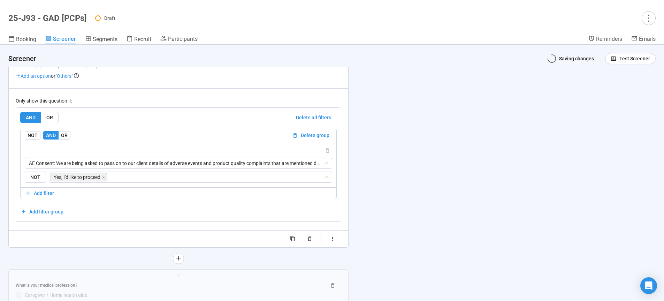
click at [416, 206] on div "**********" at bounding box center [332, 173] width 664 height 256
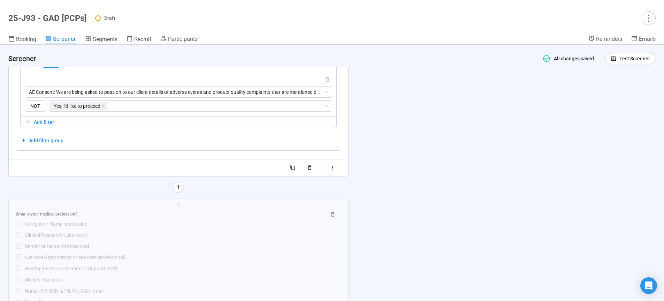
scroll to position [1801, 0]
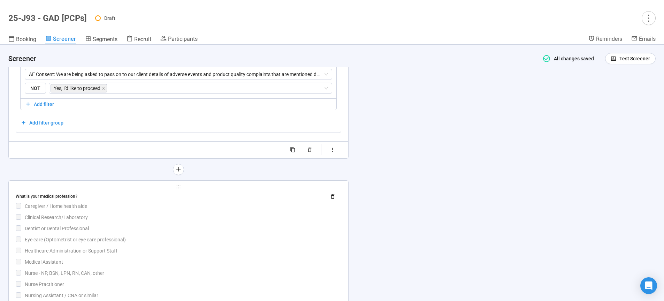
click at [182, 254] on div "Healthcare Administration or Support Staff" at bounding box center [183, 251] width 316 height 8
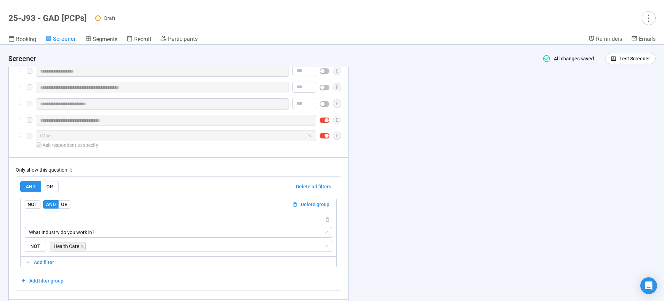
scroll to position [1982, 0]
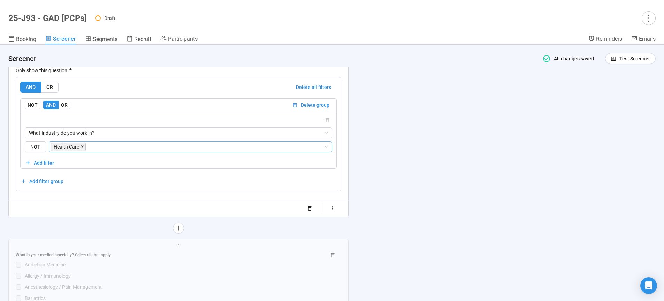
click at [83, 148] on icon "close" at bounding box center [82, 146] width 2 height 2
click at [95, 138] on span "What Industry do you work in?" at bounding box center [178, 132] width 299 height 10
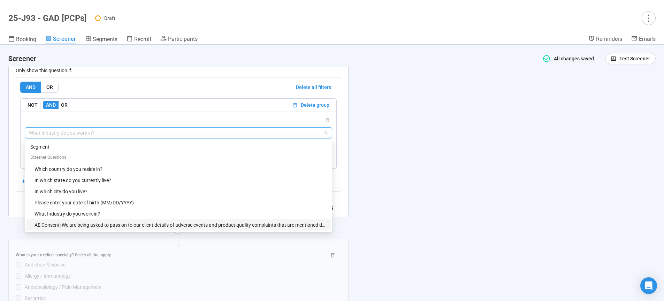
click at [99, 227] on div "AE Consent: We are being asked to pass on to our client details of adverse even…" at bounding box center [180, 225] width 292 height 8
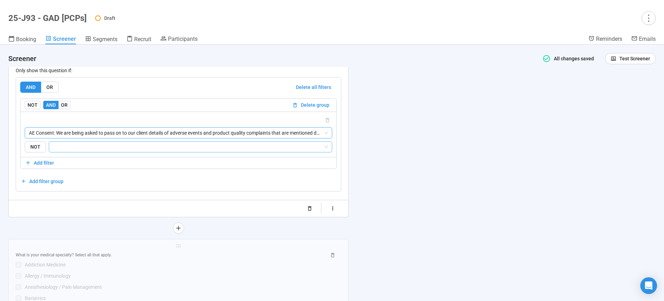
click at [89, 150] on input "search" at bounding box center [188, 146] width 270 height 8
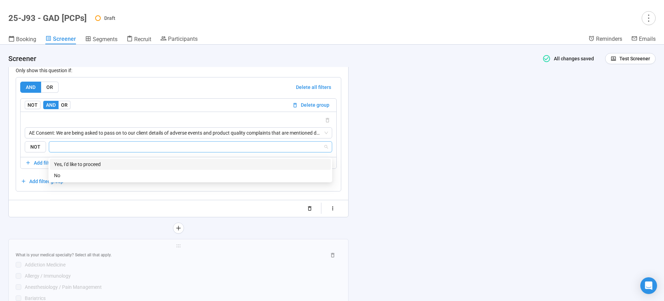
click at [75, 161] on div "Yes, I'd like to proceed" at bounding box center [190, 164] width 272 height 8
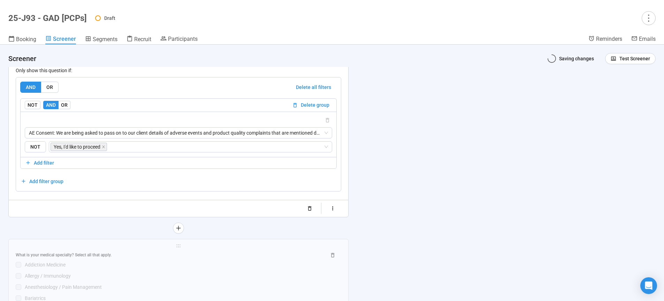
click at [457, 166] on div "**********" at bounding box center [332, 173] width 664 height 256
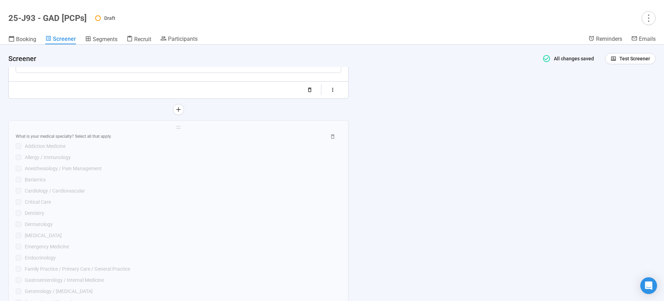
scroll to position [2118, 0]
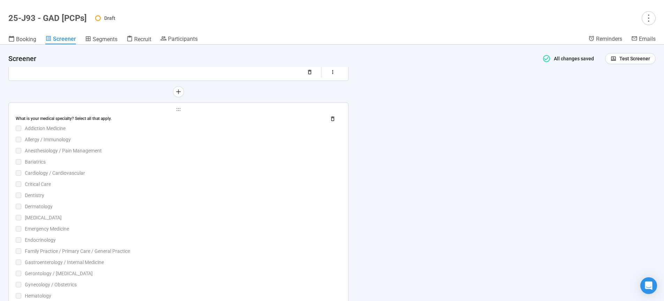
click at [144, 208] on div "Dermatology" at bounding box center [183, 206] width 316 height 8
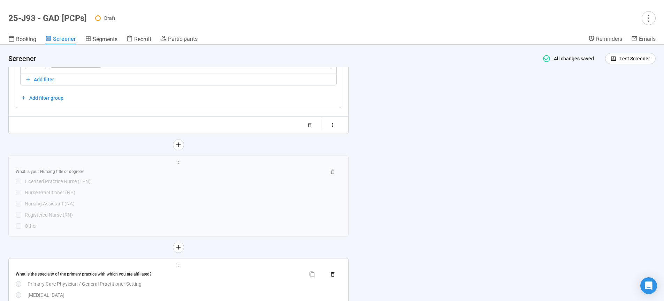
scroll to position [2654, 0]
click at [169, 201] on div "What is your Nursing title or degree? Licensed Practice Nurse (LPN) Nurse Pract…" at bounding box center [178, 196] width 325 height 63
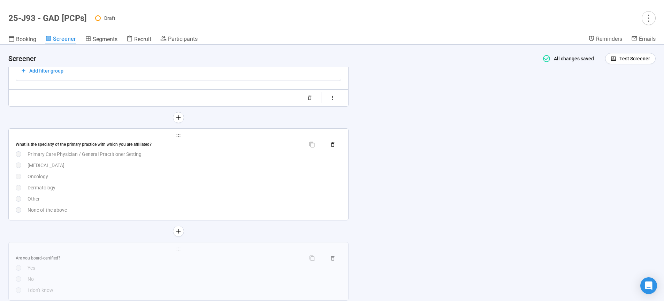
scroll to position [2644, 0]
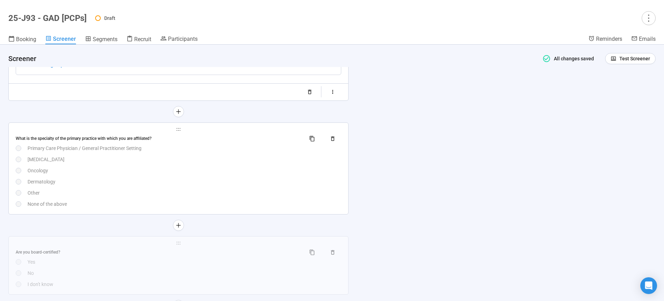
click at [171, 174] on div "Oncology" at bounding box center [185, 171] width 314 height 8
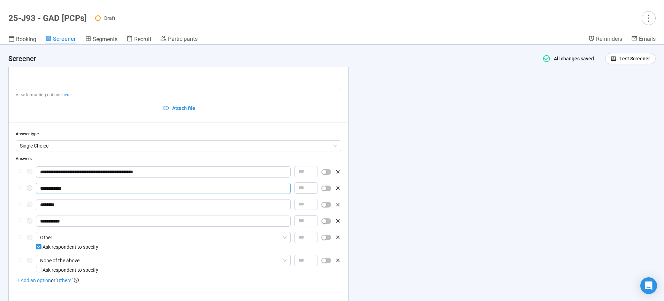
scroll to position [2481, 0]
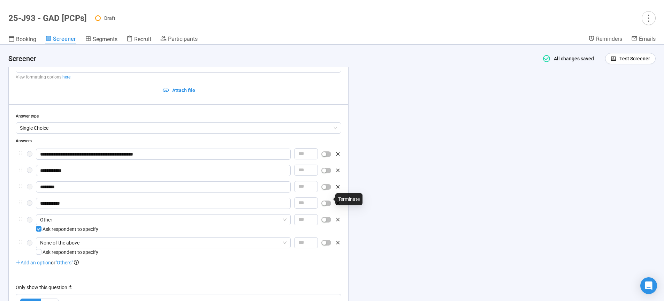
click at [326, 189] on div "button" at bounding box center [324, 187] width 4 height 4
click at [326, 206] on span "button" at bounding box center [326, 203] width 10 height 6
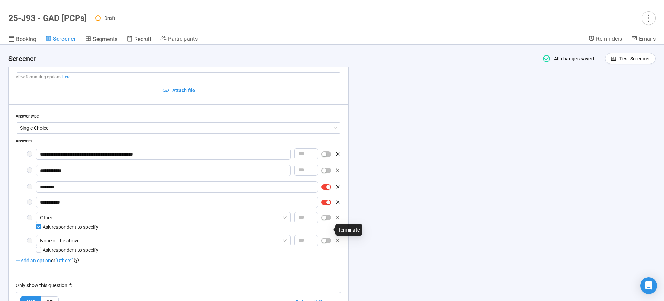
click at [326, 220] on span "button" at bounding box center [326, 218] width 10 height 6
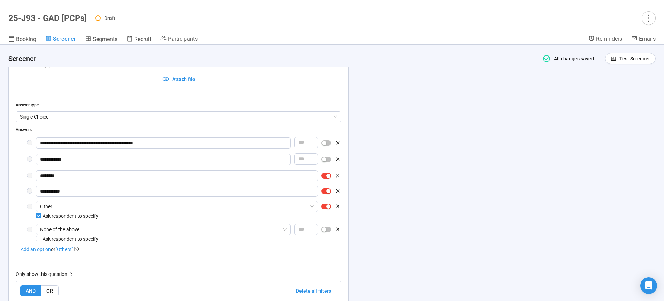
scroll to position [2493, 0]
click at [326, 231] on div "button" at bounding box center [324, 228] width 4 height 4
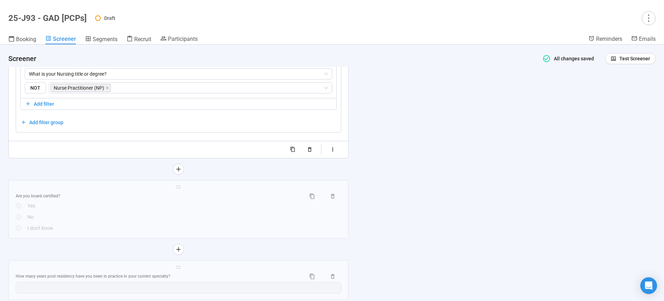
scroll to position [2824, 0]
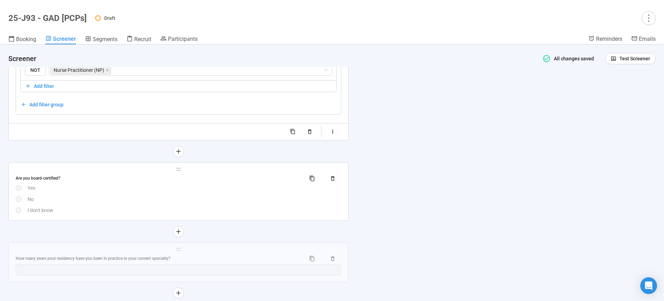
click at [195, 181] on div "Are you board-certified?" at bounding box center [158, 178] width 284 height 7
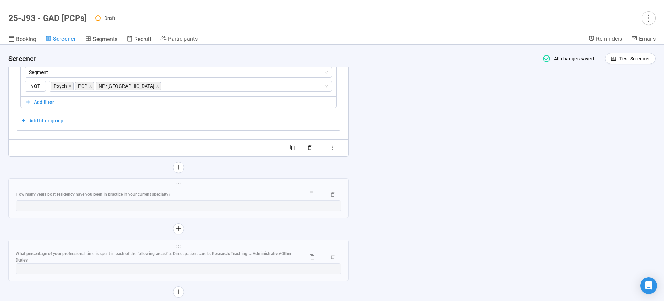
scroll to position [2838, 0]
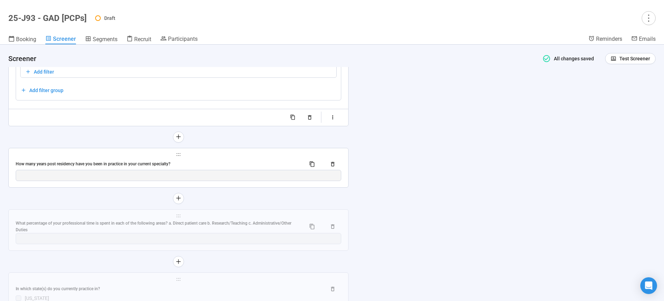
click at [198, 167] on div "How many years post residency have you been in practice in your current special…" at bounding box center [158, 164] width 284 height 7
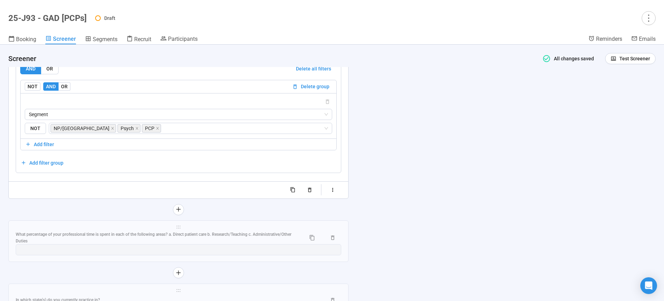
scroll to position [2870, 0]
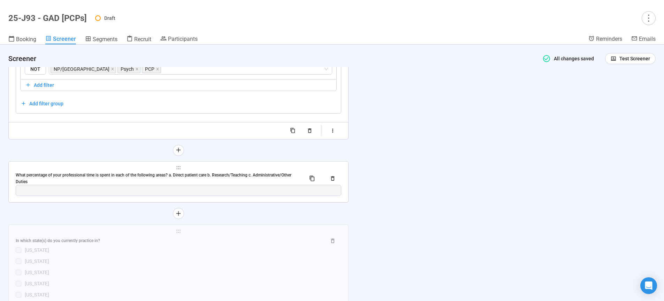
click at [142, 185] on div "What percentage of your professional time is spent in each of the following are…" at bounding box center [178, 178] width 325 height 13
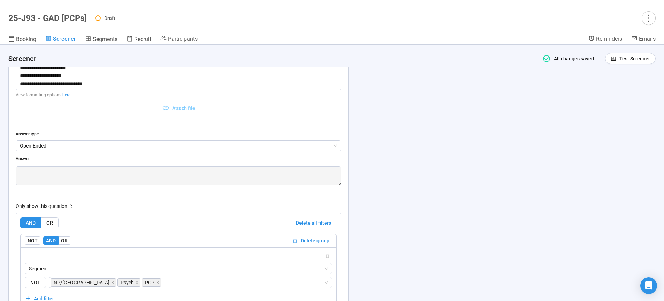
scroll to position [2700, 0]
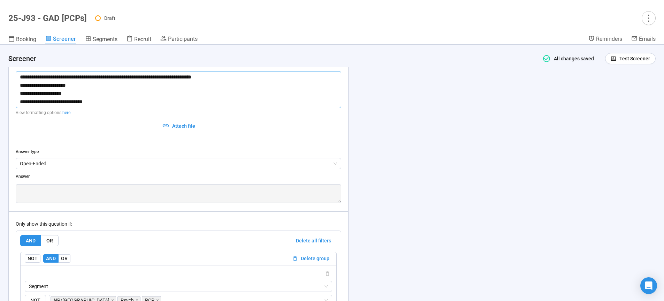
click at [225, 88] on textarea "**********" at bounding box center [178, 89] width 325 height 37
type textarea "**********"
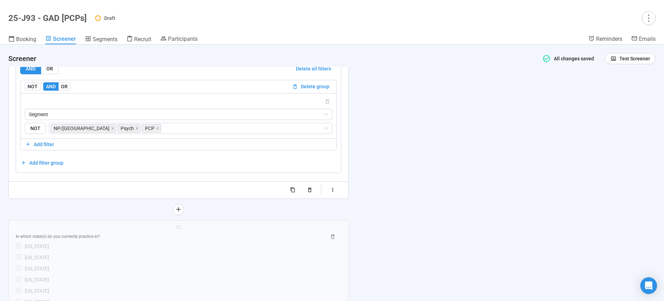
scroll to position [2931, 0]
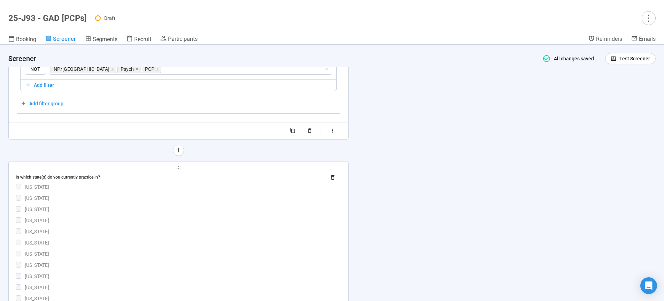
click at [198, 213] on div "Arizona" at bounding box center [183, 209] width 316 height 8
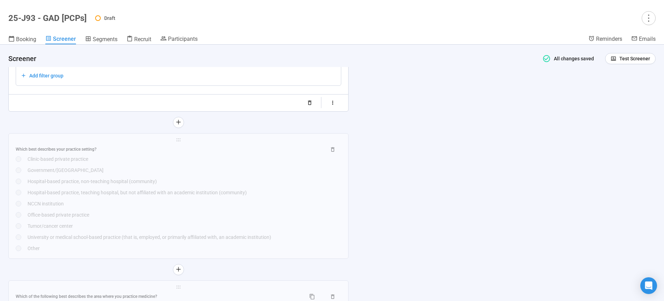
scroll to position [3810, 0]
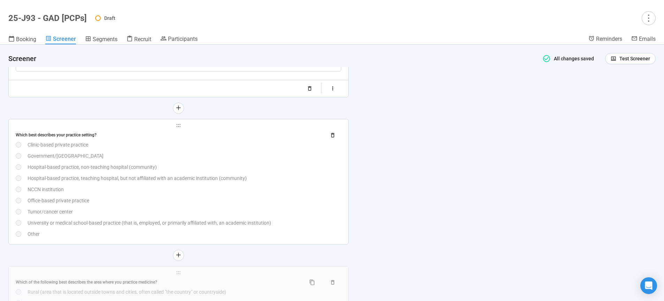
click at [176, 182] on div "Hospital-based practice, teaching hospital, but not affiliated with an academic…" at bounding box center [185, 178] width 314 height 8
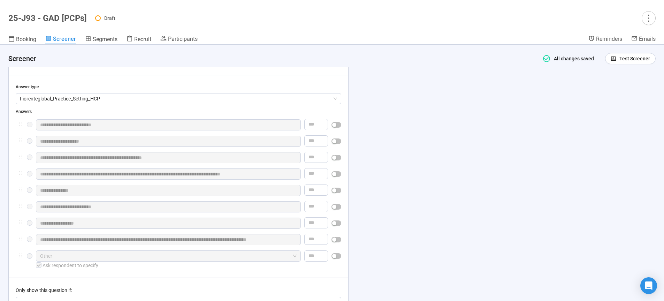
scroll to position [3406, 0]
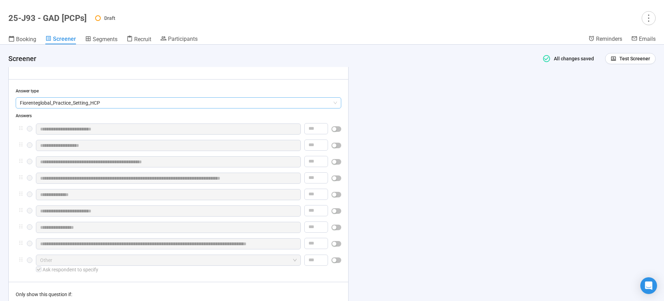
click at [130, 108] on span "Fiorenteglobal_Practice_Setting_HCP" at bounding box center [178, 103] width 317 height 10
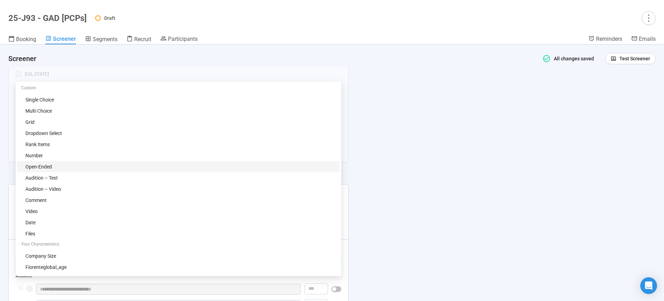
scroll to position [0, 0]
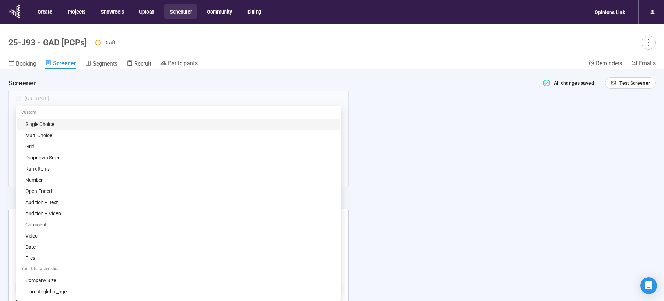
click at [45, 125] on div "Single Choice" at bounding box center [180, 124] width 310 height 8
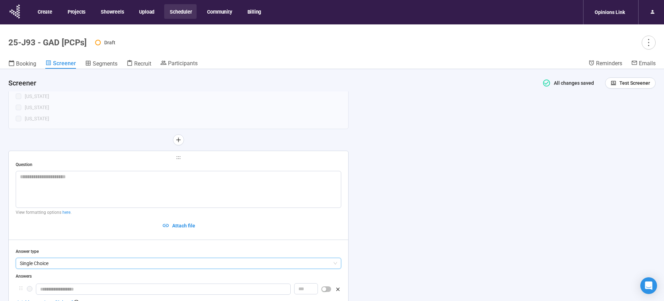
scroll to position [3382, 0]
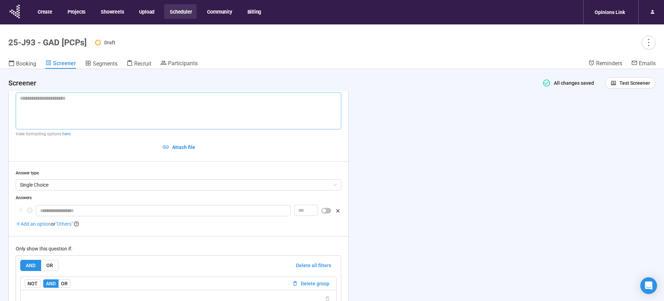
paste textarea "**********"
type textarea "**********"
click at [48, 216] on input "text" at bounding box center [163, 210] width 255 height 11
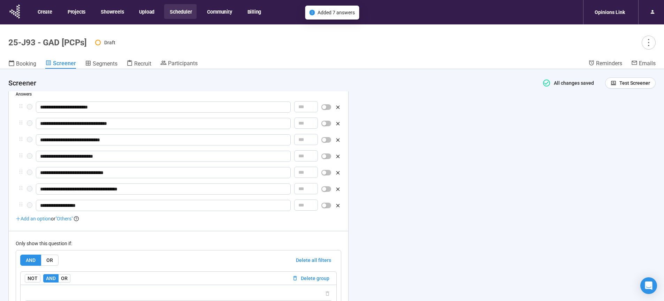
scroll to position [3506, 0]
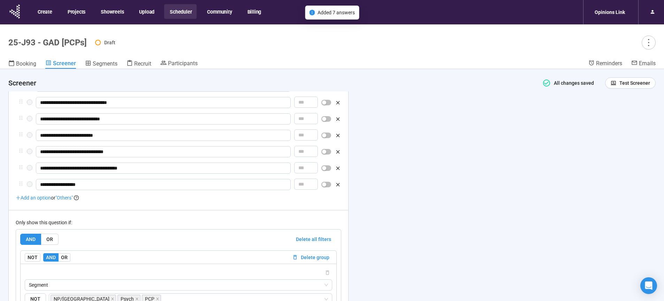
click at [67, 200] on span ""Others"" at bounding box center [63, 198] width 17 height 6
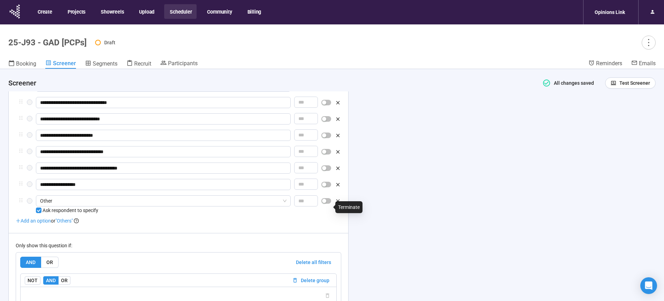
click at [327, 187] on span "button" at bounding box center [326, 184] width 10 height 6
click at [327, 202] on span "button" at bounding box center [326, 200] width 10 height 6
click at [529, 198] on div "**********" at bounding box center [332, 197] width 664 height 256
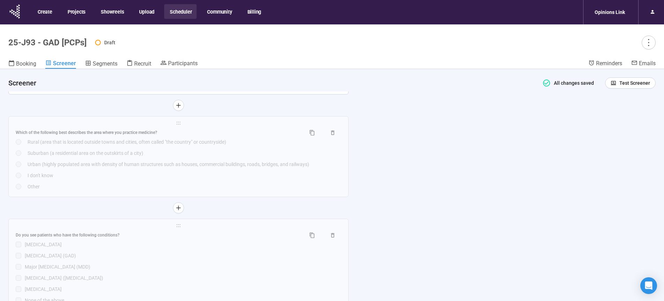
scroll to position [3803, 0]
click at [156, 157] on div "Suburban (a residential area on the outskirts of a city)" at bounding box center [185, 153] width 314 height 8
click at [0, 0] on div "**********" at bounding box center [0, 0] width 0 height 0
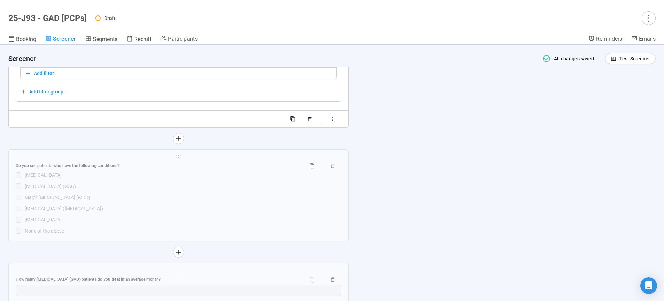
scroll to position [3838, 0]
click at [187, 196] on div "Major depressive disorder (MDD)" at bounding box center [183, 192] width 316 height 8
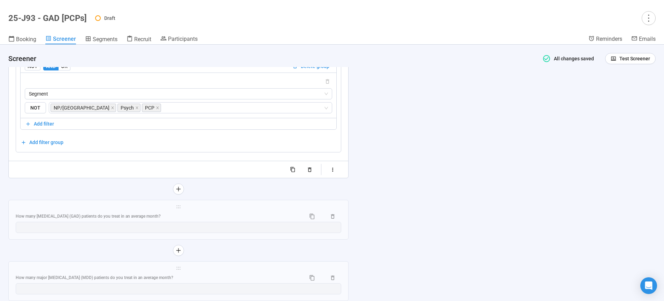
scroll to position [3922, 0]
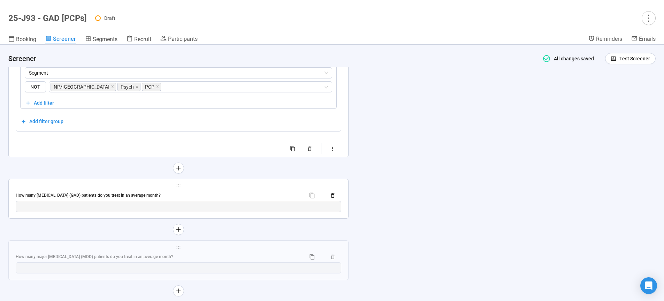
click at [210, 199] on div "How many generalized anxiety disorder (GAD) patients do you treat in an average…" at bounding box center [158, 195] width 284 height 7
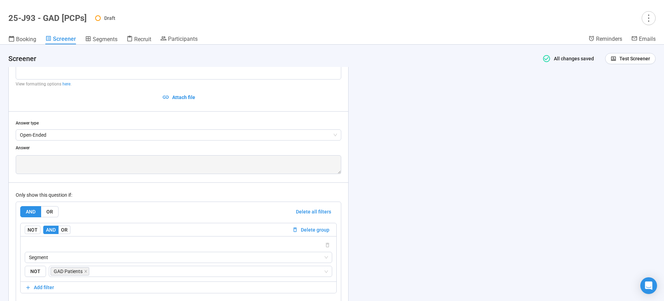
scroll to position [3759, 0]
click at [91, 141] on span "Open-Ended" at bounding box center [178, 135] width 317 height 10
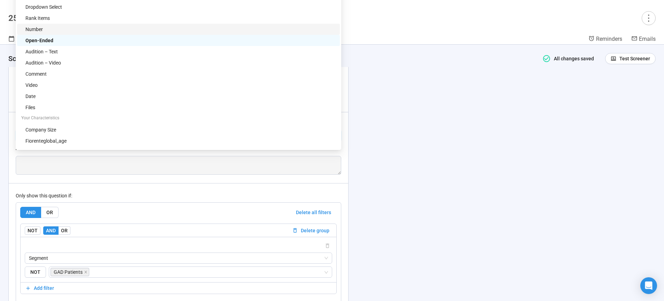
click at [44, 31] on div "Number" at bounding box center [180, 29] width 310 height 8
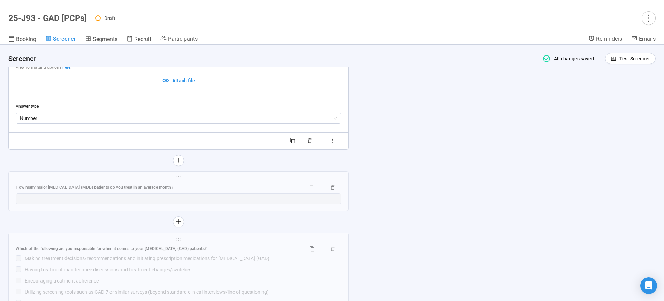
scroll to position [3776, 0]
click at [335, 143] on icon "button" at bounding box center [333, 140] width 6 height 6
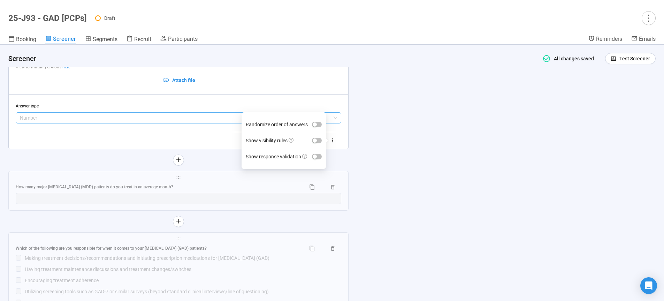
click at [88, 123] on span "Number" at bounding box center [178, 118] width 317 height 10
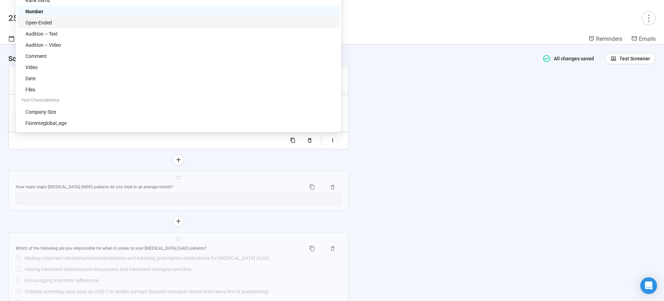
click at [43, 24] on div "Open-Ended" at bounding box center [180, 23] width 310 height 8
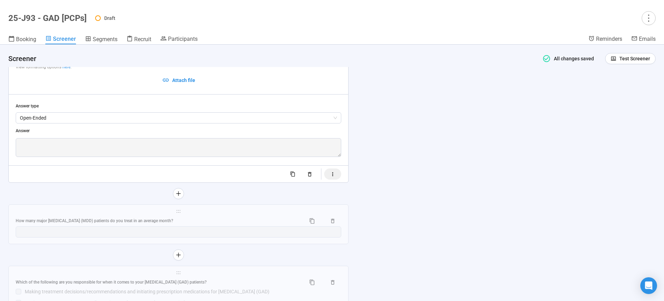
click at [339, 179] on button "button" at bounding box center [332, 173] width 17 height 11
click at [317, 185] on span "button" at bounding box center [317, 182] width 10 height 6
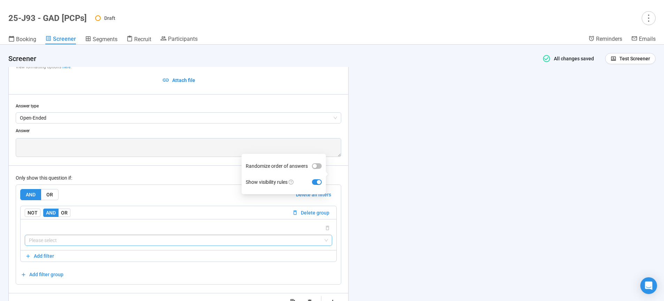
click at [75, 245] on input "search" at bounding box center [178, 240] width 299 height 10
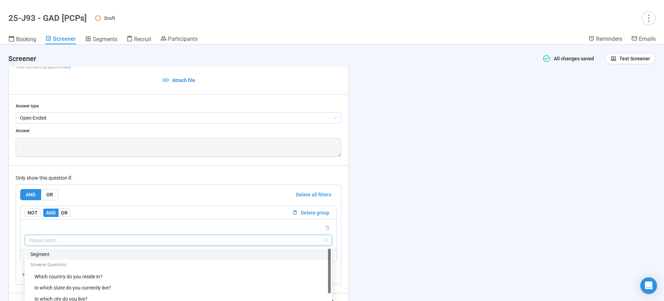
click at [51, 258] on div "Segment" at bounding box center [178, 254] width 296 height 8
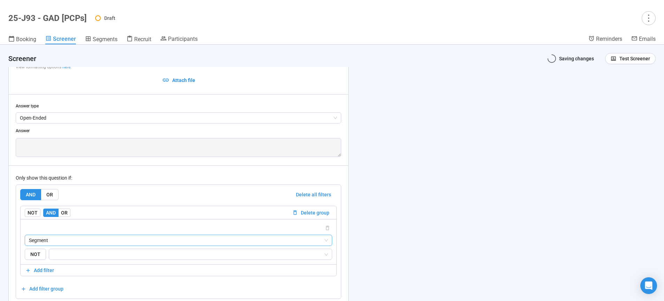
scroll to position [3836, 0]
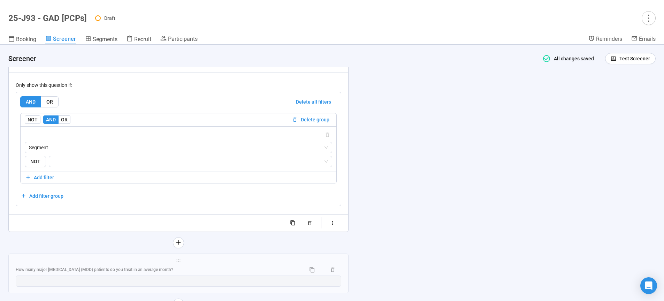
click at [93, 201] on div "AND OR Delete all filters NOT AND OR Delete group Segment NOT Add filter Add fi…" at bounding box center [178, 148] width 316 height 105
click at [96, 165] on input "search" at bounding box center [188, 161] width 270 height 8
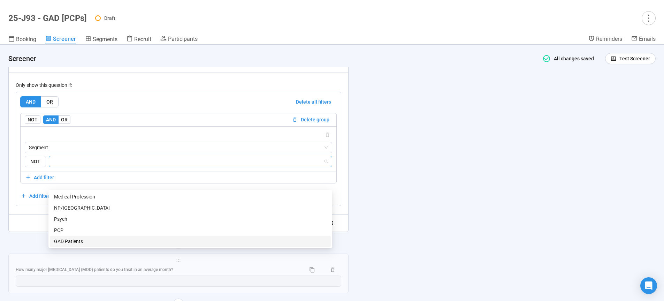
click at [79, 240] on div "GAD Patients" at bounding box center [190, 241] width 272 height 8
click at [434, 226] on div "**********" at bounding box center [332, 173] width 664 height 256
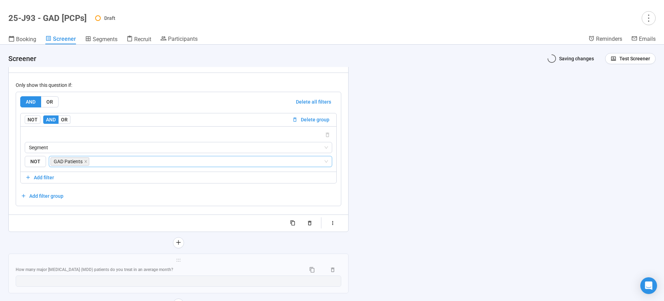
click at [236, 201] on div "AND OR Delete all filters NOT AND OR Delete group Segment NOT GAD Patients GAD …" at bounding box center [178, 148] width 316 height 105
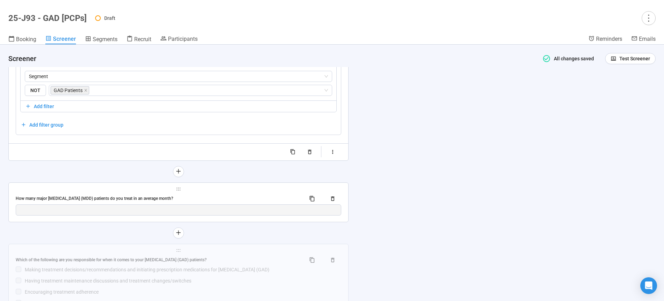
click at [208, 202] on div "How many major depressive disorder (MDD) patients do you treat in an average mo…" at bounding box center [158, 198] width 284 height 7
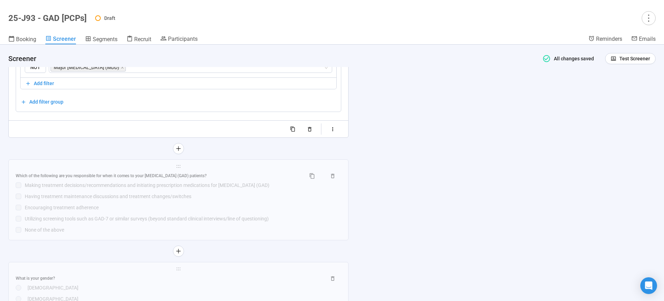
scroll to position [4033, 0]
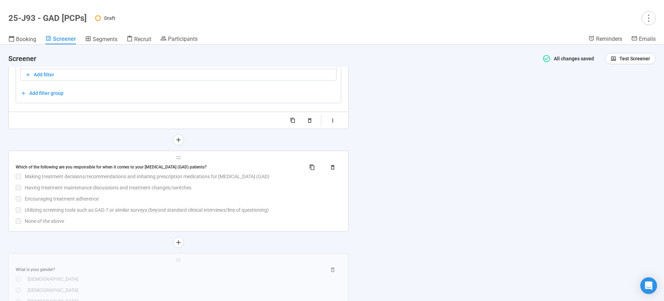
click at [213, 202] on div "Encouraging treatment adherence" at bounding box center [183, 199] width 316 height 8
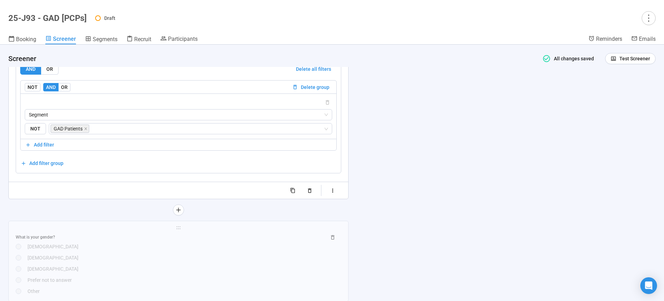
scroll to position [4160, 0]
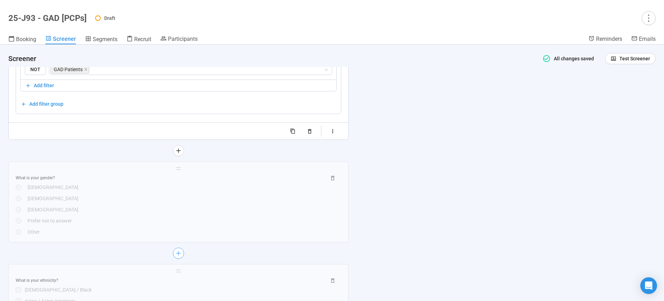
click at [212, 224] on div "Prefer not to answer" at bounding box center [185, 221] width 314 height 8
click at [183, 247] on button "button" at bounding box center [178, 252] width 11 height 11
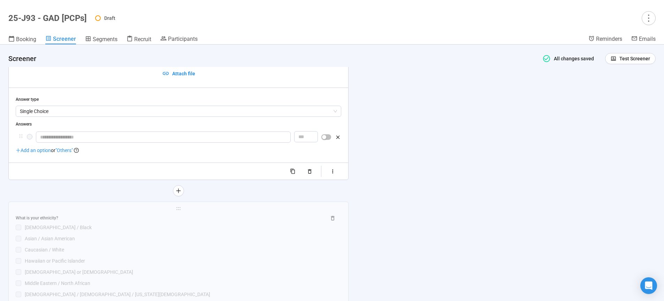
scroll to position [4128, 0]
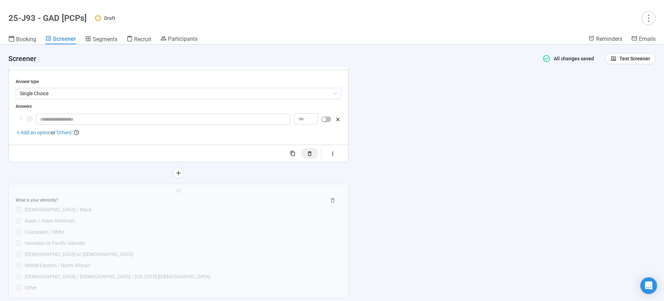
click at [312, 156] on icon "button" at bounding box center [310, 153] width 6 height 6
click at [0, 0] on div "AND OR Delete all filters" at bounding box center [0, 0] width 0 height 0
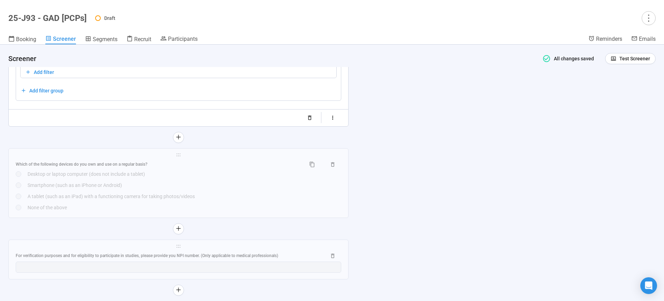
scroll to position [4454, 0]
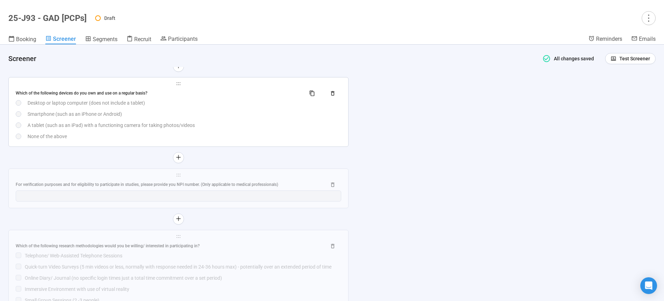
click at [210, 134] on div "Which of the following devices do you own and use on a regular basis? Desktop o…" at bounding box center [178, 114] width 325 height 52
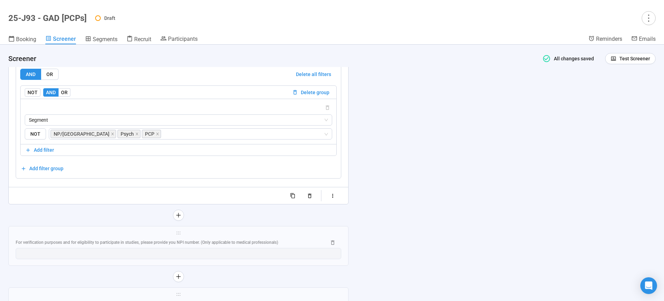
scroll to position [4550, 0]
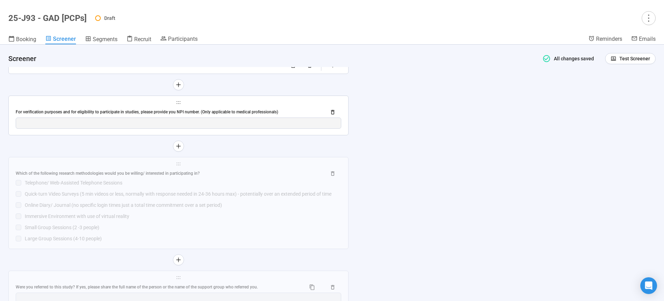
click at [222, 115] on div "For verification purposes and for eligibility to participate in studies, please…" at bounding box center [168, 112] width 305 height 7
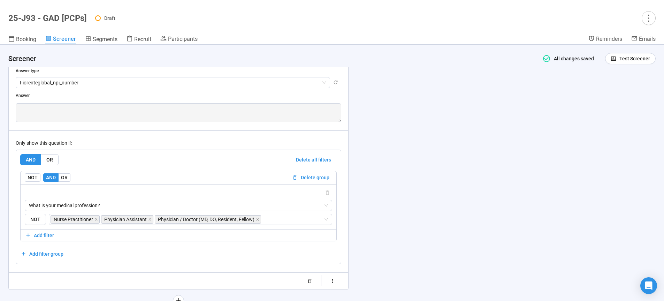
scroll to position [4386, 0]
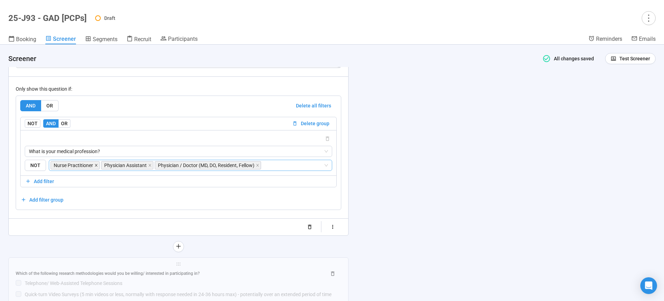
click at [95, 167] on icon "close" at bounding box center [95, 164] width 3 height 3
click at [99, 167] on icon "close" at bounding box center [99, 164] width 3 height 3
click at [155, 167] on icon "close" at bounding box center [153, 164] width 3 height 3
click at [148, 156] on span "What is your medical profession?" at bounding box center [178, 151] width 299 height 10
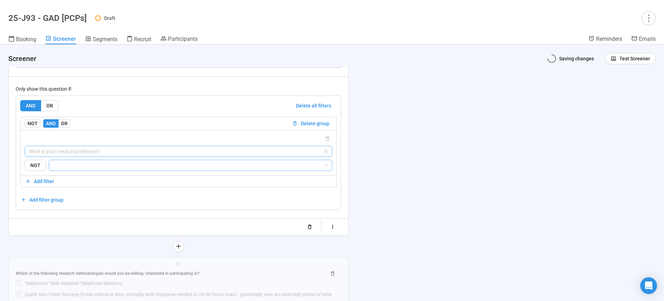
click at [104, 156] on span "What is your medical profession?" at bounding box center [178, 151] width 299 height 10
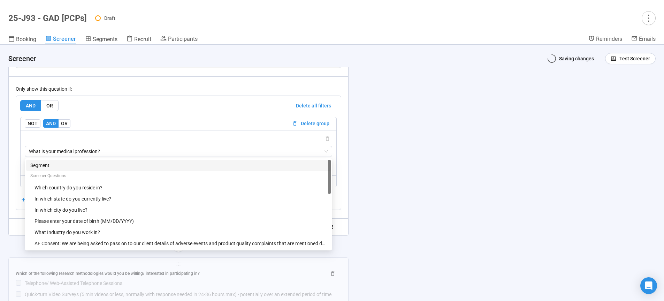
click at [52, 169] on div at bounding box center [187, 165] width 273 height 8
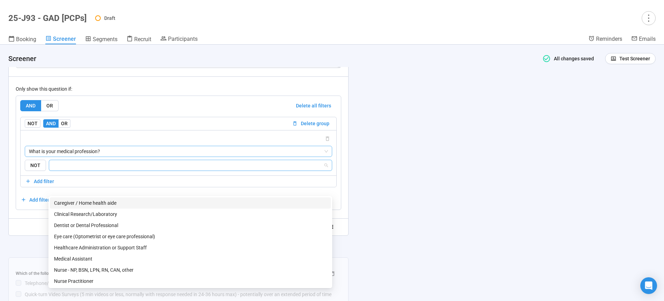
click at [86, 156] on span "What is your medical profession?" at bounding box center [178, 151] width 299 height 10
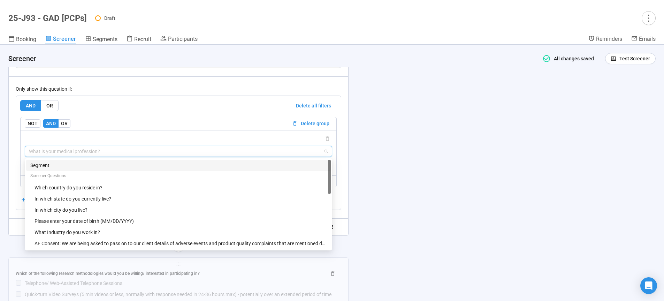
click at [45, 169] on div "Segment" at bounding box center [178, 165] width 296 height 8
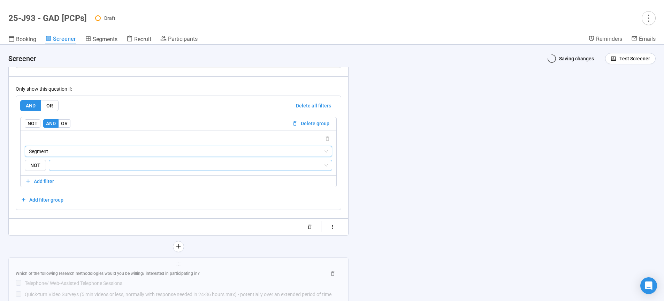
click at [72, 169] on input "search" at bounding box center [188, 165] width 270 height 8
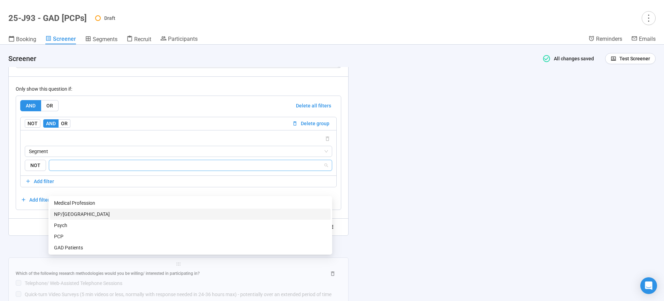
click at [65, 212] on div "NP/PA" at bounding box center [190, 214] width 272 height 8
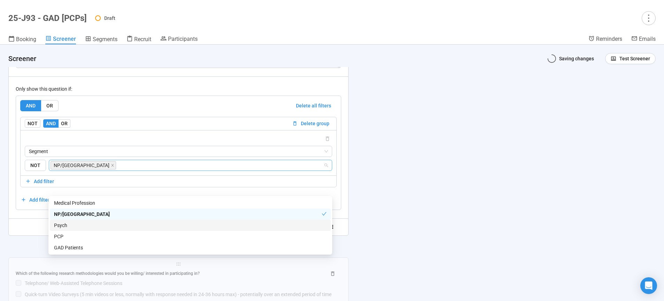
click at [63, 224] on div "Psych" at bounding box center [190, 225] width 272 height 8
click at [63, 235] on div "PCP" at bounding box center [190, 236] width 272 height 8
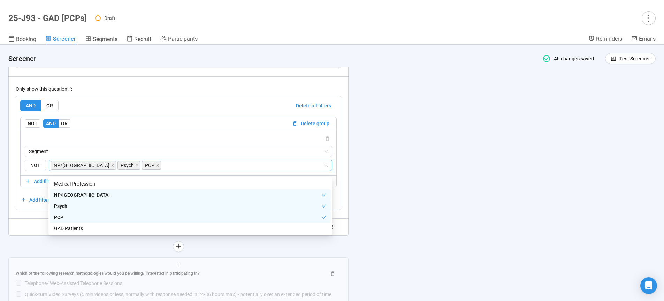
scroll to position [4333, 0]
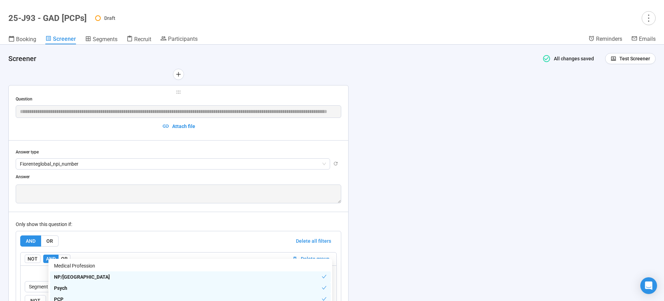
click at [401, 206] on div "**********" at bounding box center [332, 173] width 664 height 256
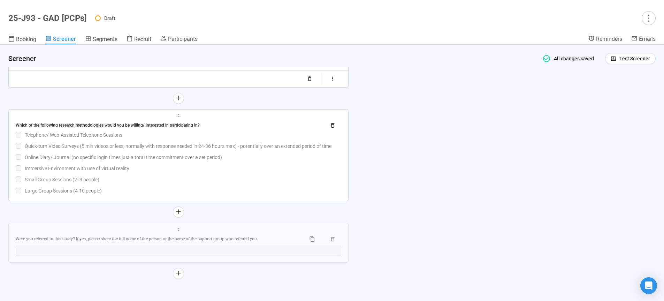
scroll to position [4559, 0]
click at [217, 167] on div "Immersive Environment with use of virtual reality" at bounding box center [183, 168] width 316 height 8
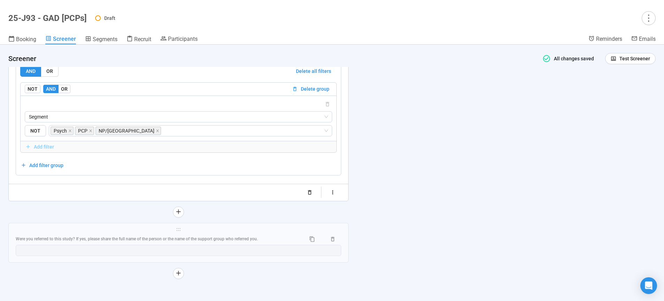
click at [217, 153] on div "NOT AND OR Delete group Segment NOT Psych PCP NP/PA Add filter" at bounding box center [178, 117] width 316 height 70
click at [234, 236] on div "Were you referred to this study? If yes, please share the full name of the pers…" at bounding box center [158, 238] width 284 height 7
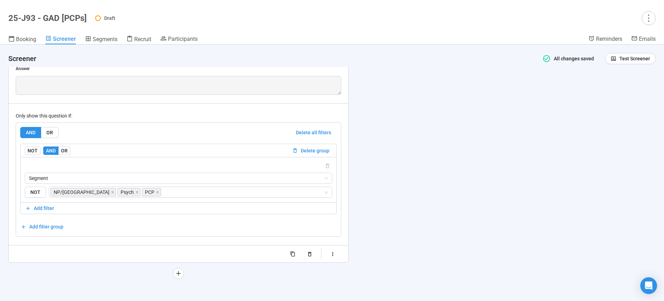
scroll to position [4593, 0]
click at [623, 55] on span "Test Screener" at bounding box center [634, 59] width 31 height 8
click at [616, 98] on link "Test screener" at bounding box center [620, 95] width 29 height 6
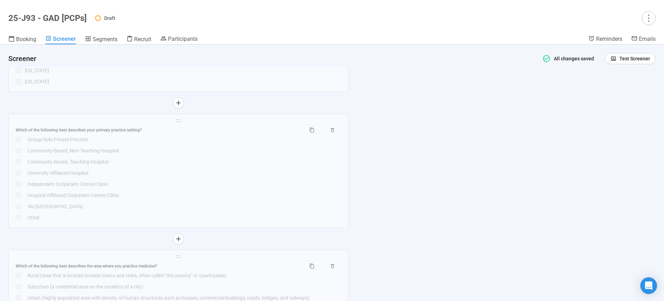
scroll to position [3314, 0]
click at [184, 179] on div "University Affiliated Hospital" at bounding box center [185, 175] width 314 height 8
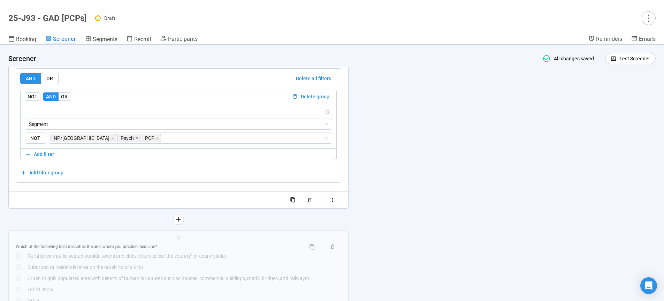
scroll to position [3666, 0]
click at [455, 211] on div "**********" at bounding box center [332, 173] width 664 height 256
click at [335, 201] on icon "button" at bounding box center [333, 198] width 6 height 6
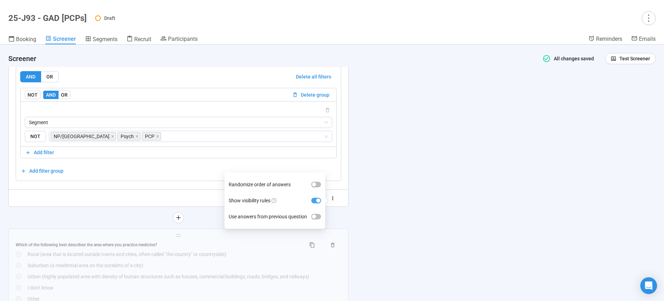
click at [320, 202] on div "button" at bounding box center [318, 200] width 4 height 4
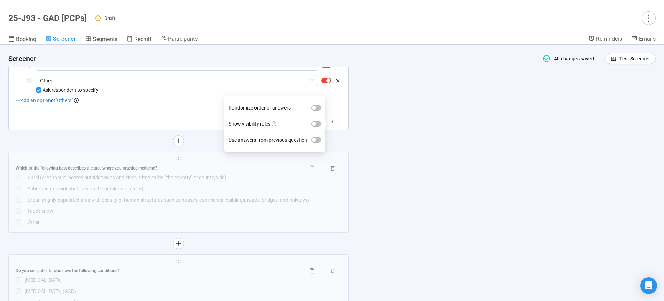
click at [443, 207] on div "**********" at bounding box center [332, 173] width 664 height 256
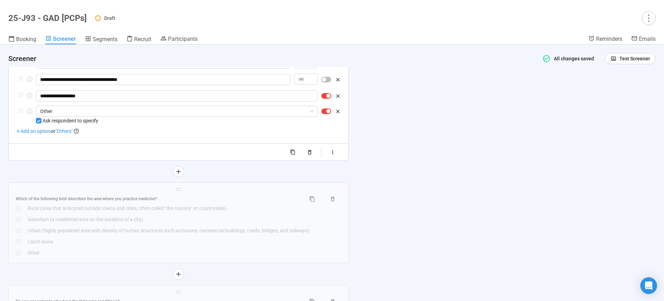
scroll to position [3542, 0]
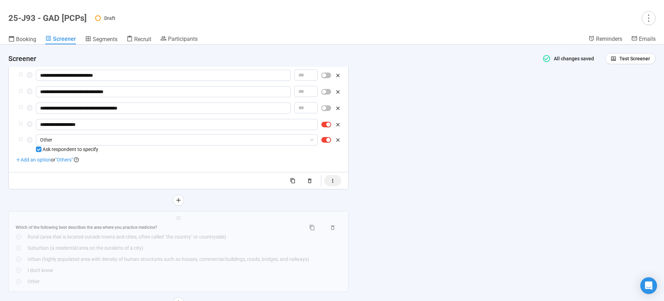
click at [339, 186] on button "button" at bounding box center [332, 180] width 17 height 11
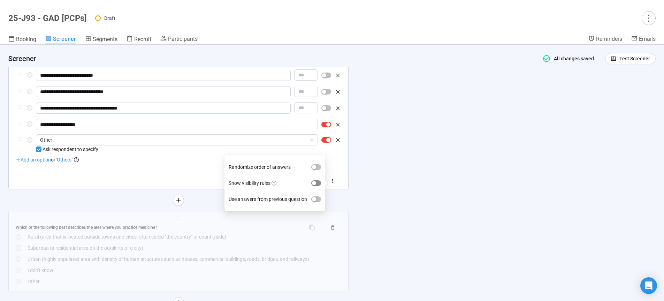
click at [317, 186] on span "button" at bounding box center [316, 183] width 10 height 6
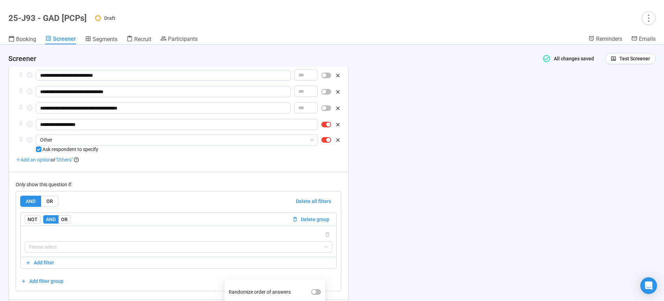
scroll to position [3601, 0]
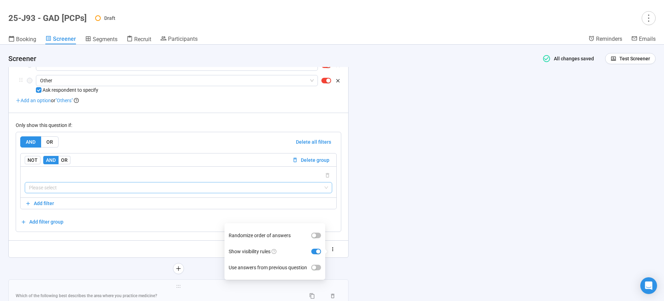
click at [147, 193] on input "search" at bounding box center [178, 187] width 299 height 10
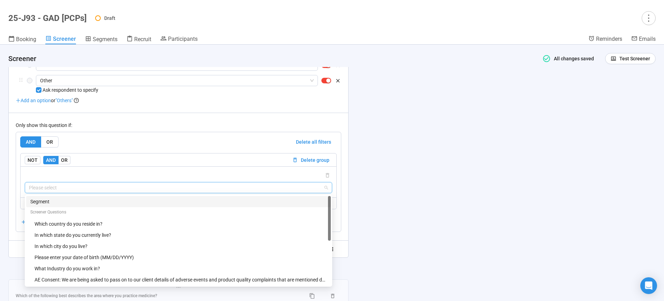
click at [52, 205] on div "Segment" at bounding box center [178, 202] width 296 height 8
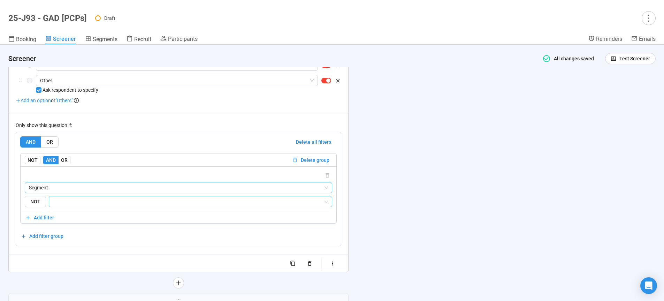
click at [94, 206] on input "search" at bounding box center [188, 201] width 270 height 8
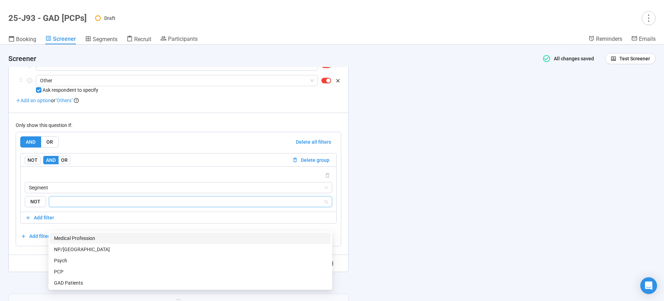
click at [72, 250] on div "NP/PA" at bounding box center [190, 249] width 272 height 8
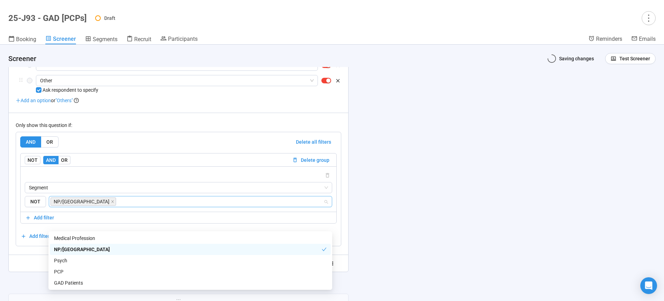
click at [68, 261] on div "Psych" at bounding box center [190, 260] width 272 height 8
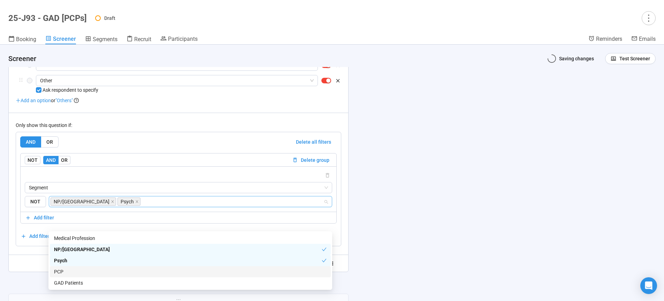
click at [66, 273] on div "PCP" at bounding box center [190, 272] width 272 height 8
click at [402, 230] on div "**********" at bounding box center [332, 173] width 664 height 256
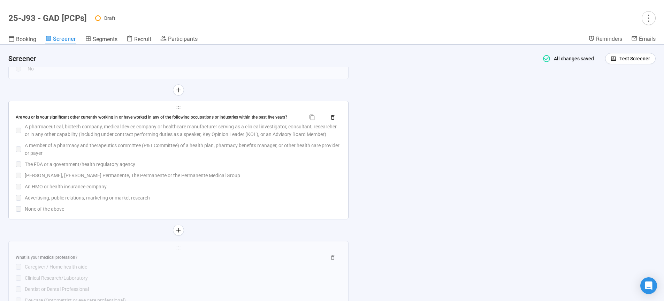
scroll to position [1415, 0]
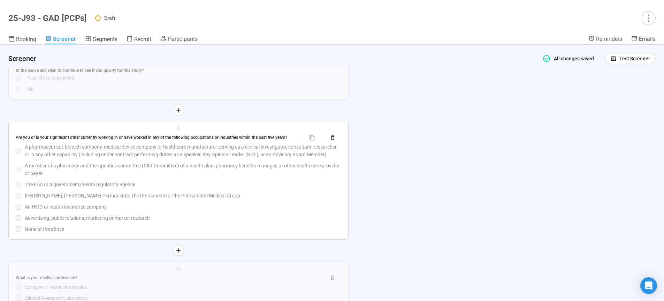
click at [253, 202] on div "Are you or is your significant other currently working in or have worked in any…" at bounding box center [178, 182] width 325 height 101
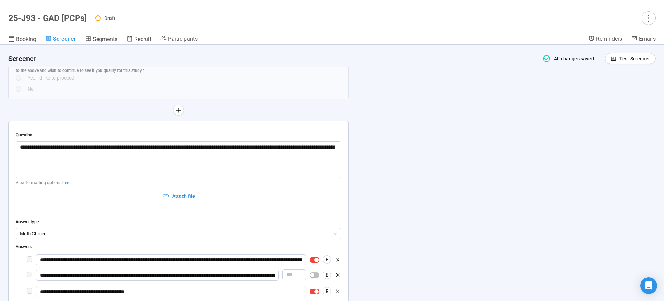
scroll to position [1480, 0]
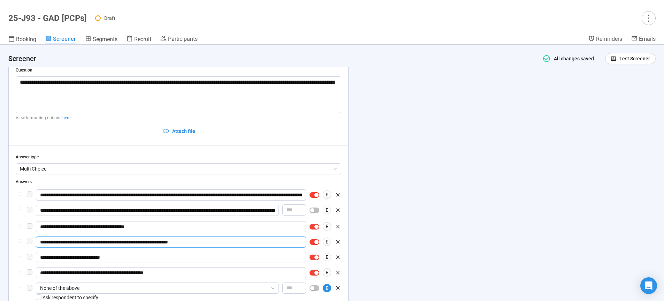
click at [181, 253] on div "**********" at bounding box center [178, 245] width 325 height 112
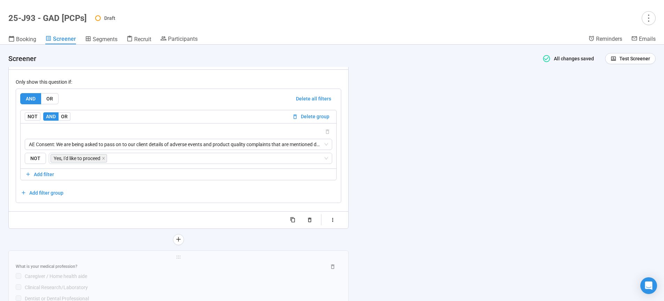
scroll to position [1735, 0]
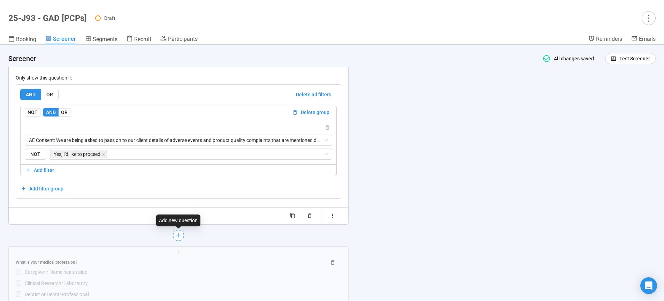
click at [179, 236] on icon "plus" at bounding box center [179, 235] width 6 height 6
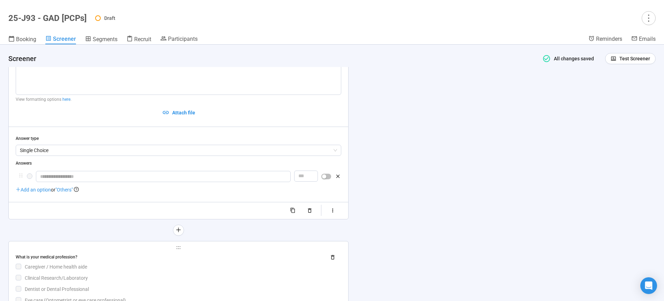
scroll to position [1633, 0]
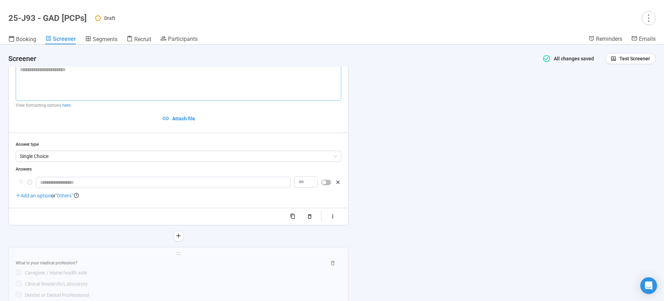
click at [79, 84] on textarea at bounding box center [178, 82] width 325 height 37
paste textarea "**********"
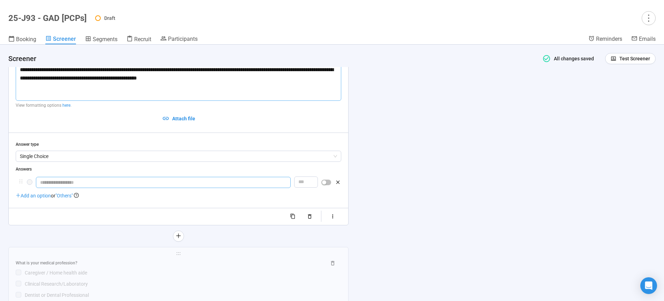
type textarea "**********"
click at [86, 184] on input "text" at bounding box center [163, 182] width 255 height 11
type input "***"
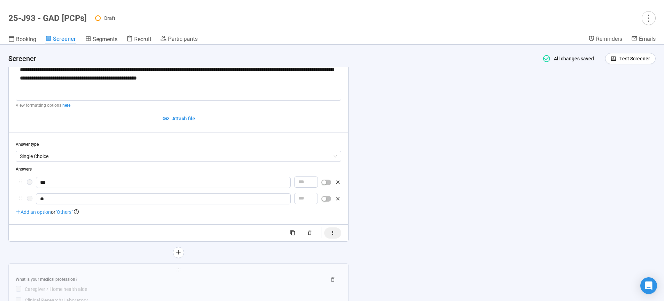
click at [335, 235] on icon "button" at bounding box center [333, 233] width 6 height 6
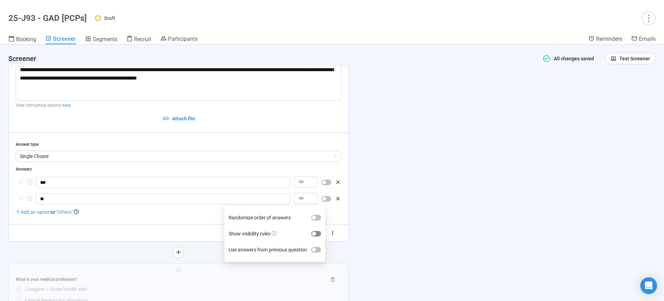
type input "**"
click at [320, 233] on span "button" at bounding box center [316, 234] width 10 height 6
click at [433, 228] on div "**********" at bounding box center [332, 173] width 664 height 256
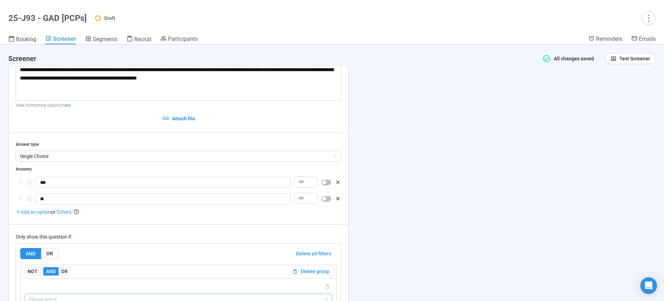
scroll to position [1722, 0]
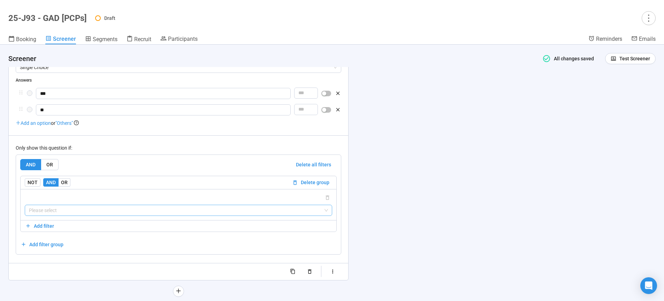
click at [323, 212] on input "search" at bounding box center [178, 210] width 299 height 10
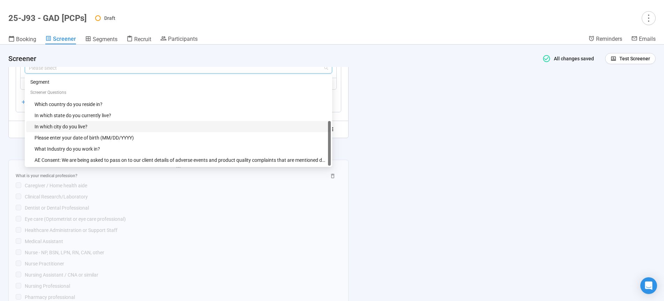
scroll to position [11, 0]
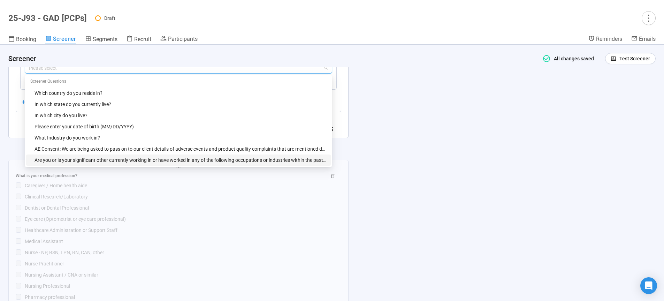
click at [192, 162] on div "Are you or is your significant other currently working in or have worked in any…" at bounding box center [180, 160] width 292 height 8
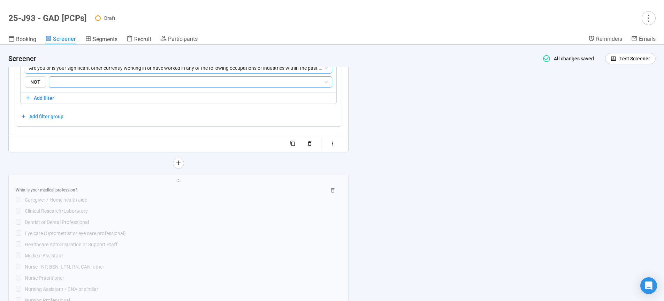
click at [99, 84] on input "search" at bounding box center [188, 82] width 270 height 8
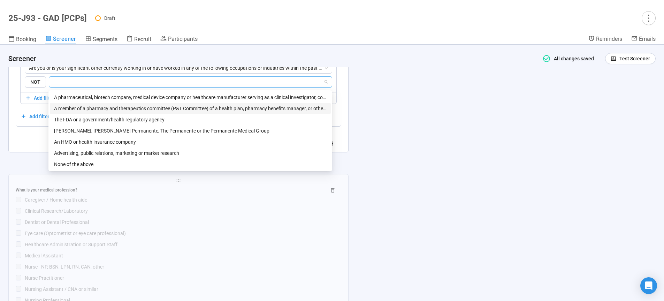
click at [88, 109] on div "A member of a pharmacy and therapeutics committee (P&T Committee) of a health p…" at bounding box center [190, 109] width 272 height 8
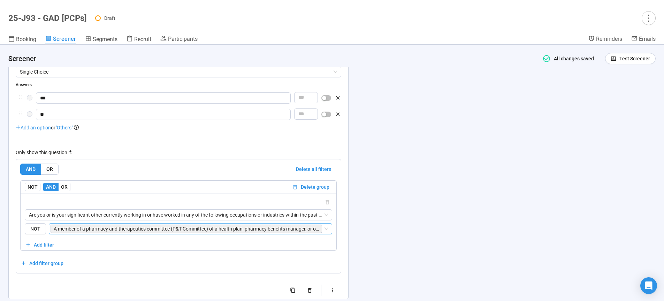
scroll to position [1716, 0]
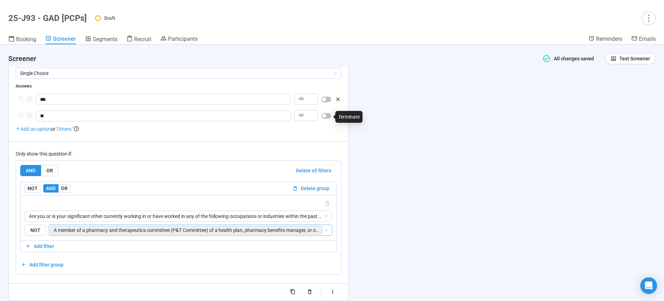
click at [327, 116] on span "button" at bounding box center [326, 116] width 10 height 6
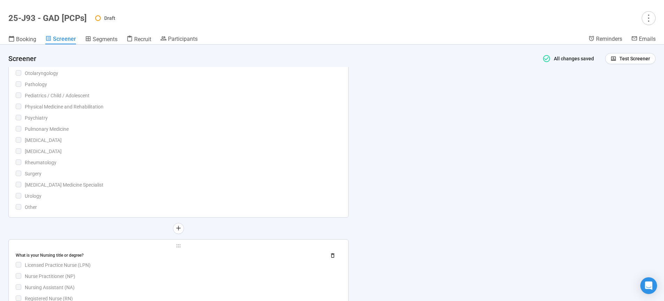
scroll to position [2657, 0]
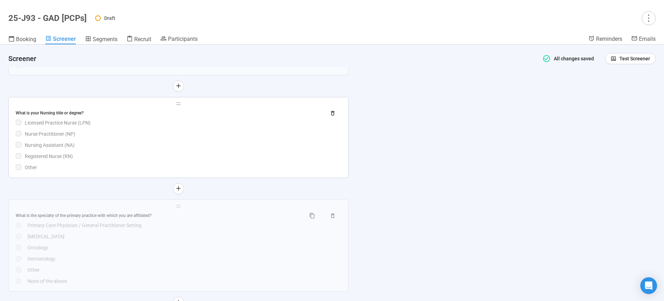
click at [174, 149] on div "Nursing Assistant (NA)" at bounding box center [183, 145] width 316 height 8
click at [0, 0] on div at bounding box center [0, 0] width 0 height 0
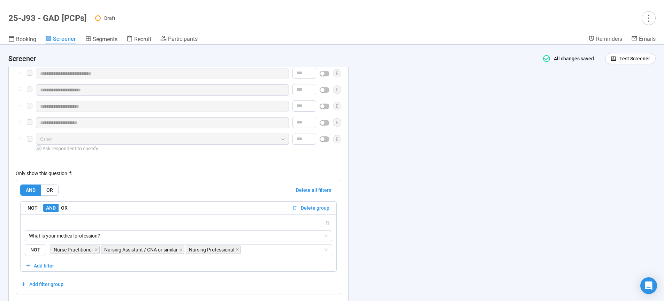
scroll to position [2561, 0]
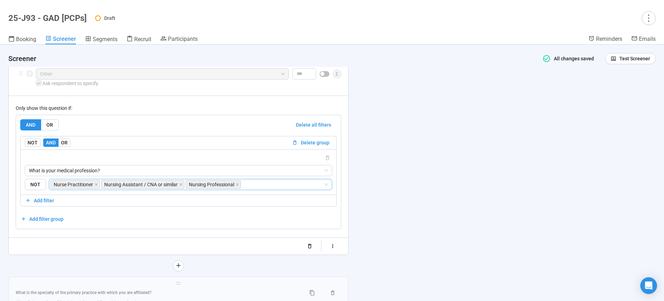
click at [273, 188] on input "search" at bounding box center [282, 184] width 81 height 8
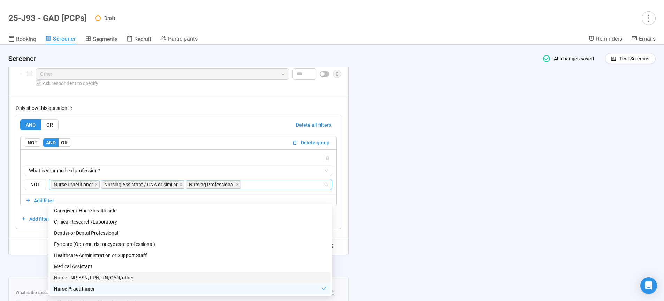
click at [110, 277] on div "Nurse - NP, BSN, LPN, RN, CAN, other" at bounding box center [190, 277] width 272 height 8
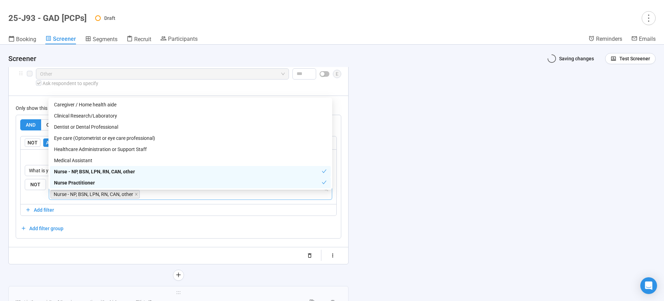
click at [390, 204] on div "**********" at bounding box center [332, 173] width 664 height 256
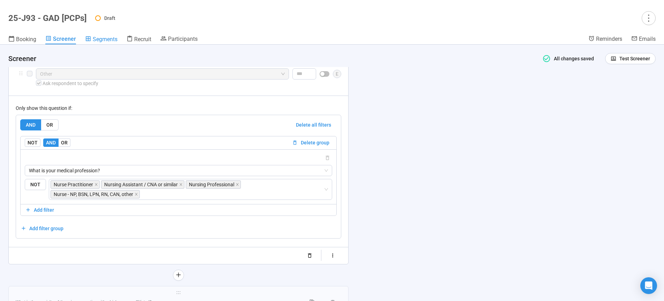
click at [106, 39] on span "Segments" at bounding box center [105, 39] width 25 height 7
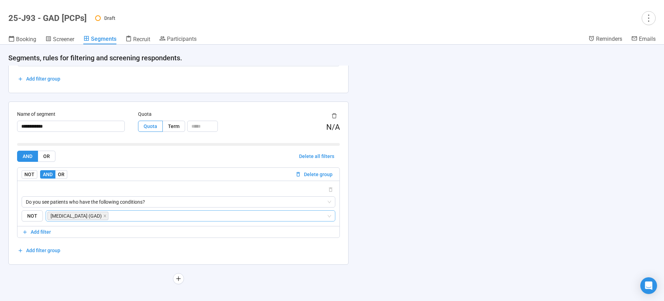
scroll to position [711, 0]
click at [71, 37] on span "Screener" at bounding box center [63, 39] width 21 height 7
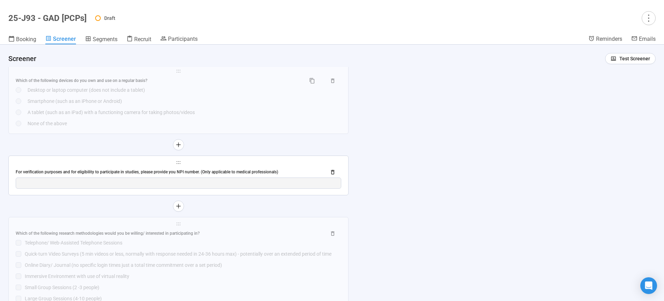
scroll to position [4374, 0]
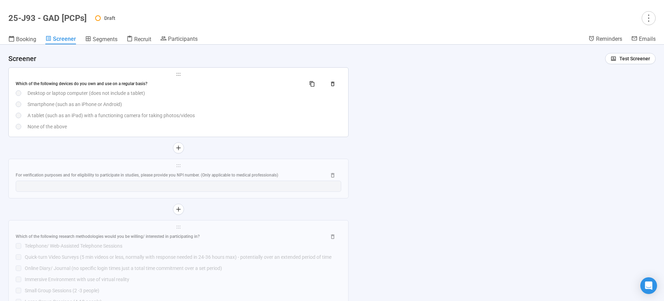
click at [198, 108] on div "Smartphone (such as an iPhone or Android)" at bounding box center [185, 104] width 314 height 8
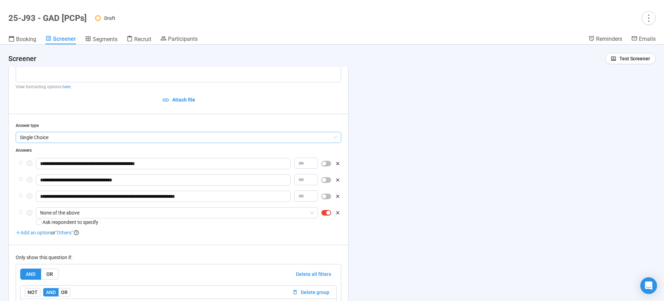
scroll to position [4289, 0]
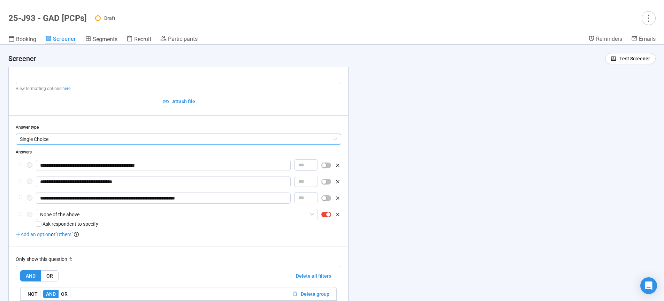
click at [101, 144] on span "Single Choice" at bounding box center [178, 139] width 317 height 10
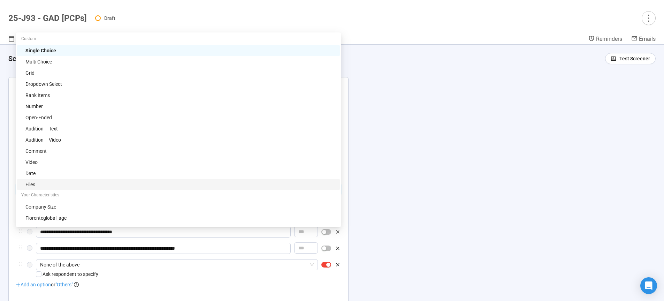
scroll to position [4218, 0]
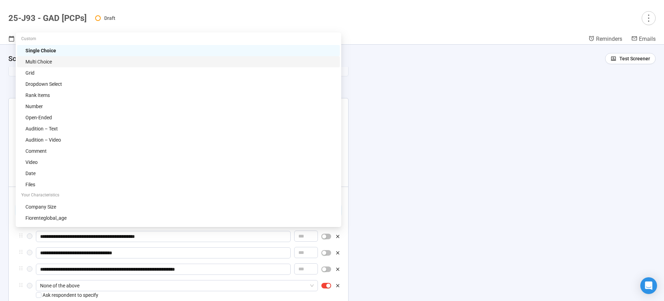
click at [51, 63] on div "Multi Choice" at bounding box center [180, 62] width 310 height 8
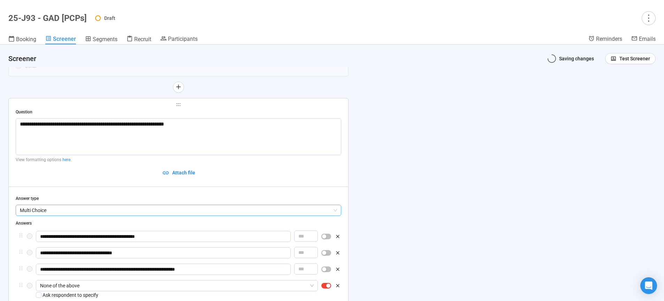
click at [422, 137] on div "**********" at bounding box center [332, 173] width 664 height 256
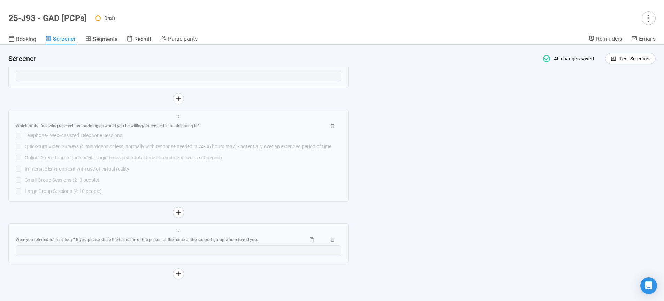
scroll to position [4695, 0]
click at [474, 172] on div "**********" at bounding box center [332, 173] width 664 height 256
click at [647, 20] on icon "more" at bounding box center [647, 17] width 9 height 9
click at [632, 46] on span "Set active" at bounding box center [630, 45] width 22 height 6
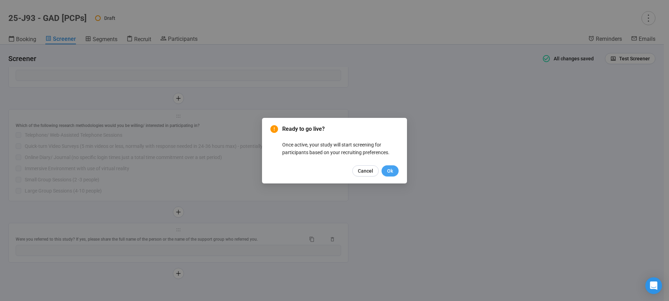
click at [393, 172] on button "Ok" at bounding box center [389, 170] width 17 height 11
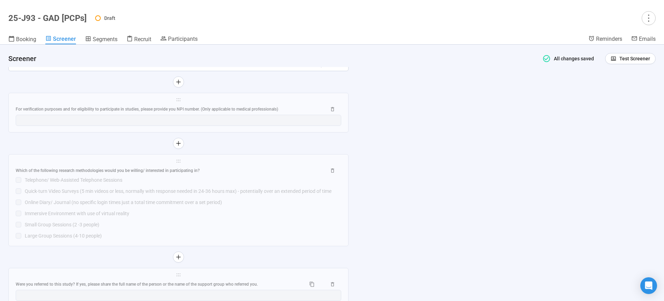
click at [450, 178] on div "**********" at bounding box center [332, 173] width 664 height 256
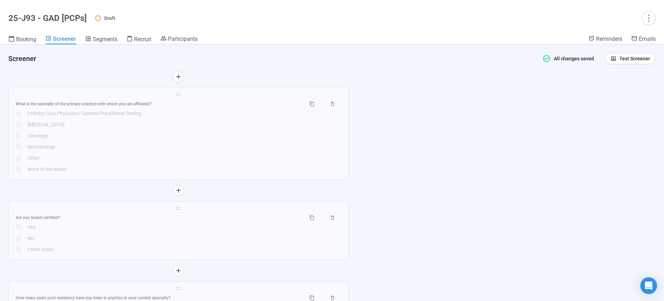
scroll to position [2302, 0]
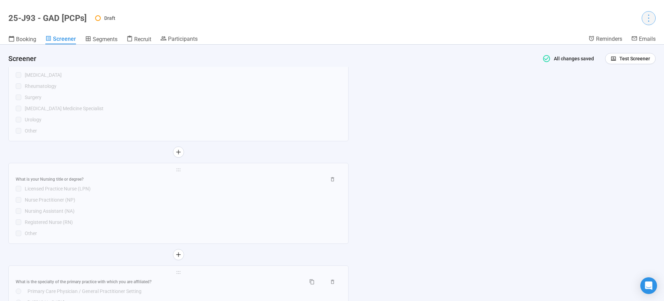
click at [647, 18] on icon "more" at bounding box center [647, 17] width 9 height 9
click at [643, 34] on span "Project details" at bounding box center [634, 34] width 31 height 8
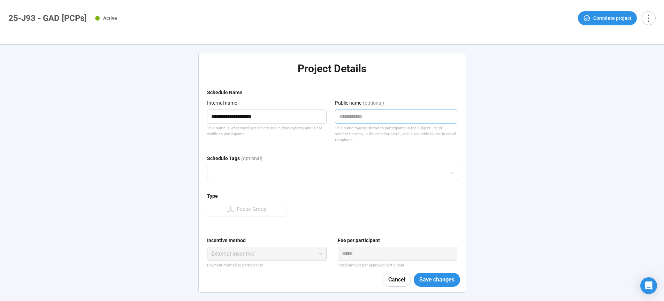
click at [354, 120] on textarea at bounding box center [396, 116] width 122 height 14
type textarea "**********"
click at [148, 195] on div "**********" at bounding box center [332, 173] width 664 height 256
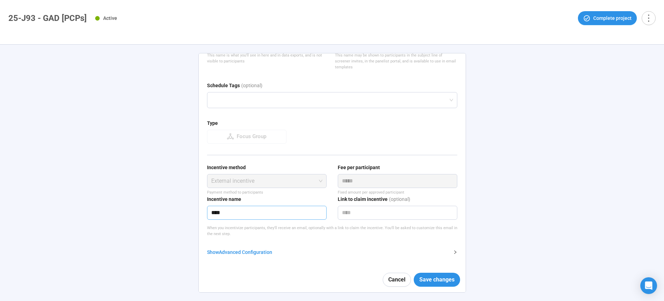
click at [250, 212] on input "****" at bounding box center [266, 213] width 119 height 14
type input "********"
click at [430, 278] on span "Save changes" at bounding box center [436, 279] width 35 height 9
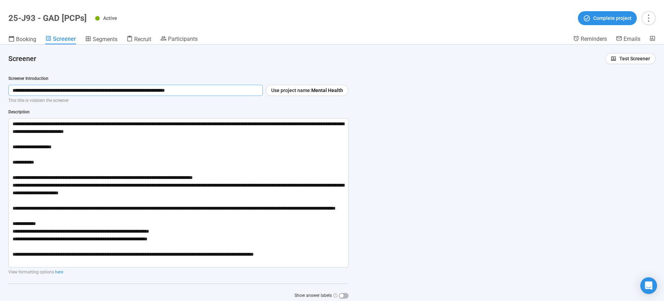
drag, startPoint x: 229, startPoint y: 88, endPoint x: 0, endPoint y: 89, distance: 228.2
click at [8, 89] on input "**********" at bounding box center [135, 90] width 254 height 11
paste input "**********"
type input "**********"
drag, startPoint x: 10, startPoint y: 123, endPoint x: 327, endPoint y: 286, distance: 356.6
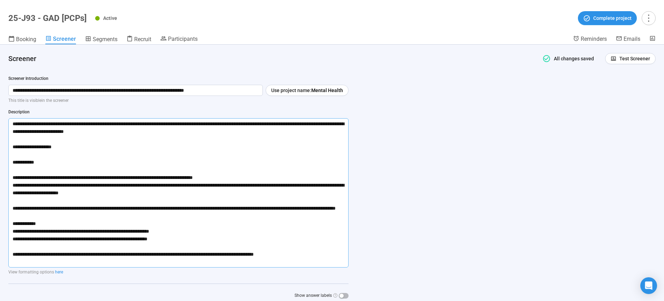
click at [327, 267] on textarea at bounding box center [178, 192] width 340 height 149
paste textarea "**********"
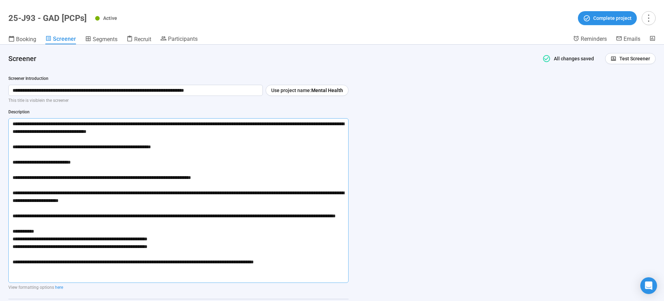
drag, startPoint x: 13, startPoint y: 192, endPoint x: 12, endPoint y: 205, distance: 13.2
click at [13, 192] on textarea at bounding box center [178, 200] width 340 height 164
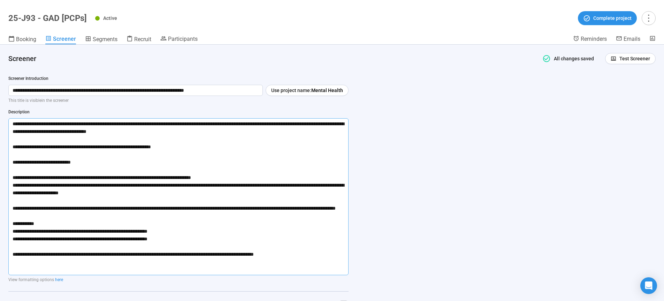
type textarea "**********"
click at [492, 163] on div "**********" at bounding box center [332, 173] width 664 height 256
click at [388, 172] on div "**********" at bounding box center [332, 173] width 664 height 256
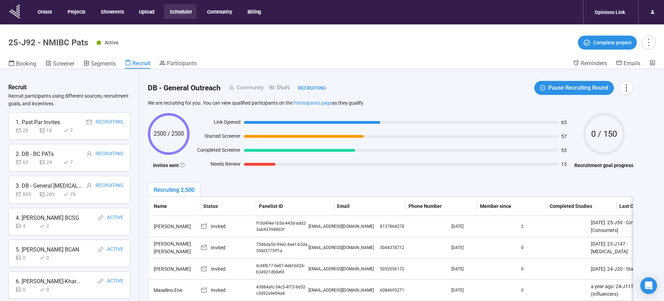
scroll to position [260, 0]
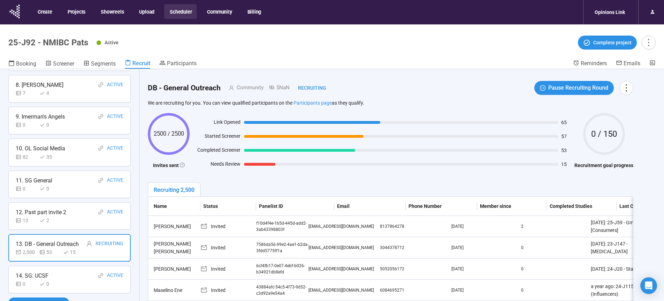
click at [180, 12] on button "Scheduler" at bounding box center [180, 11] width 32 height 15
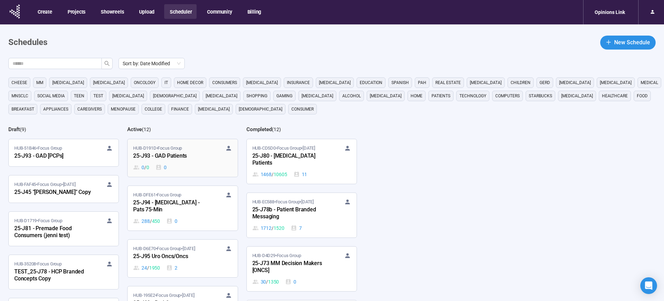
click at [167, 157] on div "25-J93 - GAD Patients" at bounding box center [171, 156] width 77 height 9
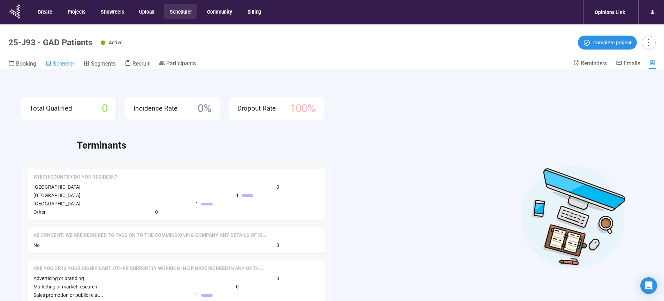
click at [60, 65] on span "Screener" at bounding box center [63, 63] width 21 height 7
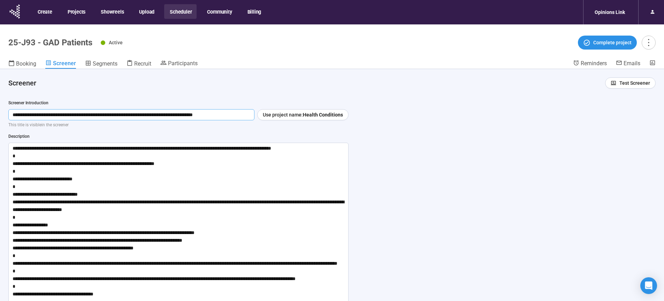
drag, startPoint x: 244, startPoint y: 115, endPoint x: 6, endPoint y: 110, distance: 238.3
click at [10, 109] on input "**********" at bounding box center [131, 114] width 246 height 11
drag, startPoint x: 11, startPoint y: 148, endPoint x: 364, endPoint y: 294, distance: 381.1
click at [348, 294] on textarea at bounding box center [178, 224] width 340 height 164
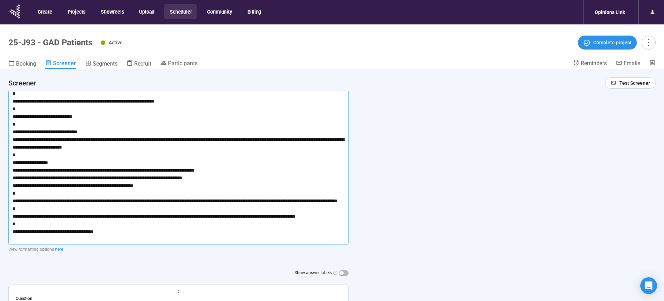
scroll to position [71, 0]
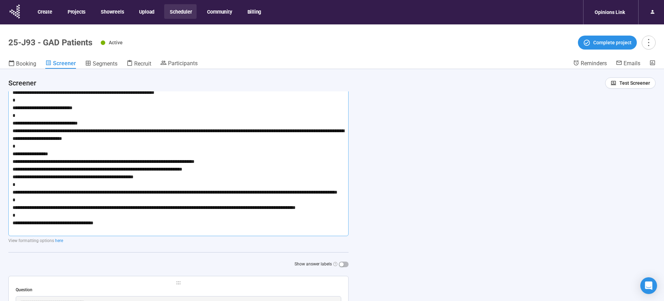
click at [146, 233] on textarea at bounding box center [178, 153] width 340 height 164
click at [137, 63] on span "Recruit" at bounding box center [142, 63] width 17 height 7
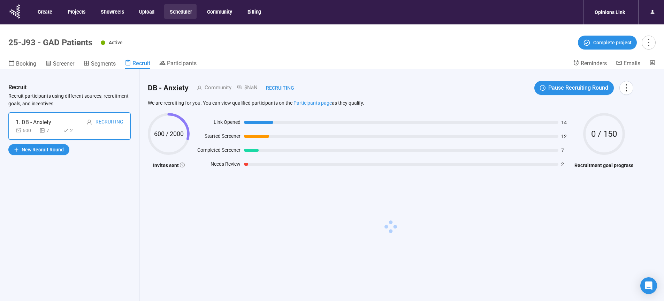
click at [77, 123] on div "1. DB - Anxiety Recruiting" at bounding box center [70, 122] width 108 height 9
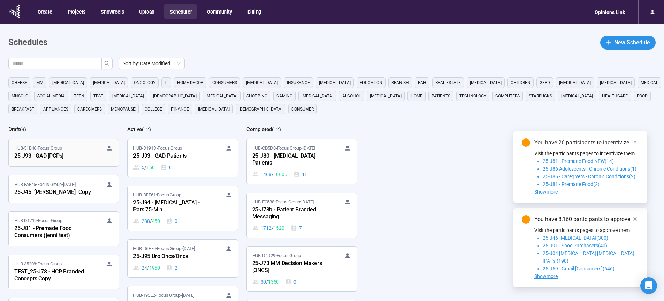
click at [50, 156] on div "25-J93 - GAD [PCPs]" at bounding box center [52, 156] width 77 height 9
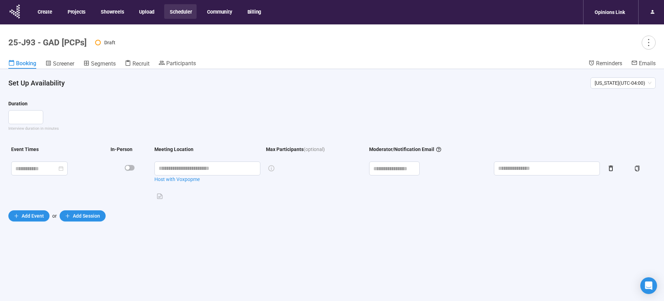
click at [65, 64] on span "Screener" at bounding box center [63, 63] width 21 height 7
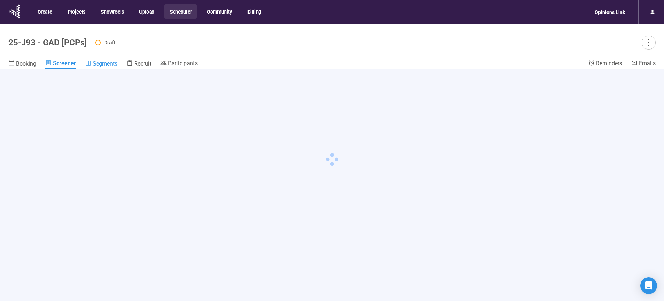
click at [91, 64] on div "Segments" at bounding box center [101, 63] width 32 height 7
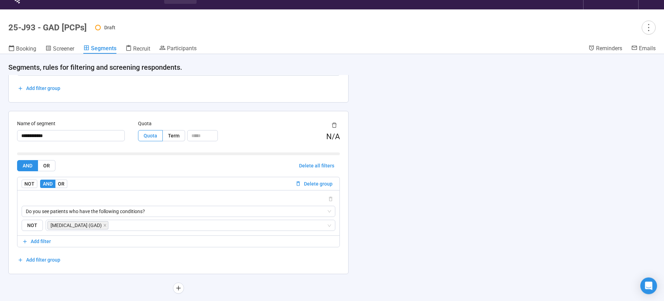
scroll to position [24, 0]
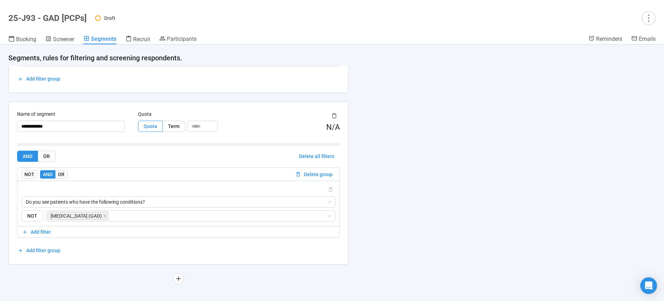
click at [441, 160] on div "**********" at bounding box center [332, 173] width 664 height 256
